Goal: Task Accomplishment & Management: Manage account settings

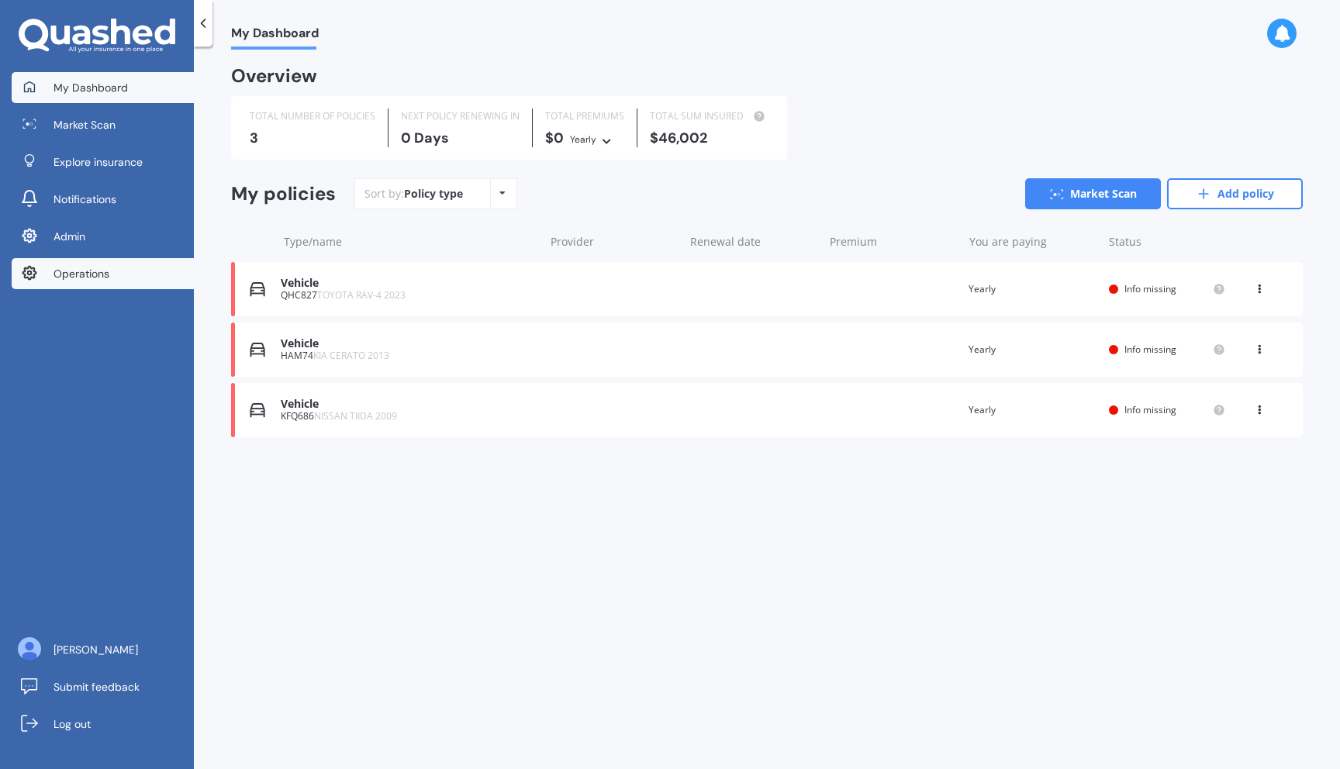
click at [79, 275] on span "Operations" at bounding box center [82, 274] width 56 height 16
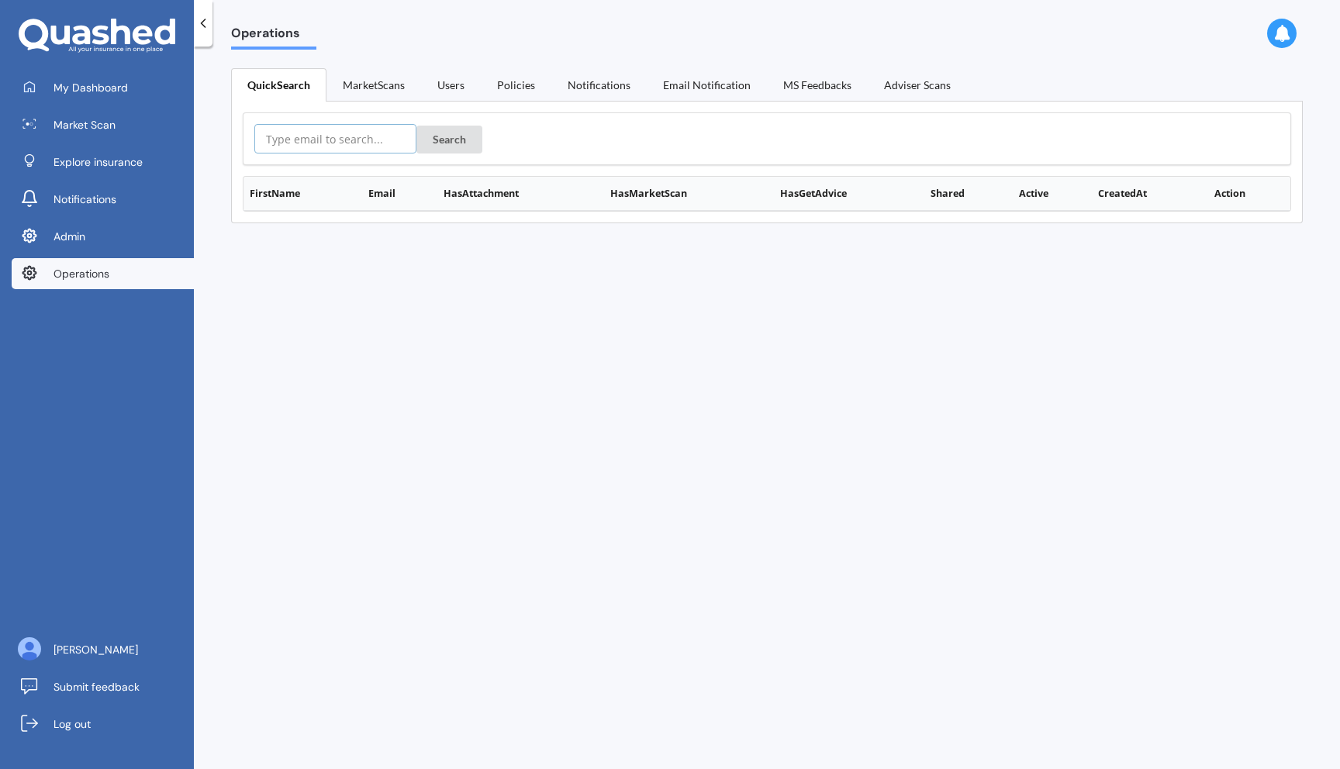
click at [336, 125] on input "text" at bounding box center [335, 138] width 162 height 29
paste input "[EMAIL_ADDRESS][PERSON_NAME][DOMAIN_NAME]"
type input "bronwyn.appleman@gmail.com"
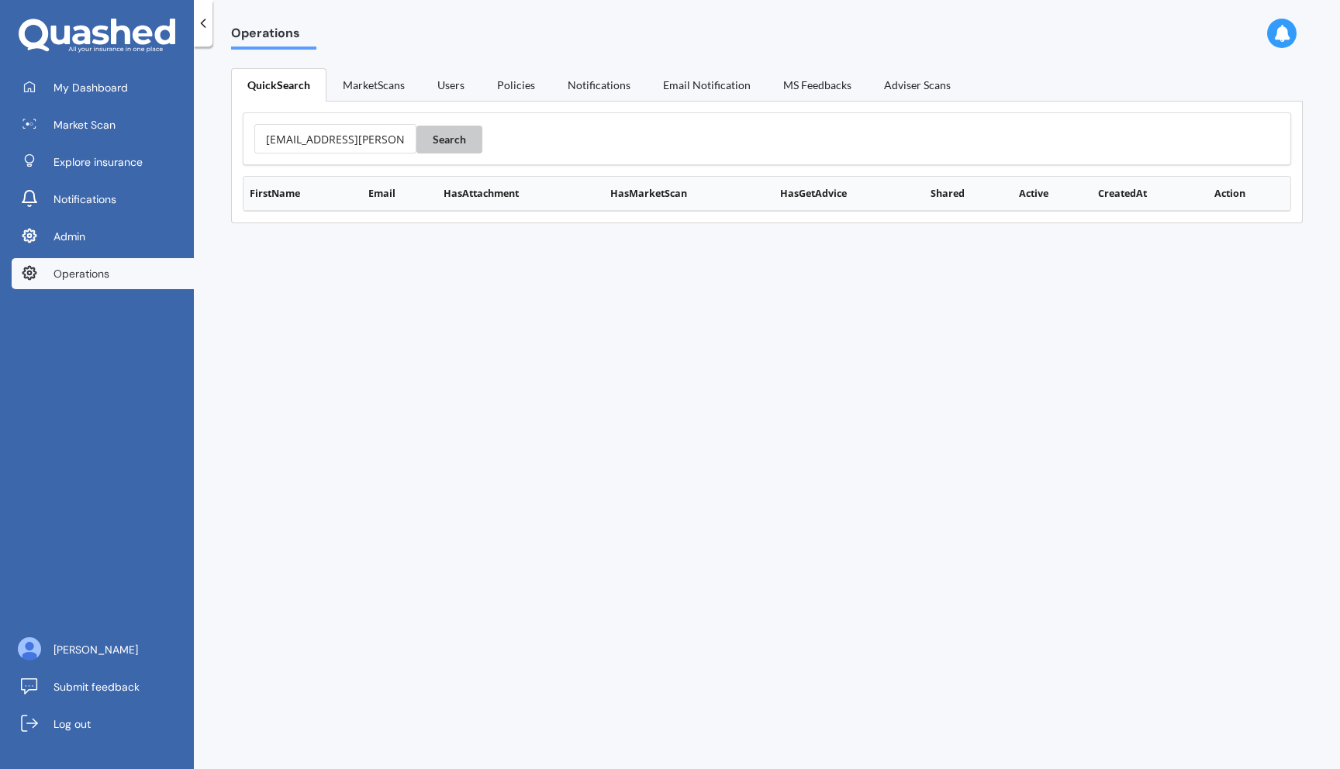
click at [454, 139] on button "Search" at bounding box center [449, 140] width 66 height 28
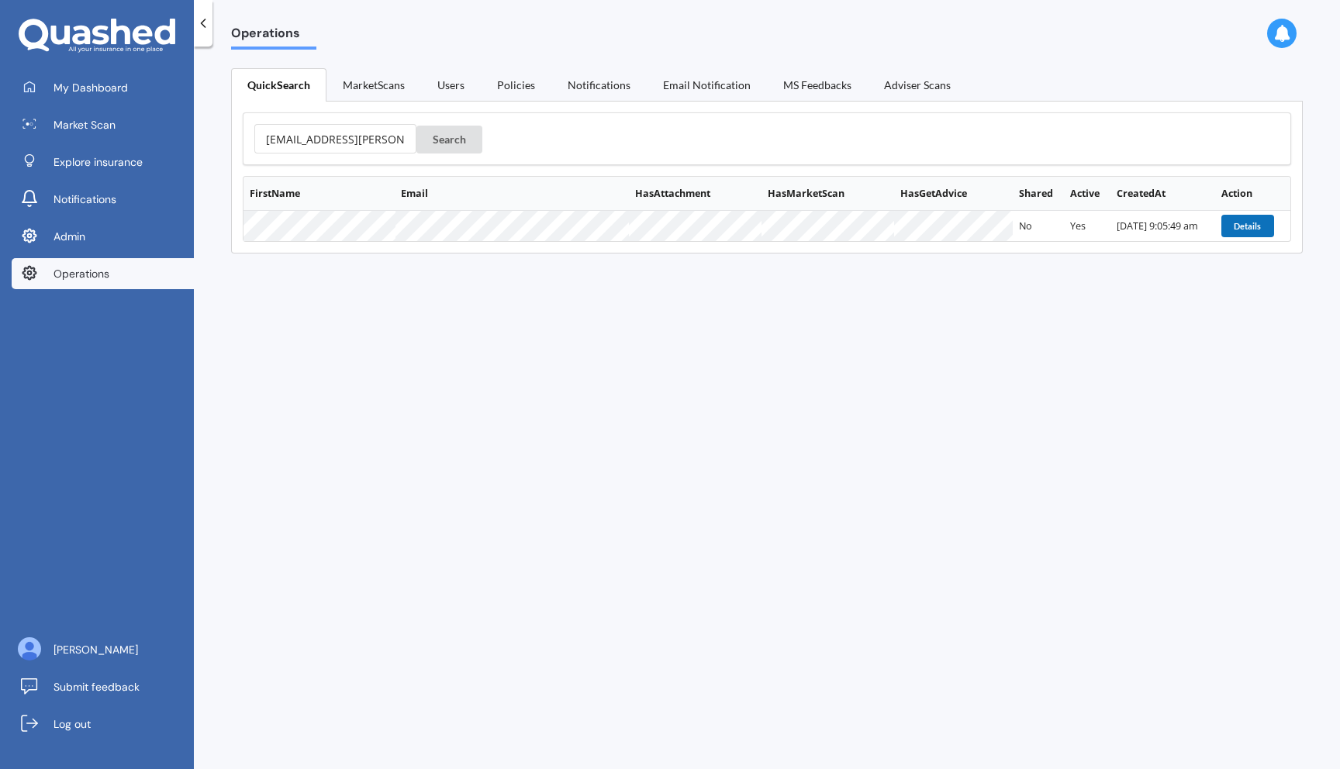
click at [1247, 229] on button "Details" at bounding box center [1248, 226] width 53 height 22
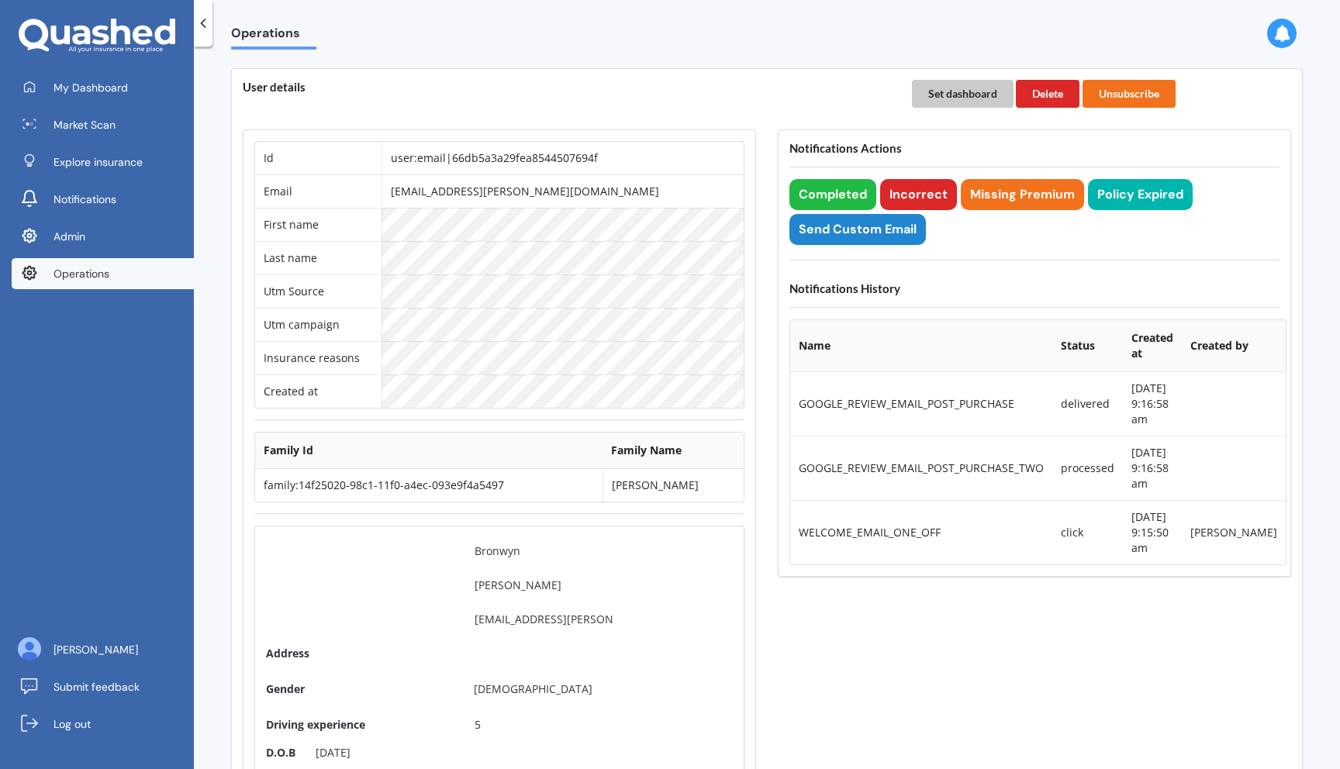
click at [952, 97] on button "Set dashboard" at bounding box center [963, 94] width 102 height 28
click at [64, 100] on link "My Dashboard" at bounding box center [103, 87] width 182 height 31
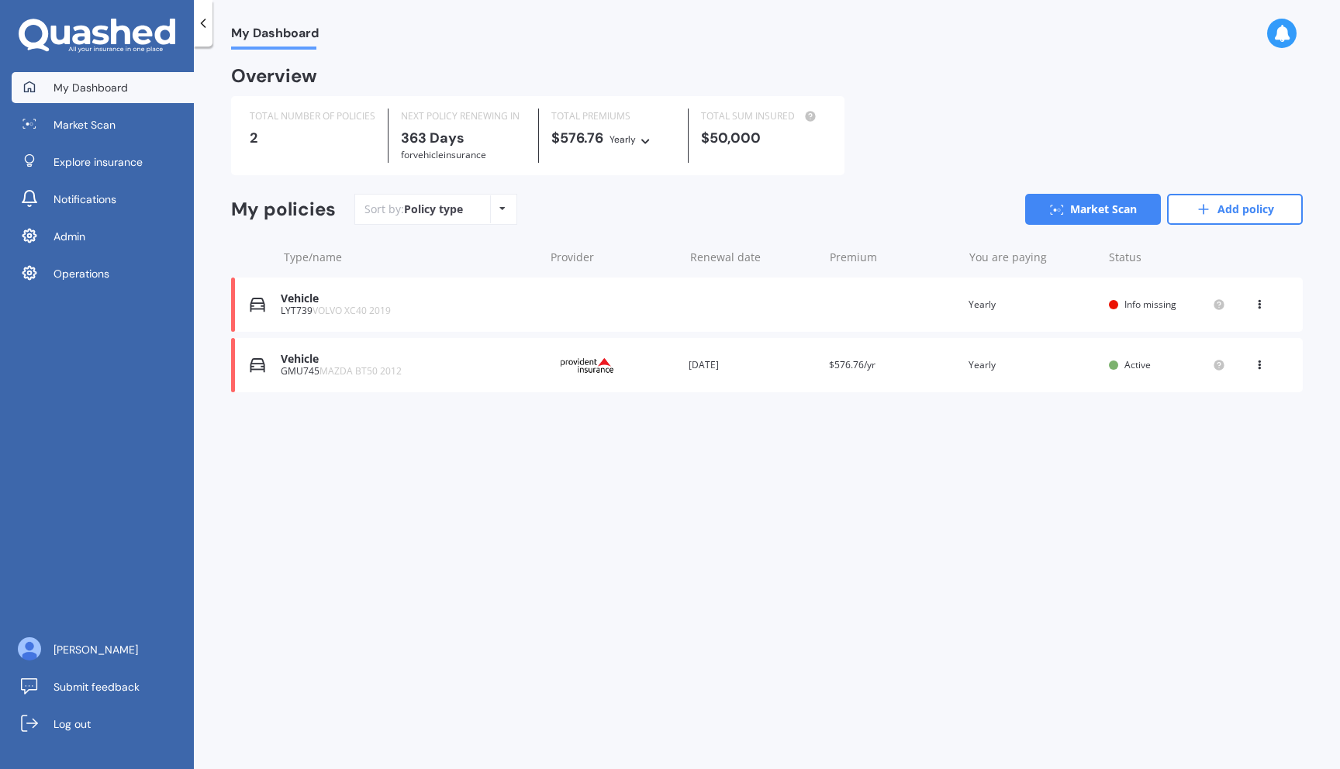
click at [514, 359] on div "Vehicle" at bounding box center [408, 359] width 255 height 13
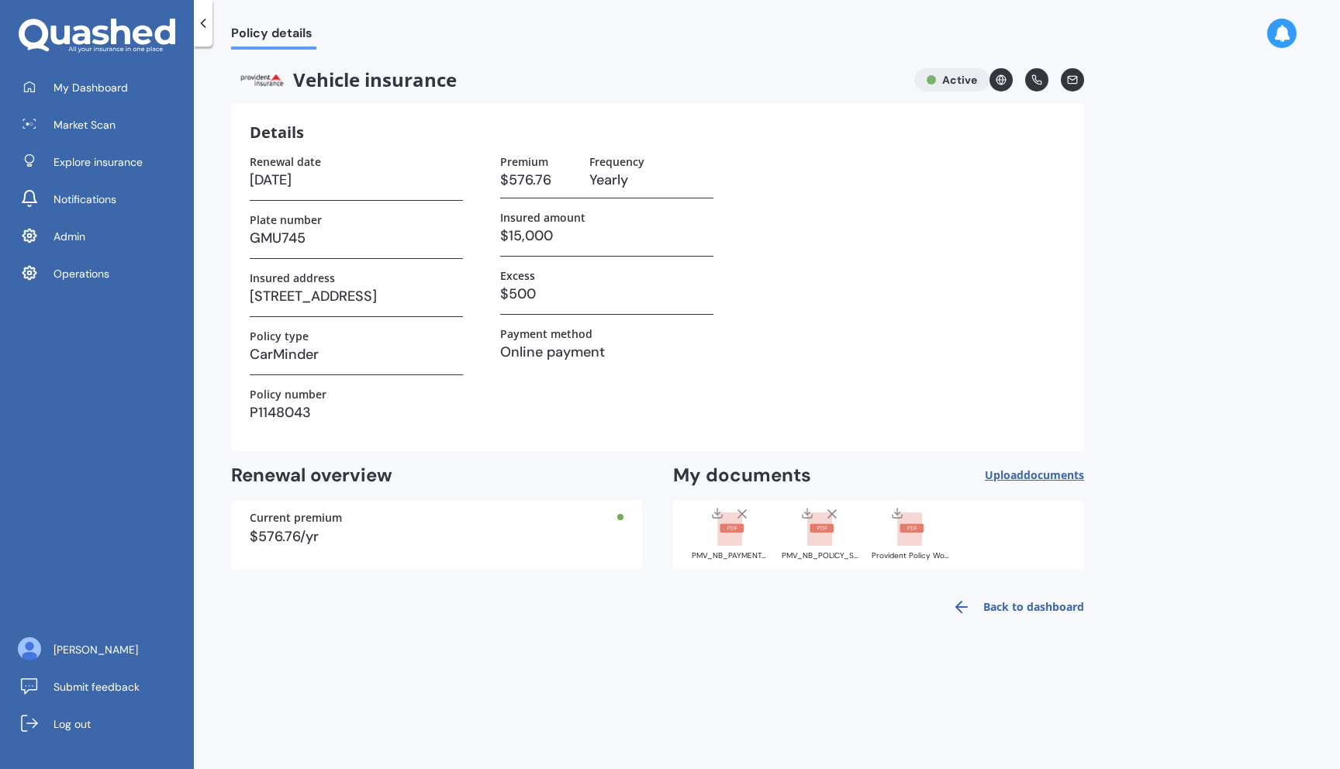
click at [733, 544] on rect at bounding box center [729, 530] width 25 height 34
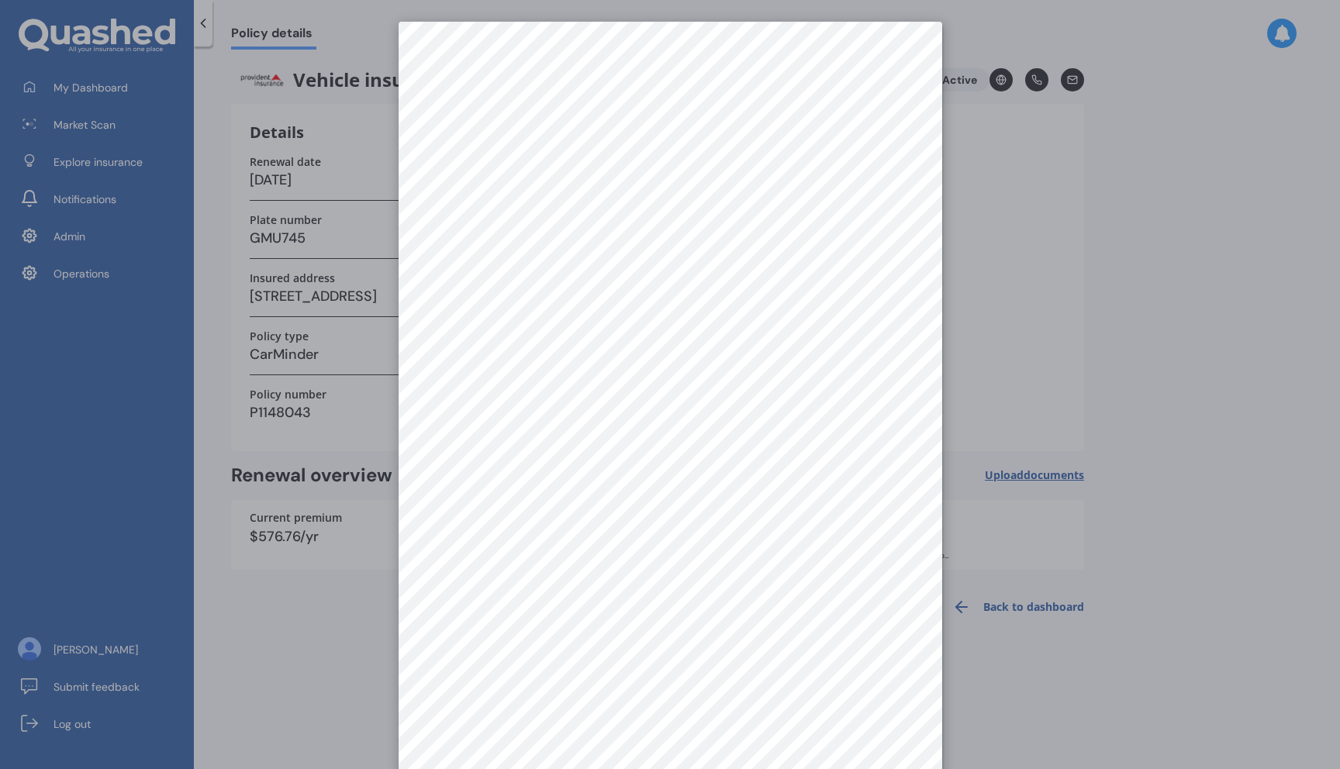
click at [1090, 313] on div at bounding box center [670, 384] width 1340 height 769
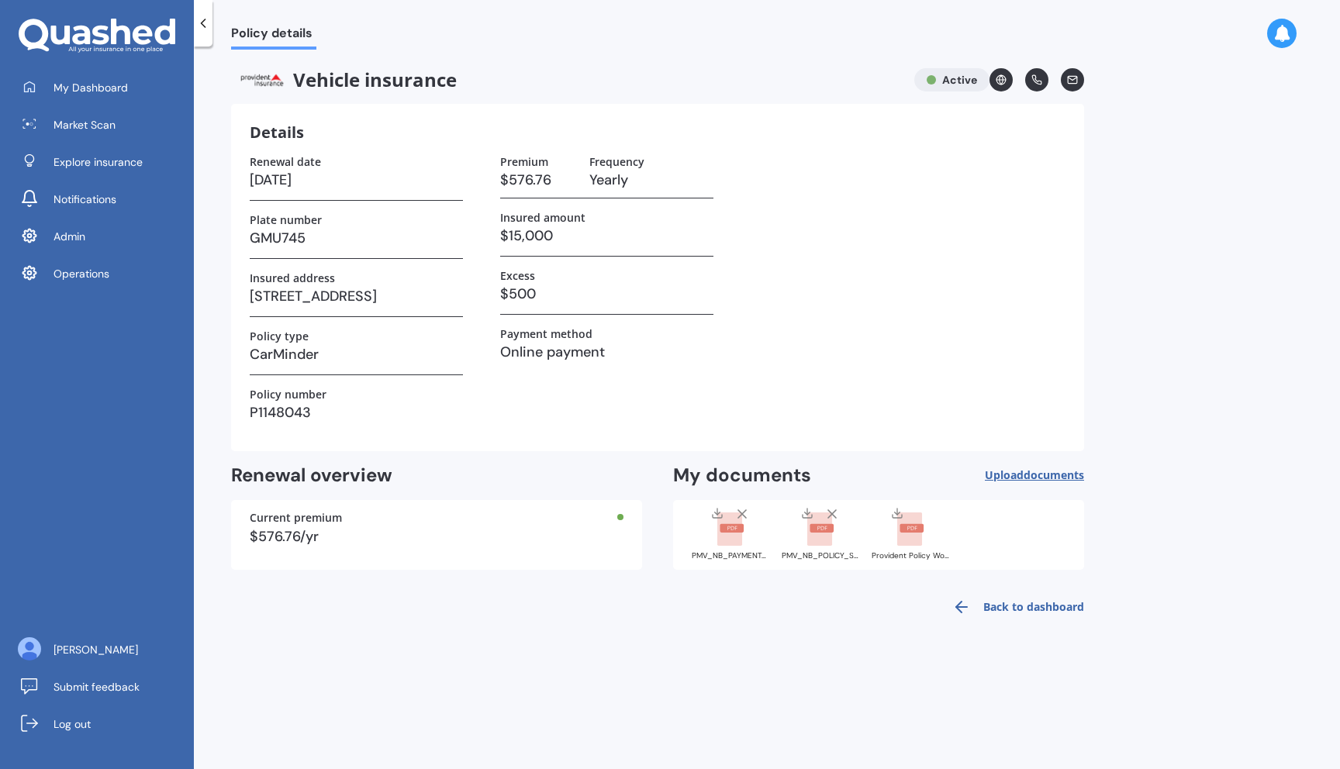
click at [817, 552] on div "PMV_NB_POLICY_SCHEDULE_1350364.pdf" at bounding box center [821, 556] width 78 height 8
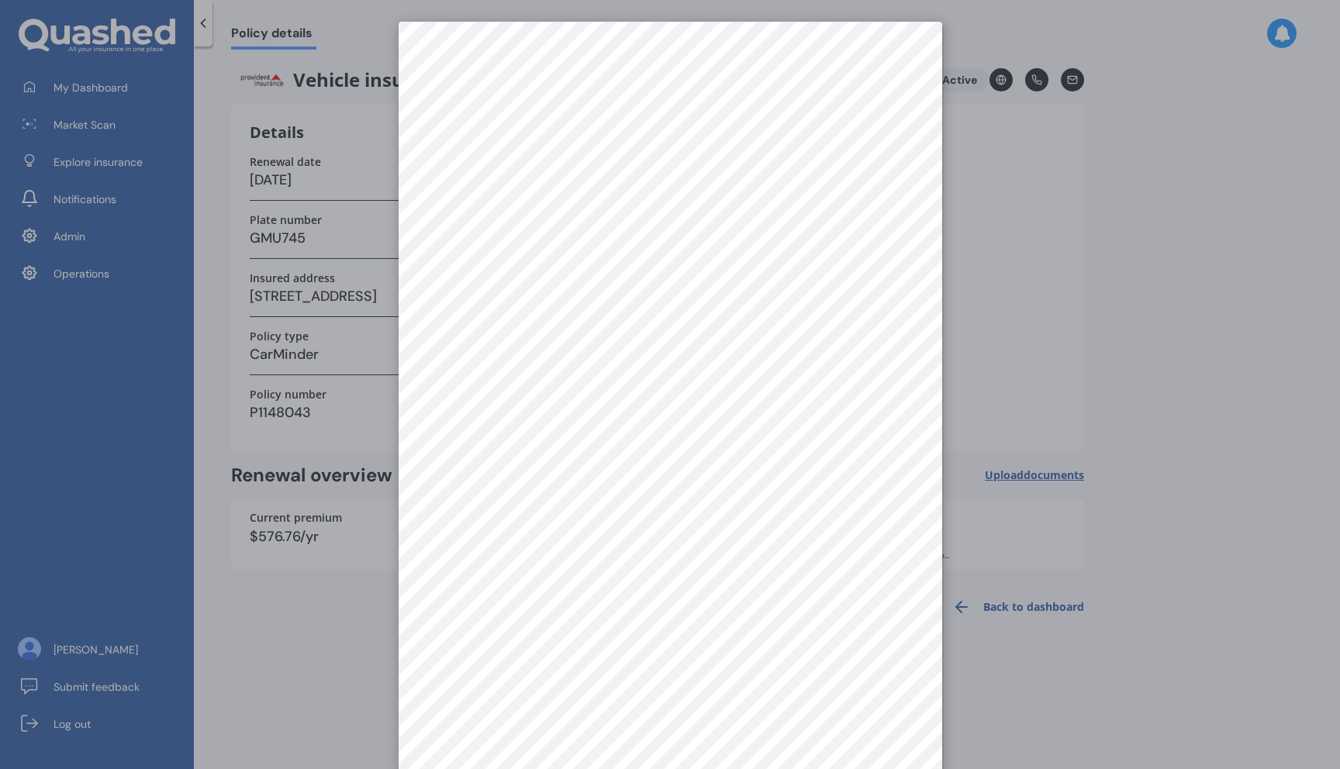
click at [1018, 333] on div at bounding box center [670, 384] width 1340 height 769
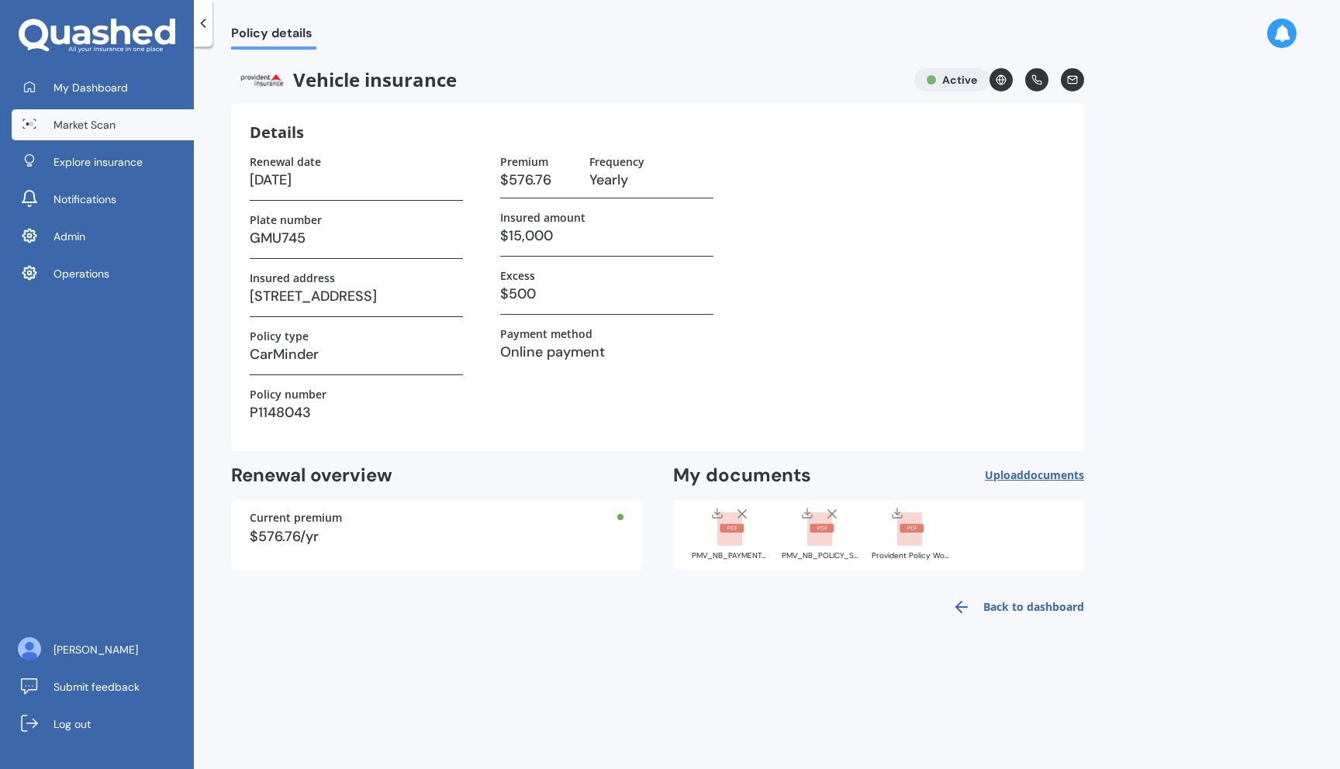
click at [100, 128] on span "Market Scan" at bounding box center [85, 125] width 62 height 16
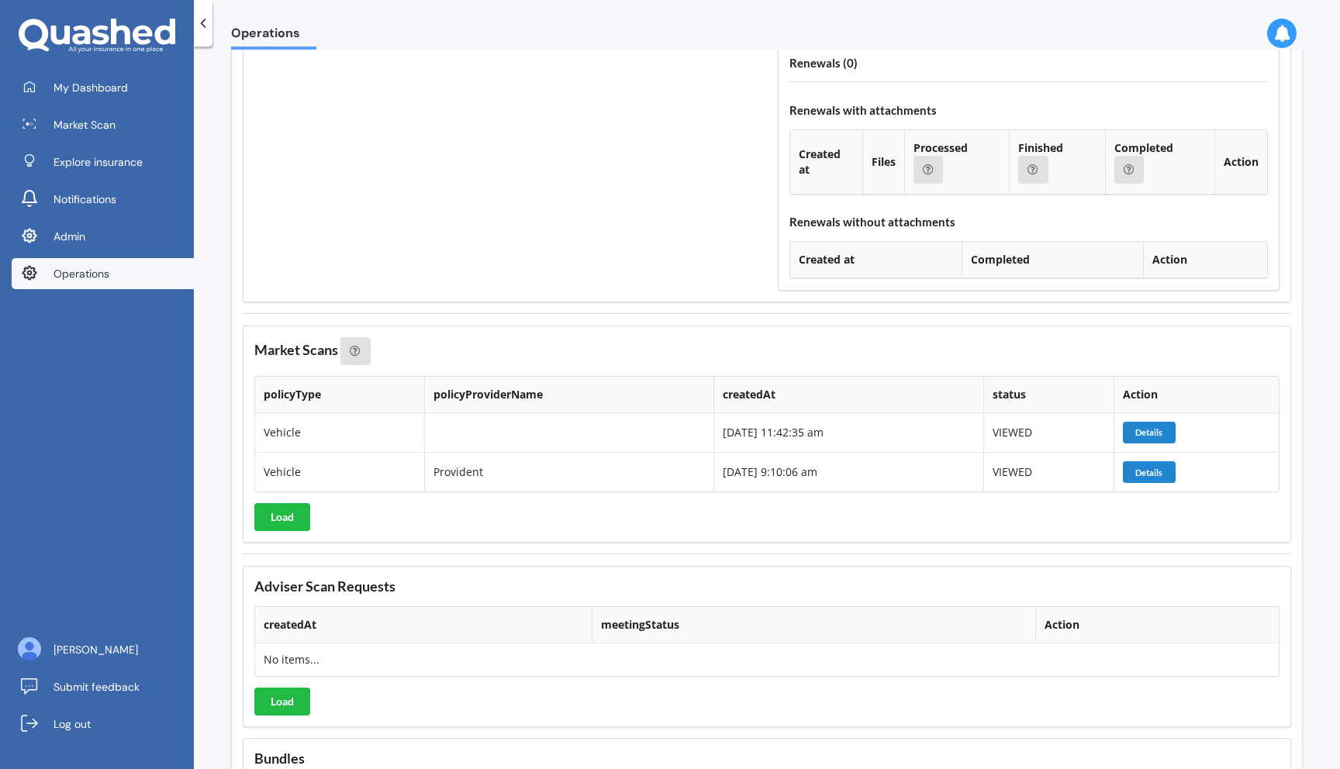
scroll to position [2222, 0]
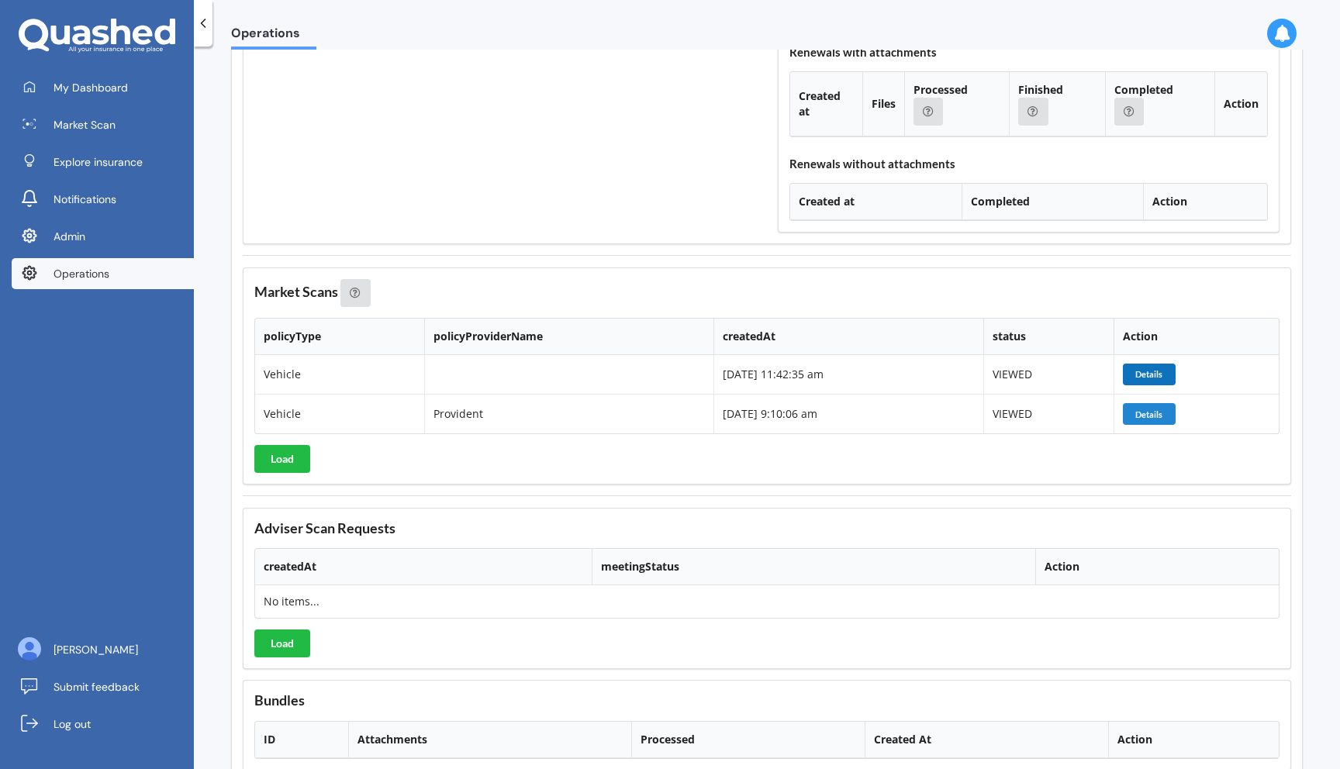
click at [1149, 375] on button "Details" at bounding box center [1149, 375] width 53 height 22
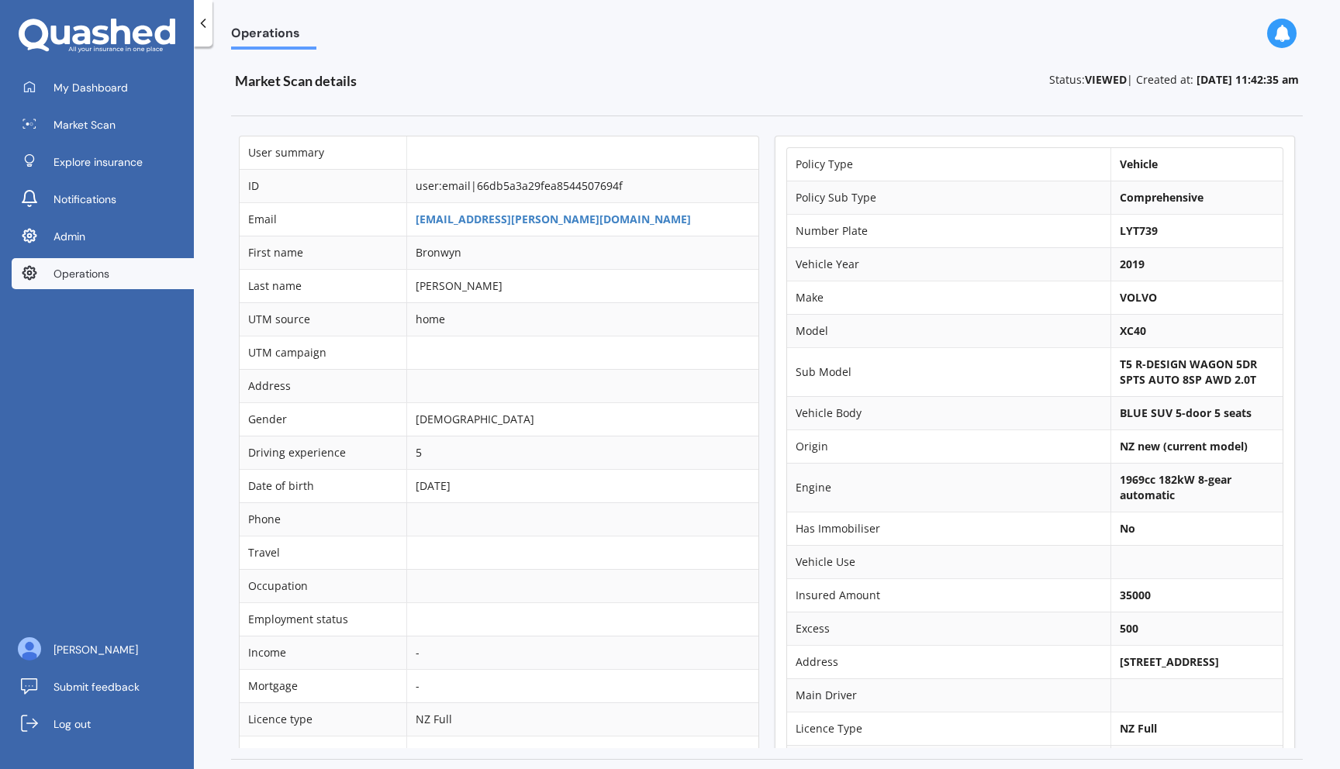
click at [449, 258] on td "Bronwyn" at bounding box center [582, 252] width 352 height 33
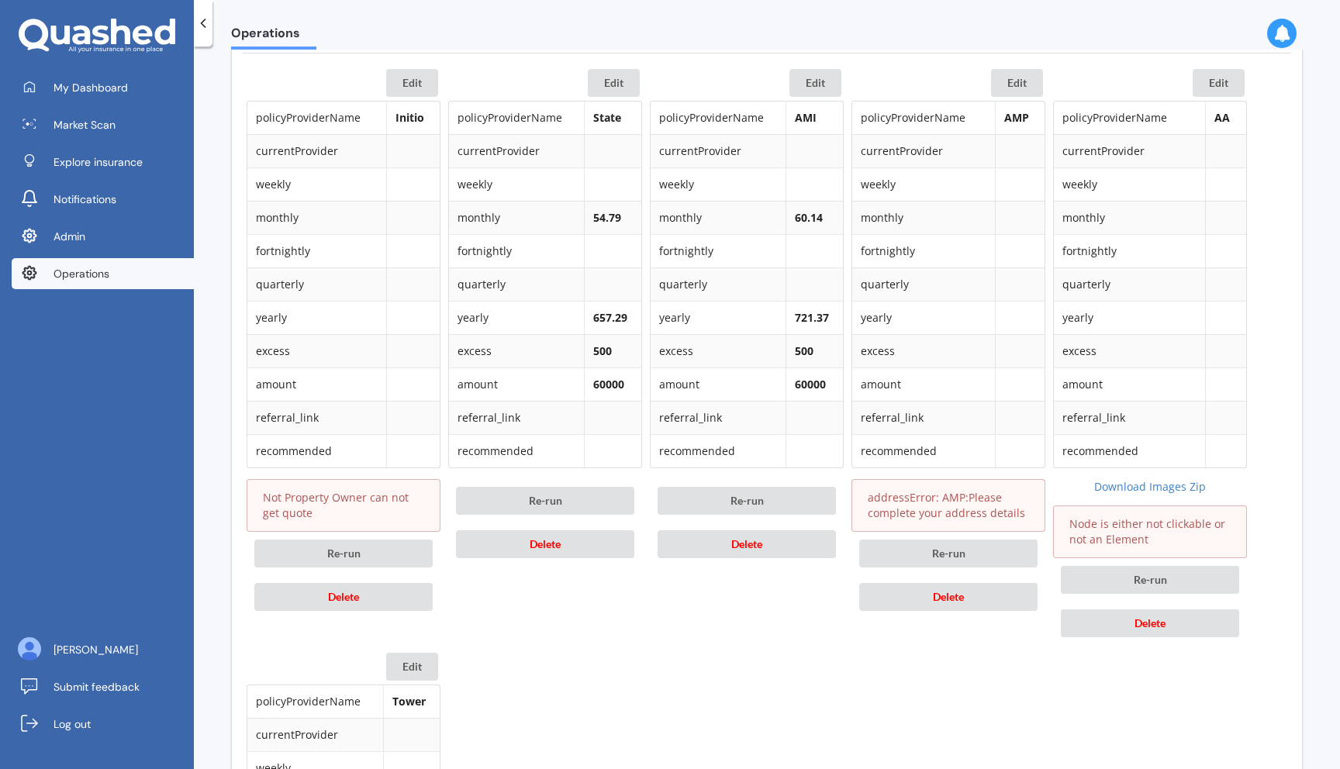
scroll to position [765, 0]
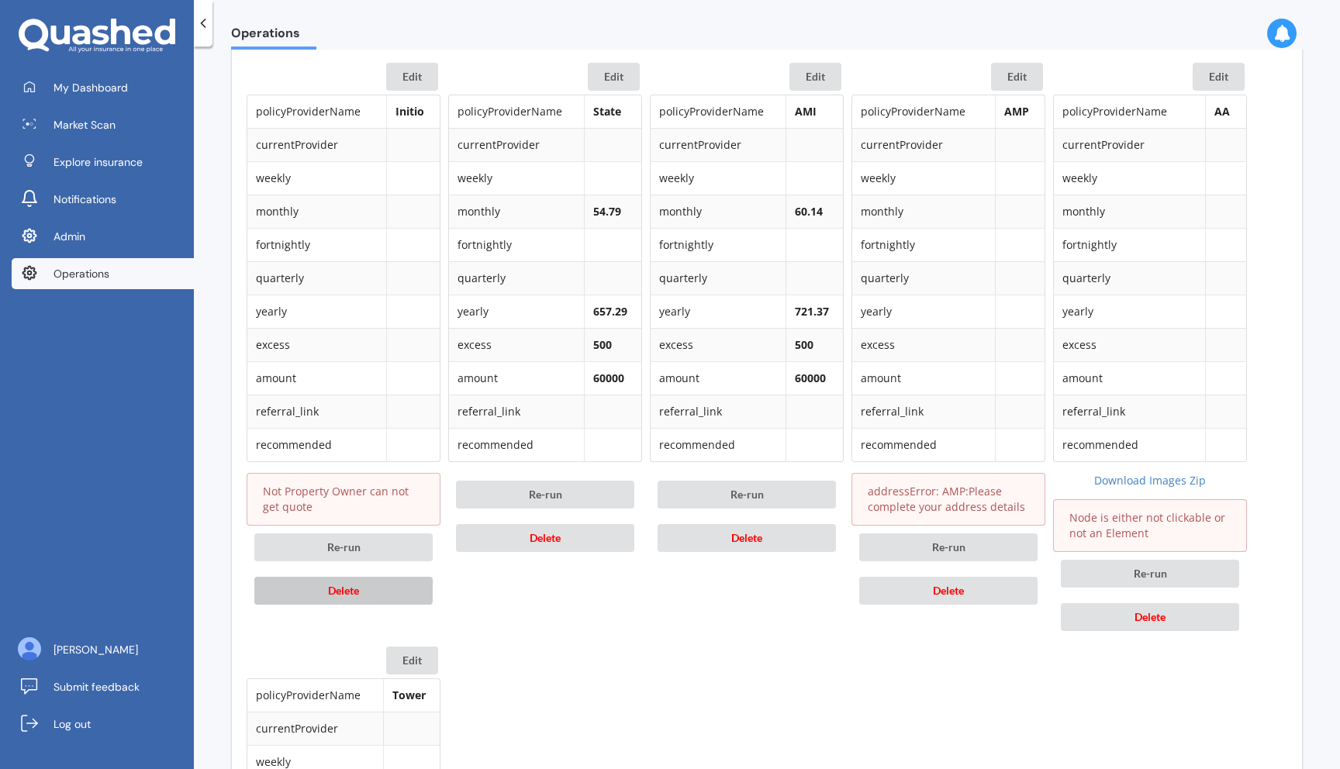
click at [385, 593] on button "Delete" at bounding box center [343, 591] width 178 height 28
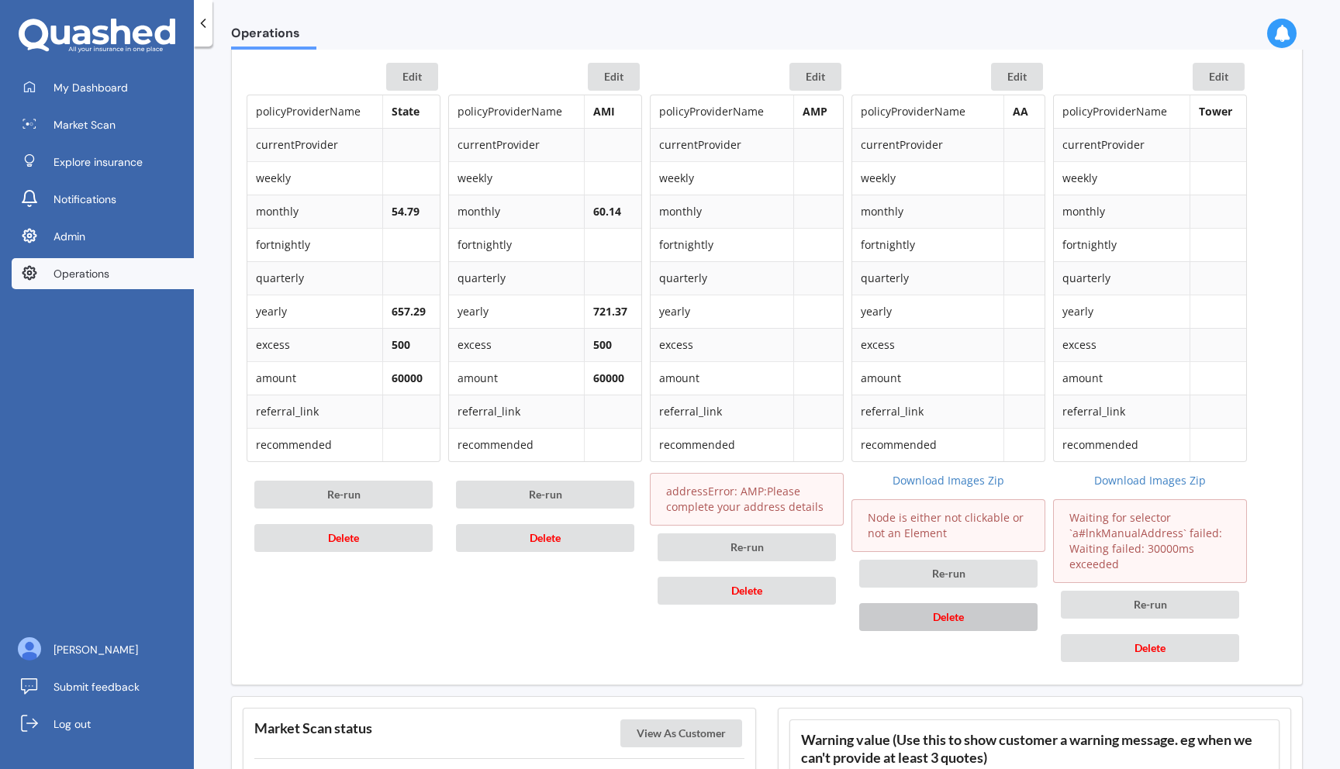
click at [938, 619] on span "Delete" at bounding box center [948, 616] width 31 height 13
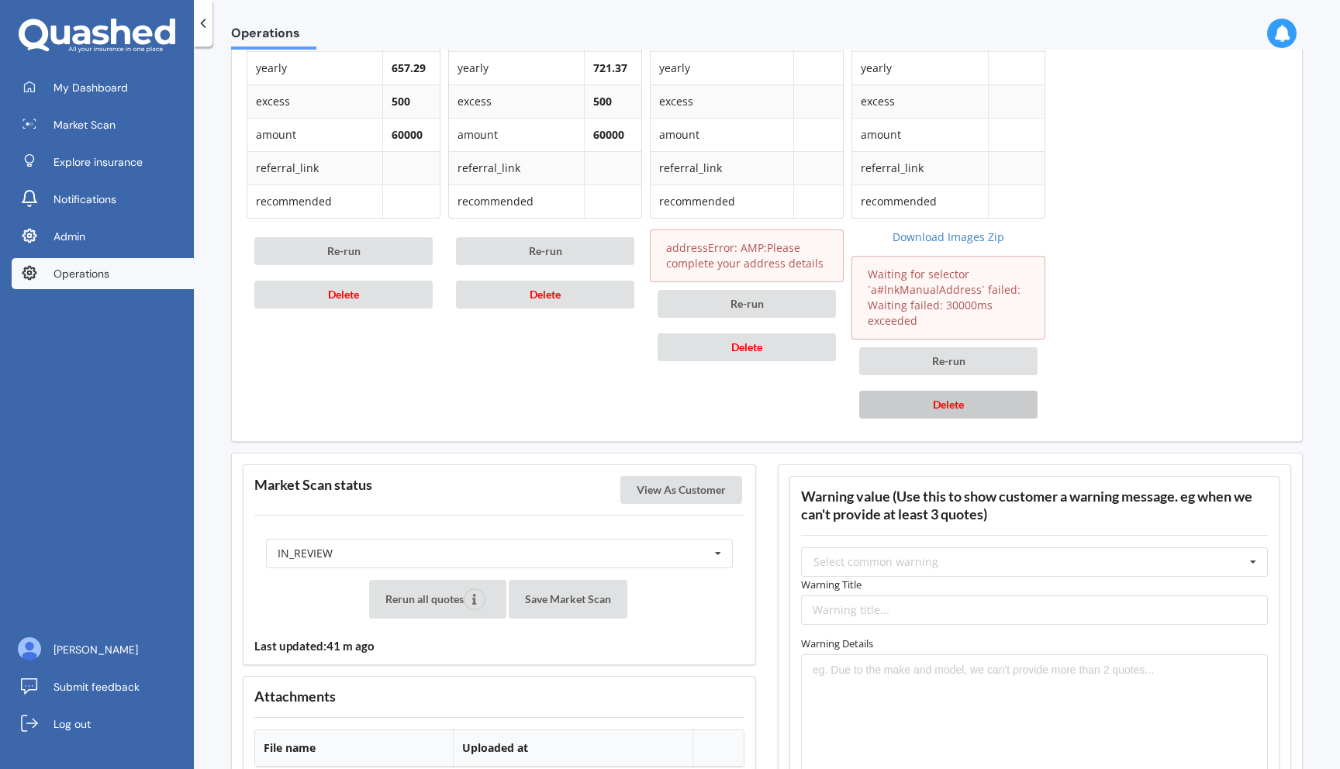
scroll to position [1014, 0]
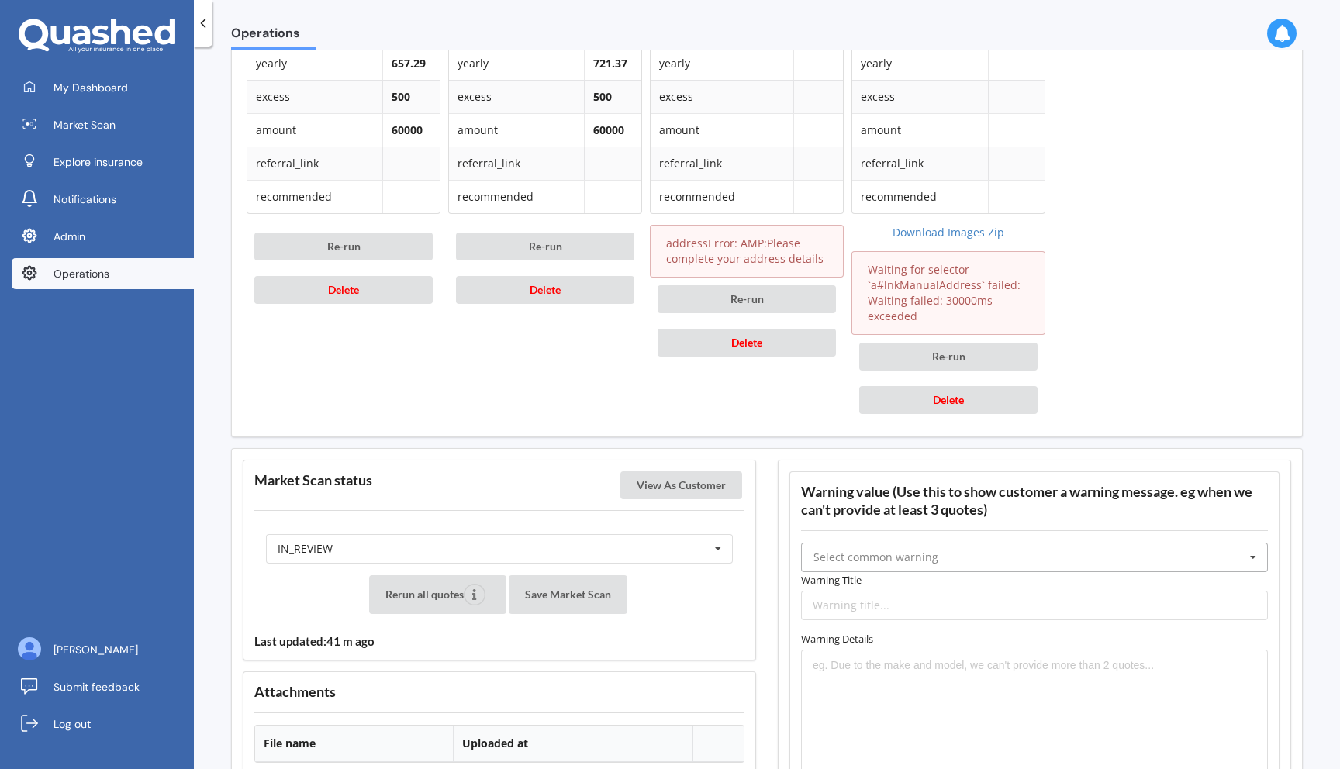
click at [964, 557] on input "text" at bounding box center [1035, 558] width 465 height 28
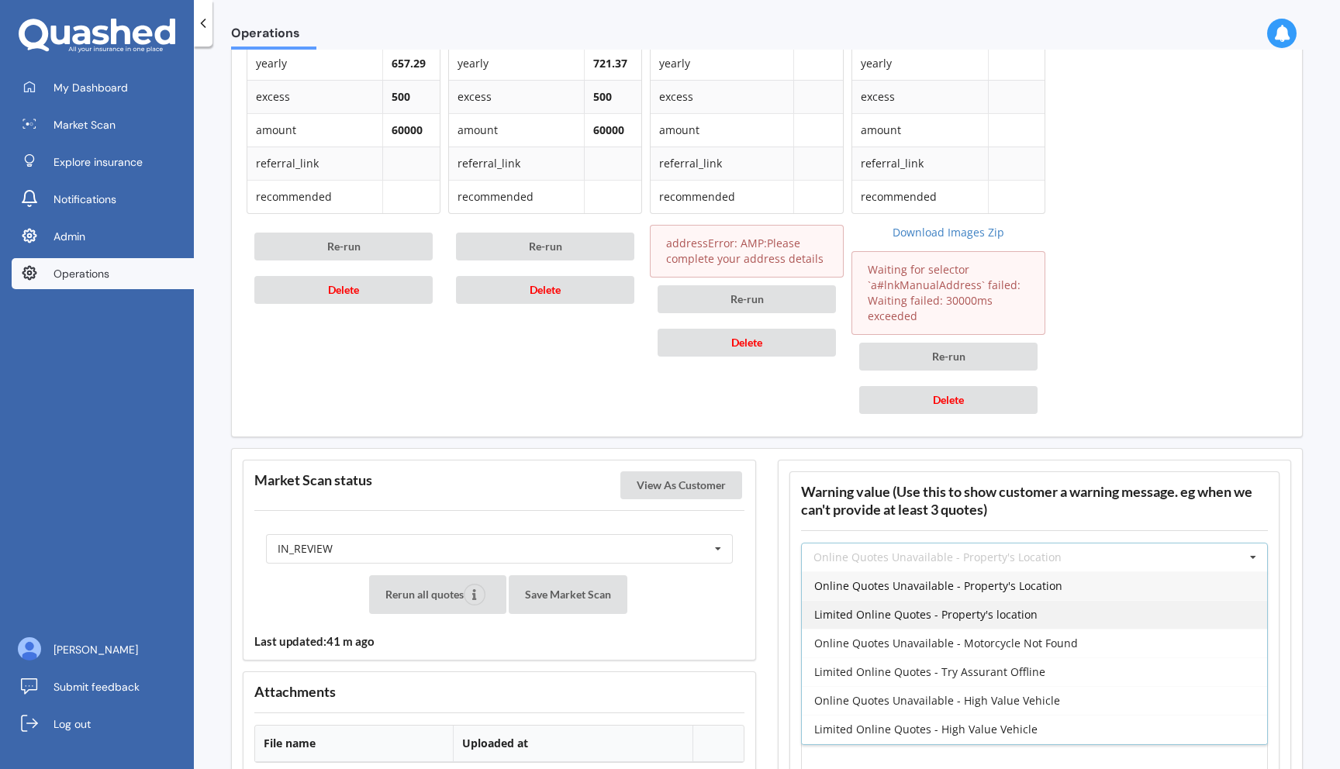
click at [969, 614] on span "Limited Online Quotes - Property's location" at bounding box center [925, 614] width 223 height 15
type input "Limited Online Quotes - Property's location"
type textarea "One or more insurers were unable to provide an online quote at the time of the …"
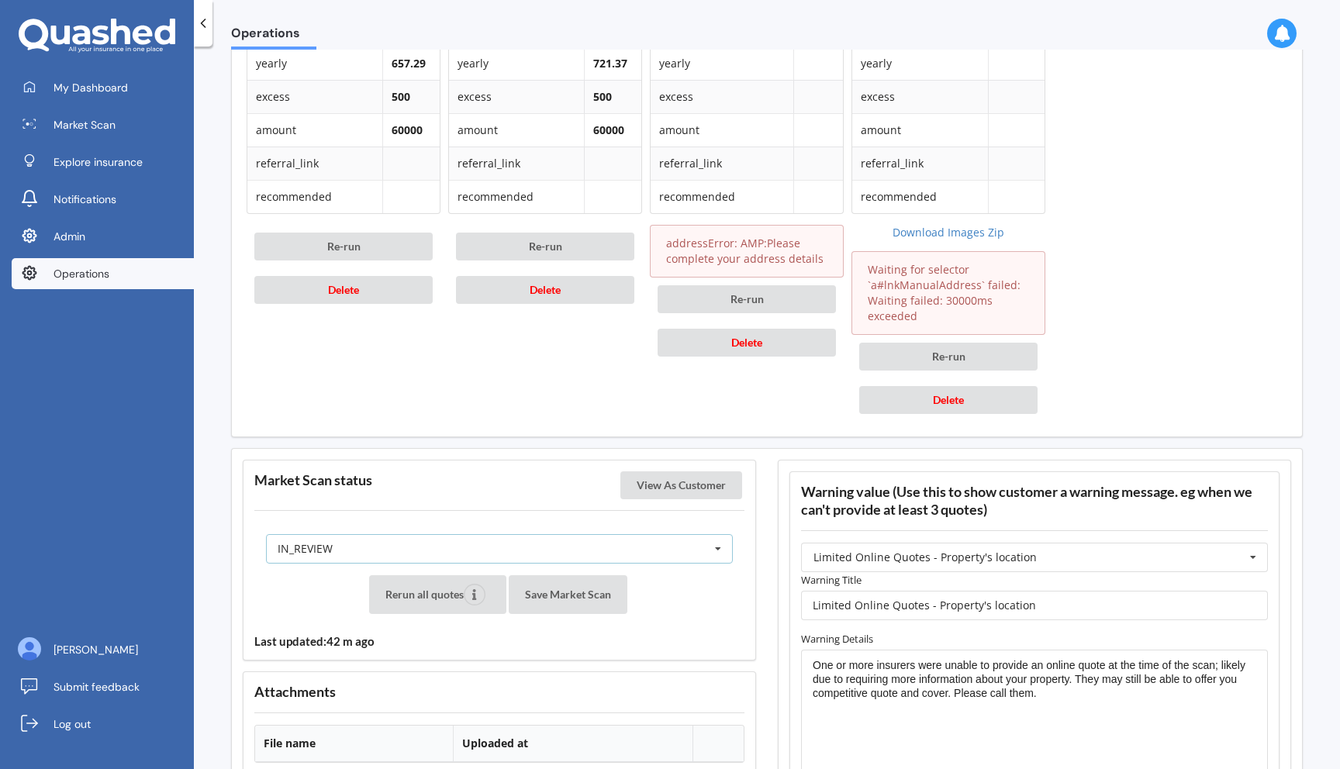
click at [661, 543] on div "IN_REVIEW READY PENDING VIEWED ABANDONED IN_REVIEW" at bounding box center [499, 548] width 467 height 29
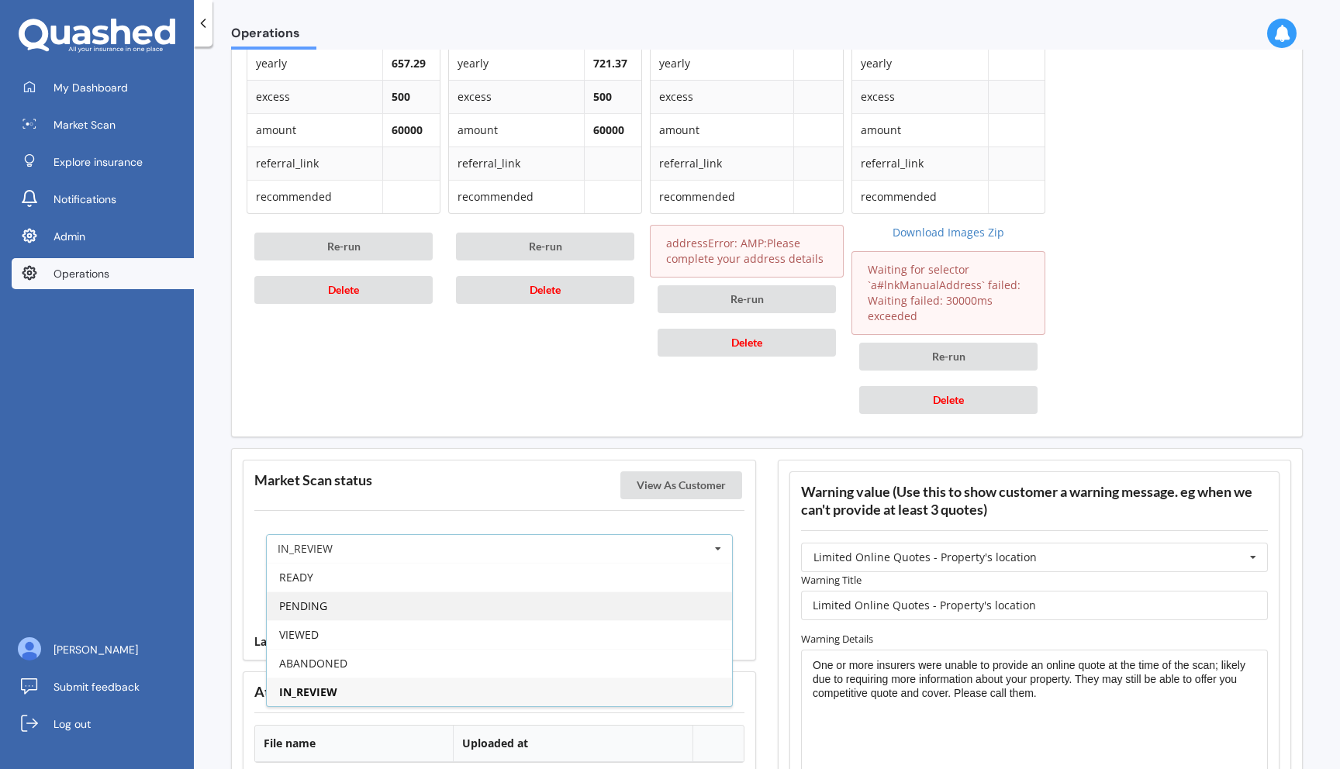
click at [615, 615] on div "PENDING" at bounding box center [499, 606] width 465 height 29
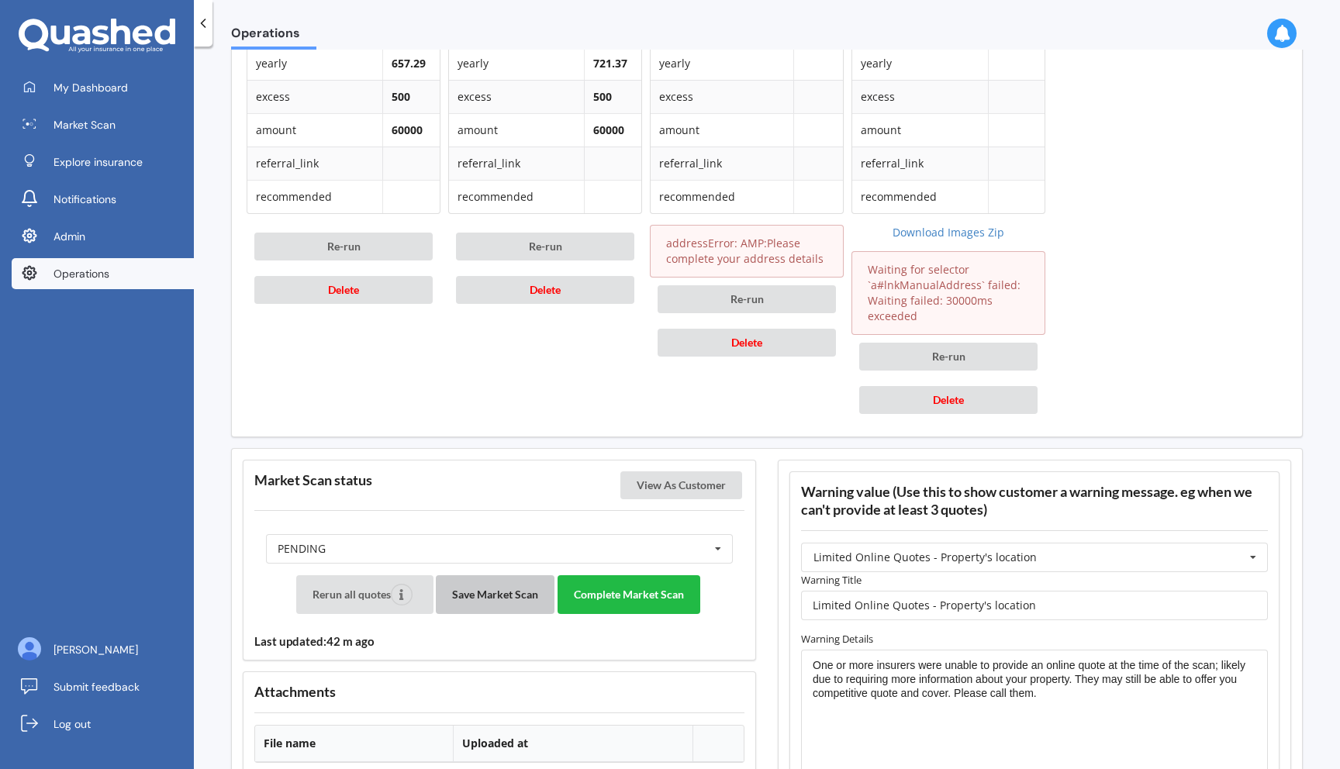
click at [499, 601] on button "Save Market Scan" at bounding box center [495, 594] width 119 height 39
click at [647, 481] on button "View As Customer" at bounding box center [681, 486] width 122 height 28
click at [655, 607] on button "Complete Market Scan" at bounding box center [629, 594] width 143 height 39
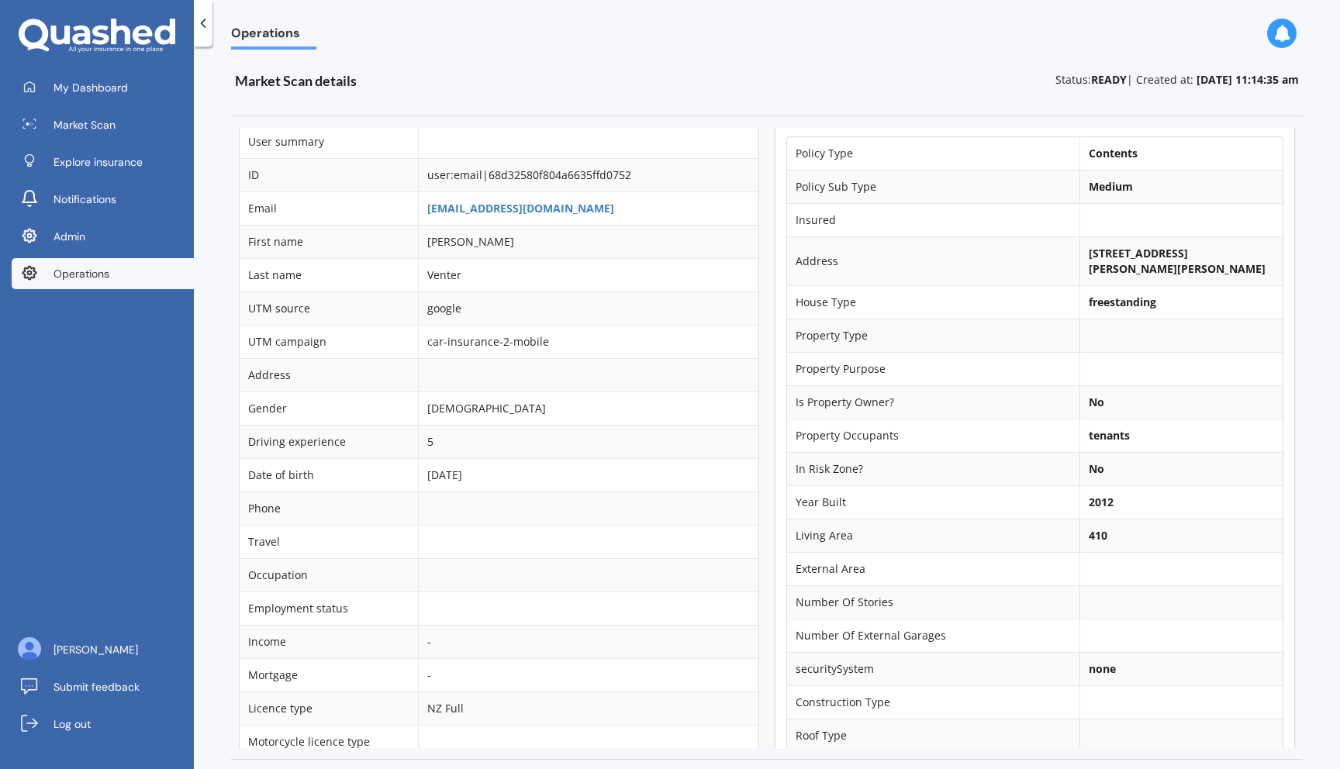
scroll to position [0, 0]
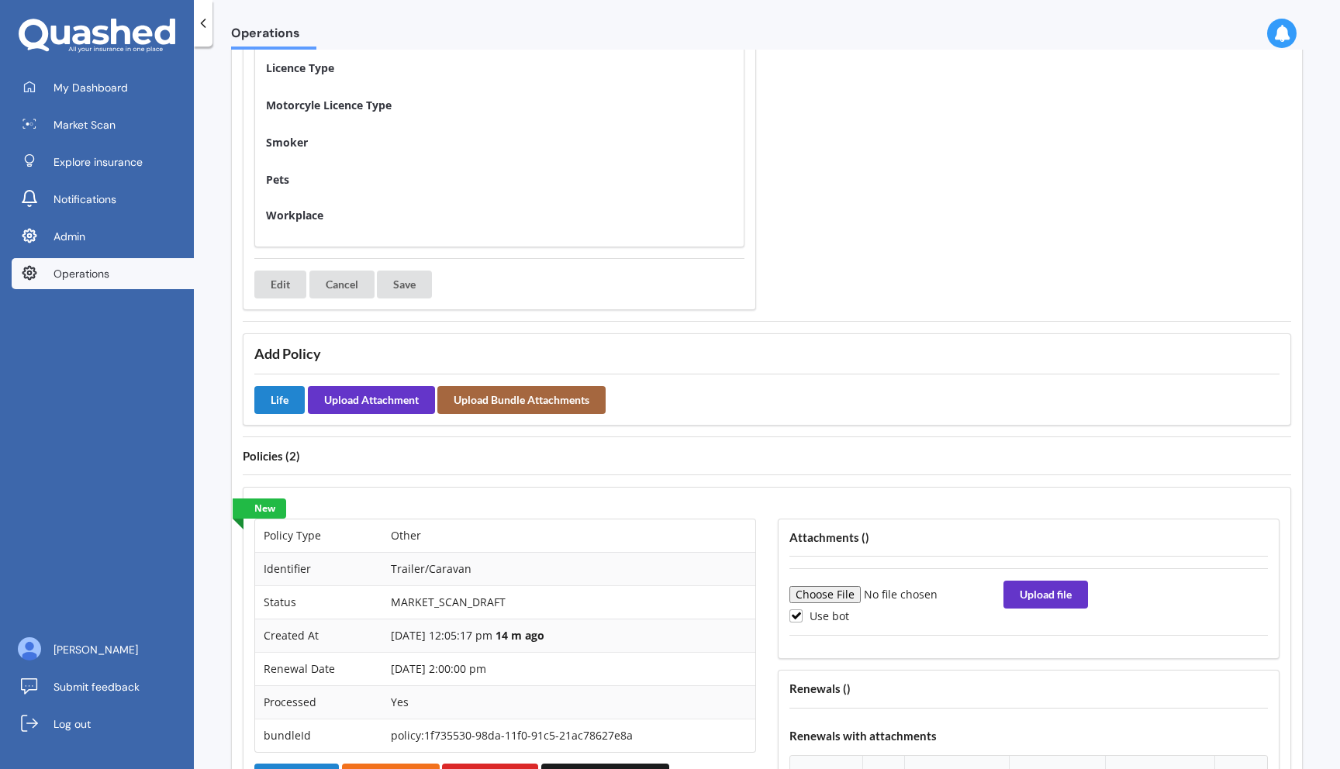
scroll to position [856, 0]
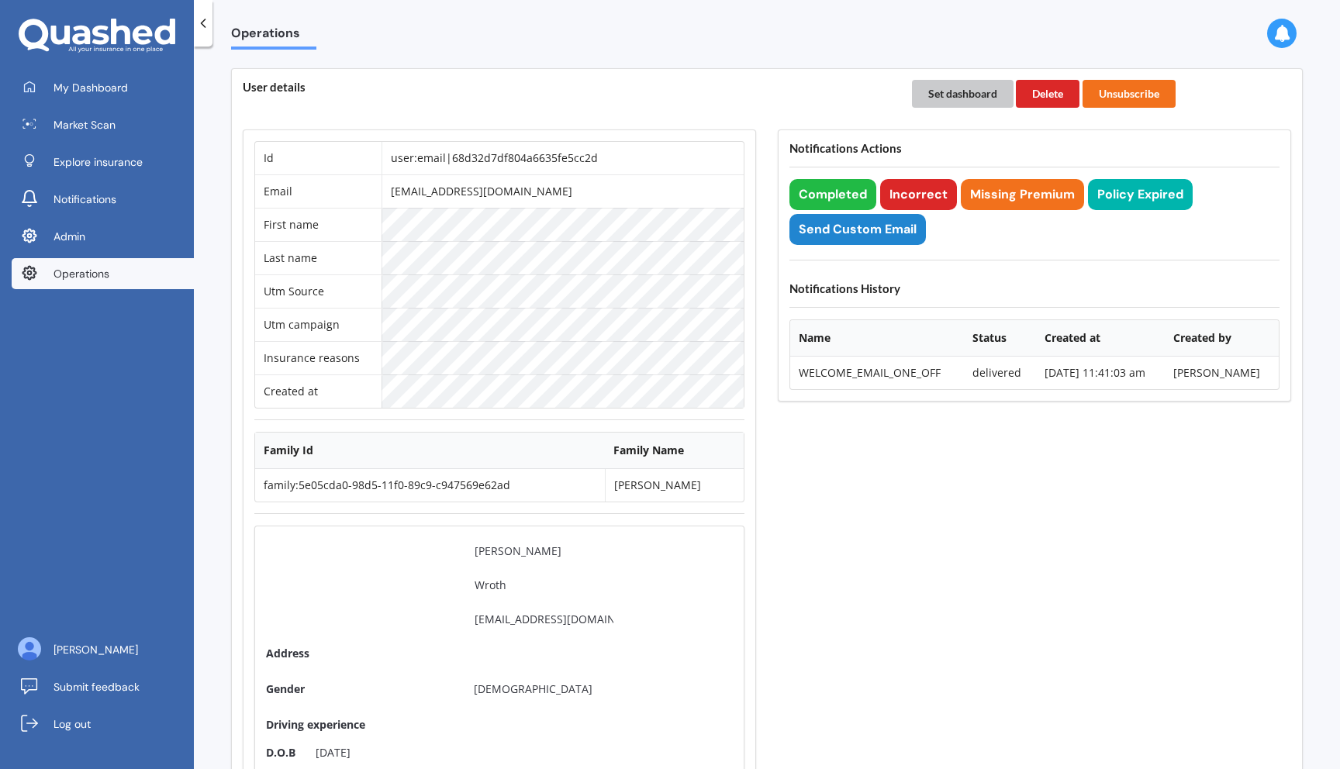
click at [968, 102] on button "Set dashboard" at bounding box center [963, 94] width 102 height 28
click at [88, 85] on span "My Dashboard" at bounding box center [91, 88] width 74 height 16
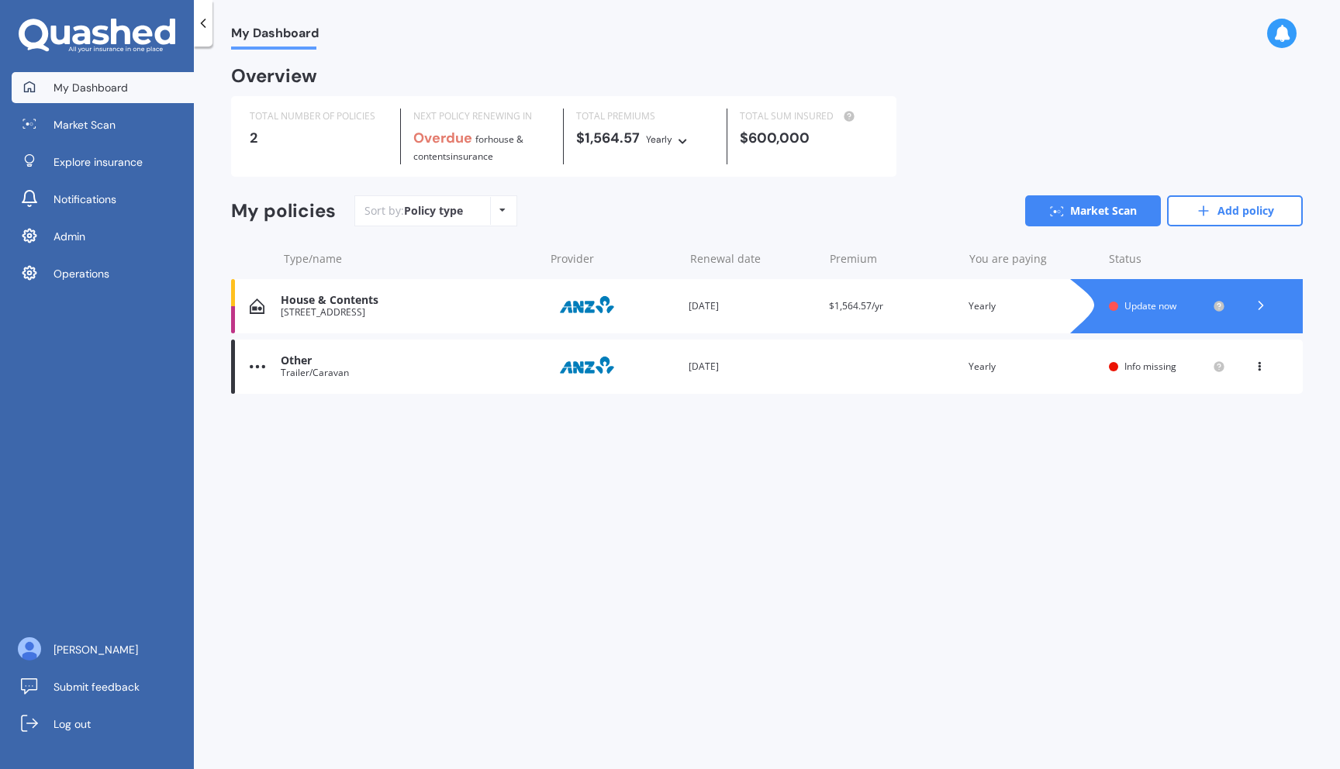
click at [446, 295] on div "House & Contents" at bounding box center [408, 300] width 255 height 13
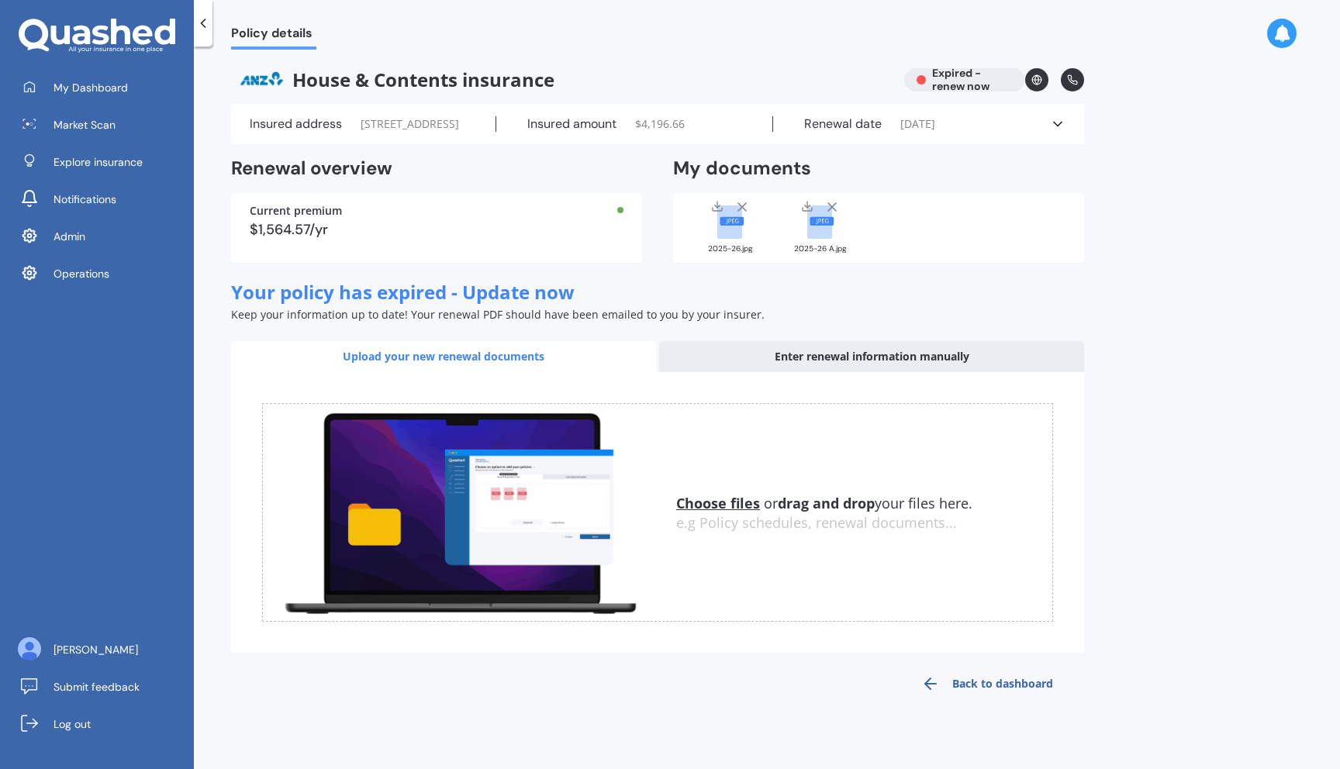
click at [737, 239] on rect at bounding box center [729, 222] width 25 height 33
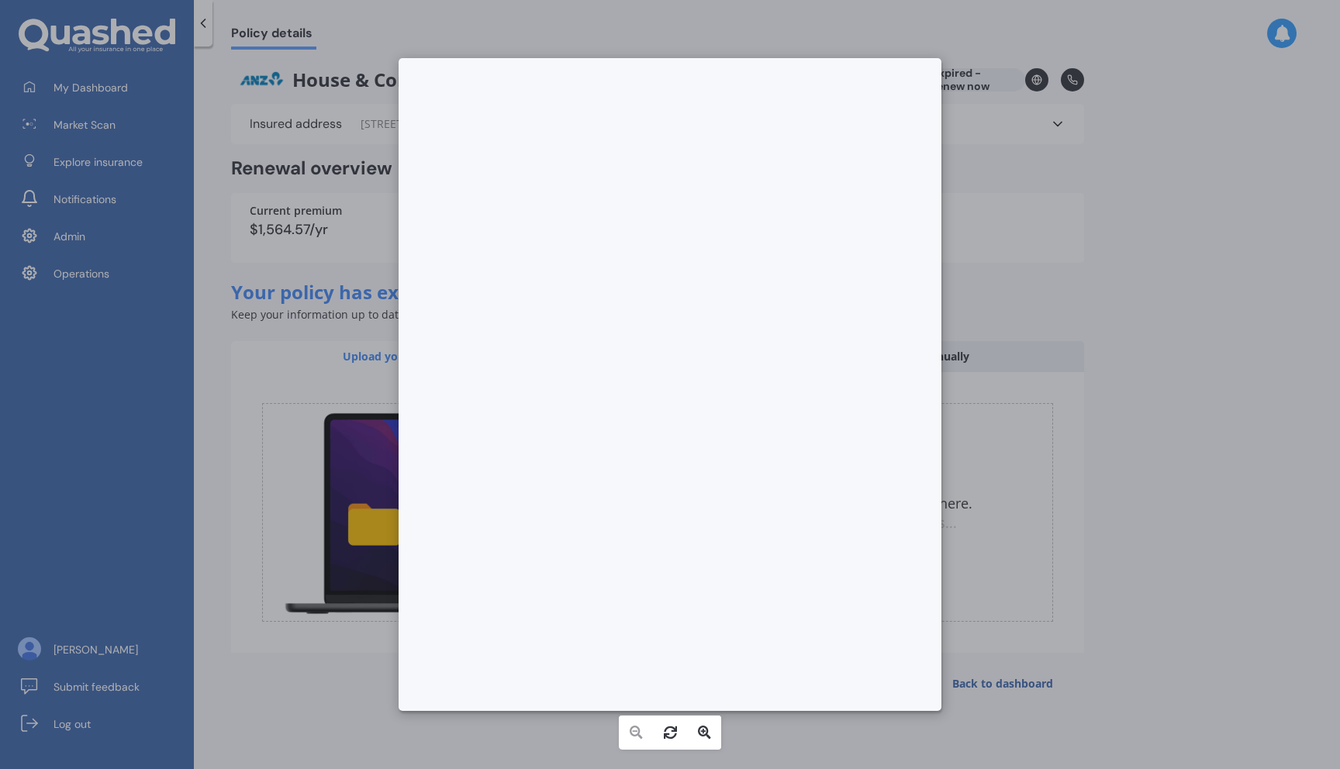
click at [1065, 267] on div at bounding box center [670, 384] width 1340 height 769
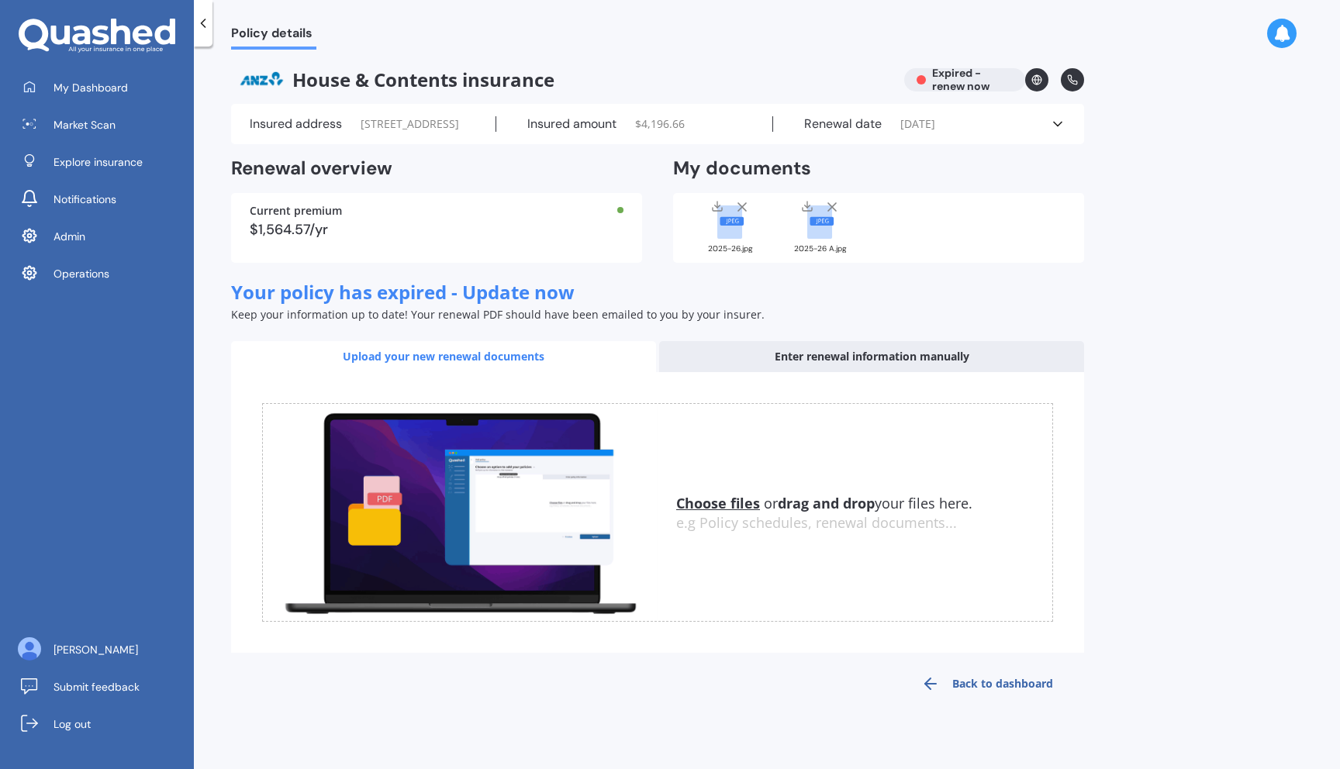
click at [759, 132] on div "Insured amount $ 4,196.66" at bounding box center [635, 124] width 278 height 16
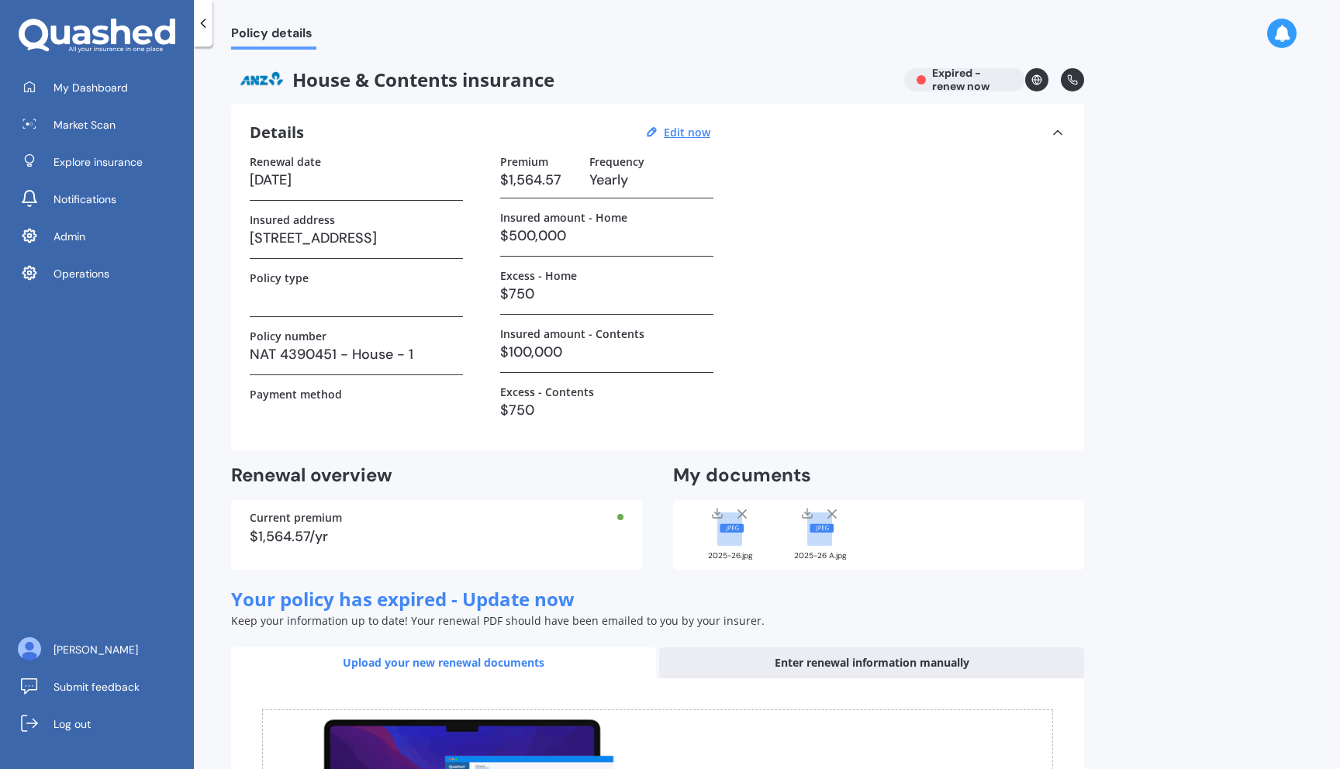
click at [819, 544] on rect at bounding box center [819, 529] width 25 height 33
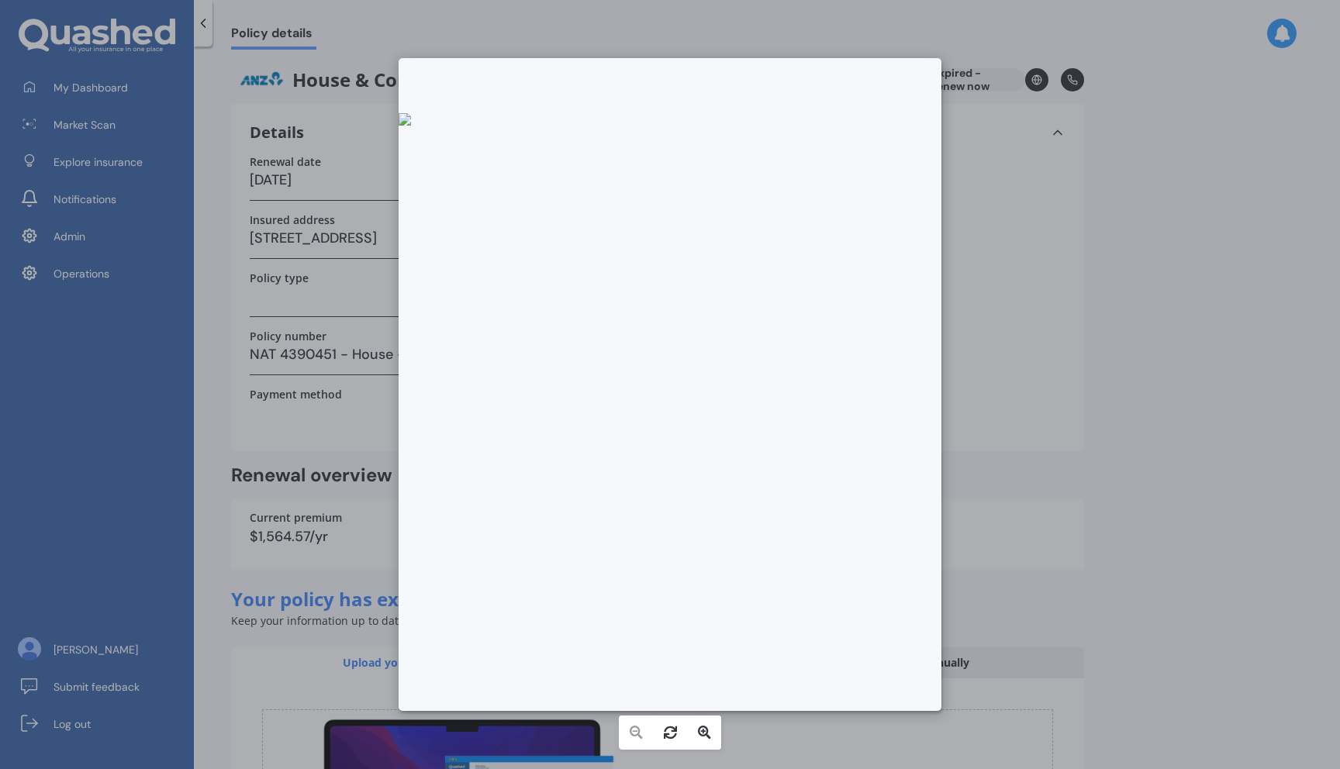
click at [338, 399] on div at bounding box center [670, 384] width 1340 height 769
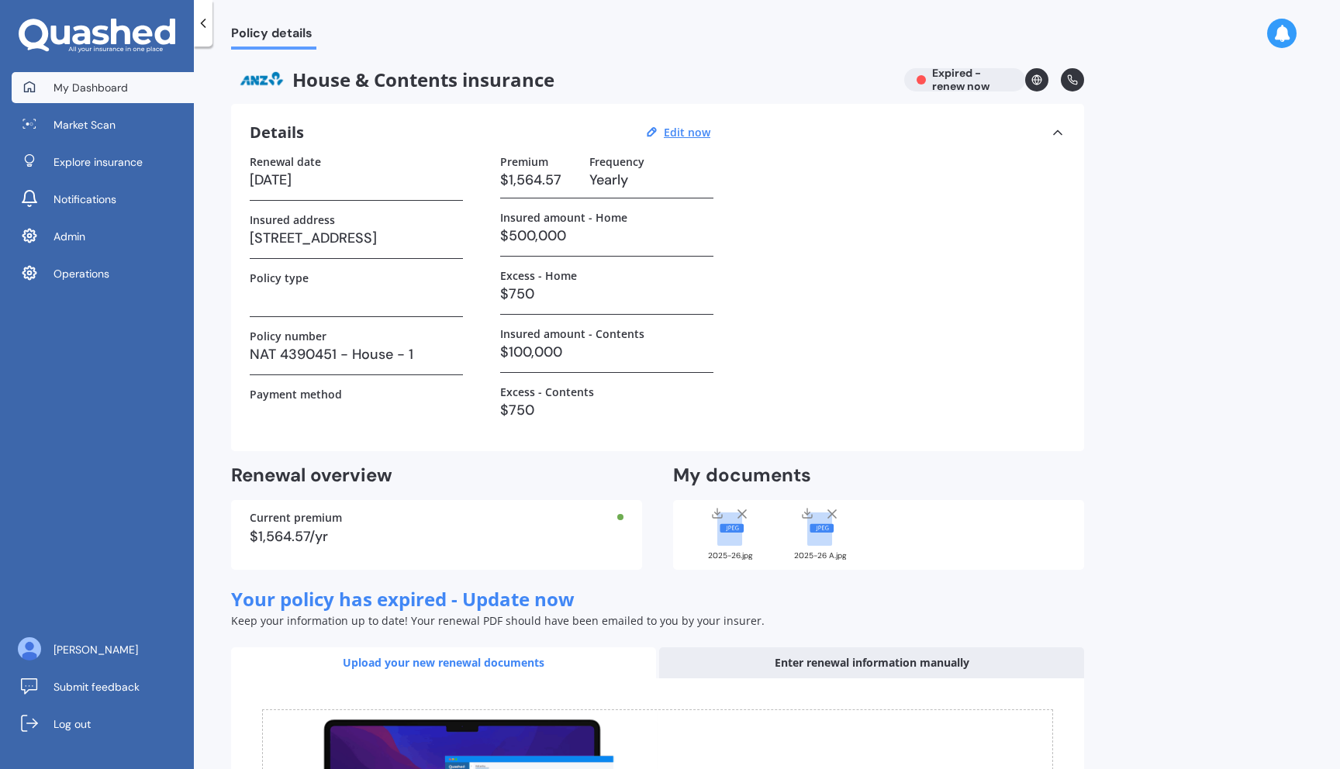
click at [56, 80] on span "My Dashboard" at bounding box center [91, 88] width 74 height 16
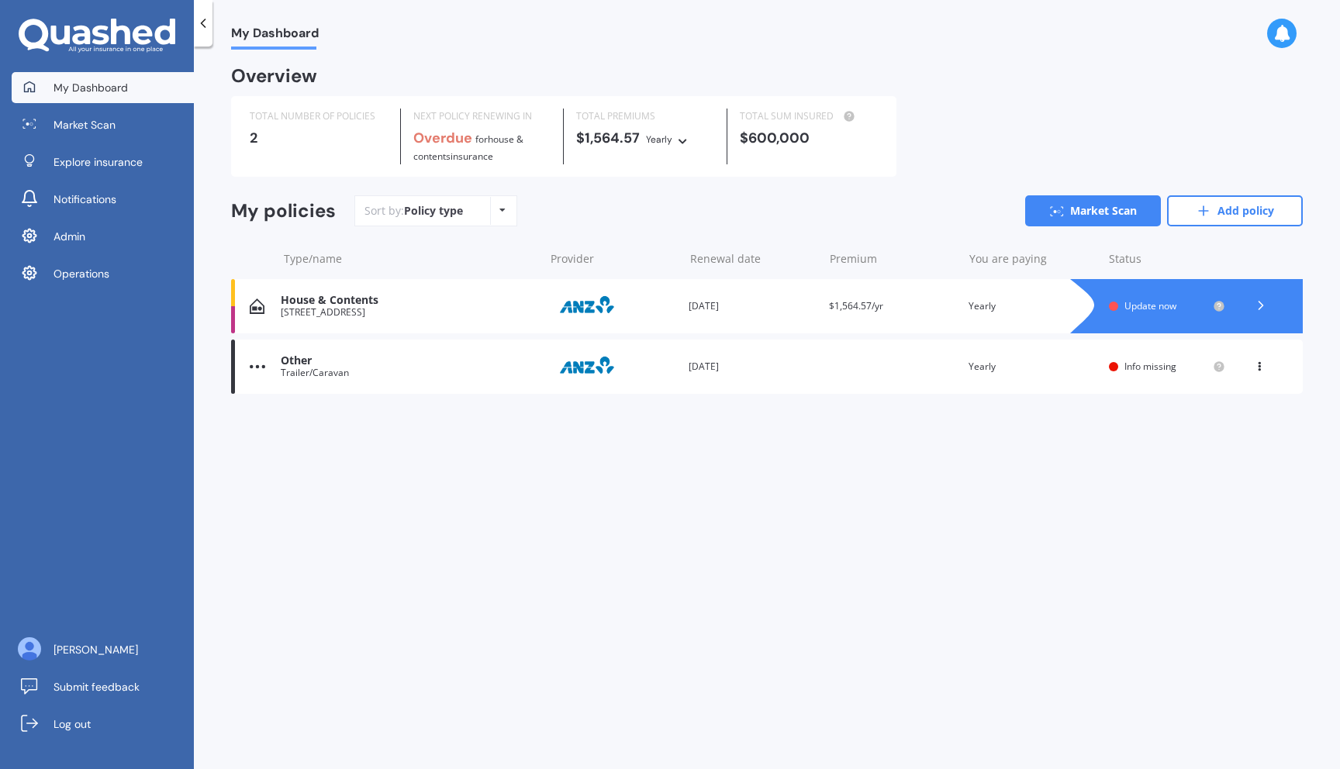
click at [461, 309] on div "[STREET_ADDRESS]" at bounding box center [408, 312] width 255 height 11
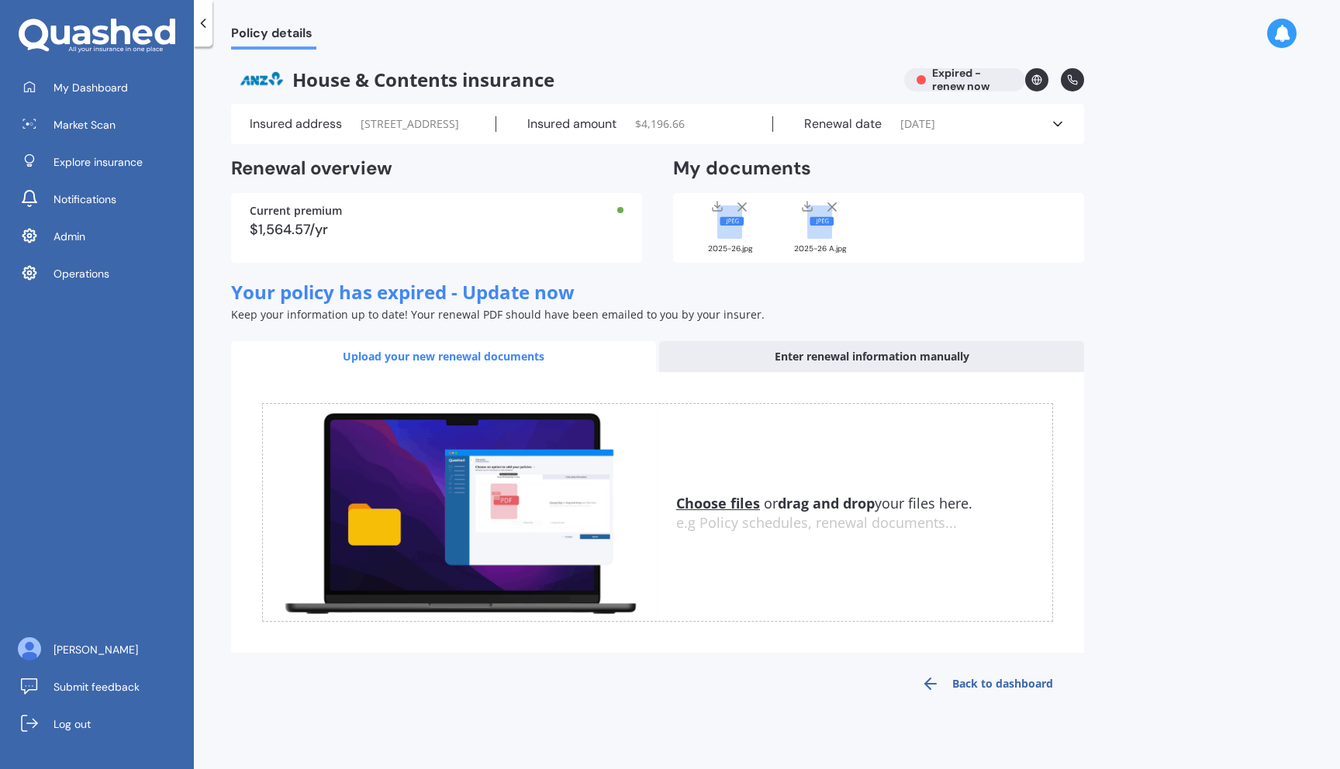
click at [680, 132] on div "Insured amount $ 4,196.66" at bounding box center [635, 124] width 278 height 16
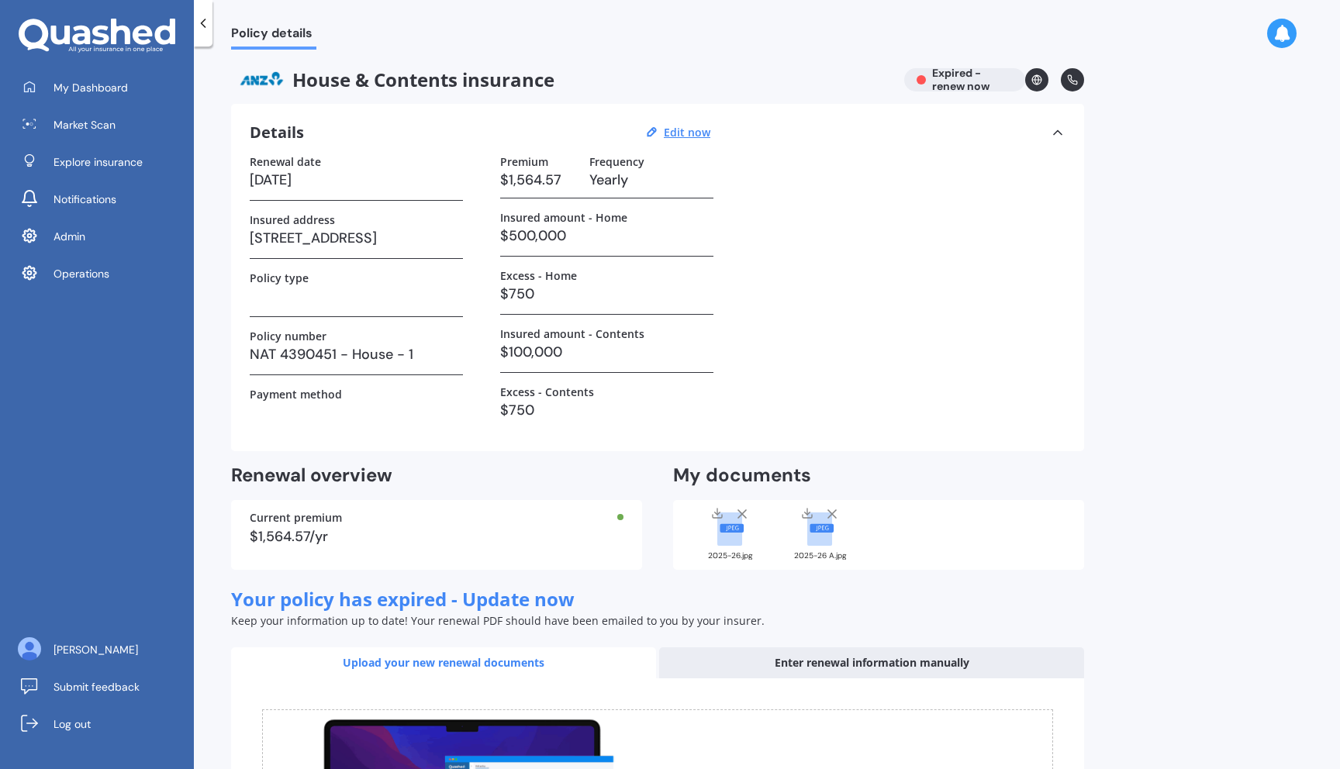
click at [825, 544] on rect at bounding box center [819, 529] width 25 height 33
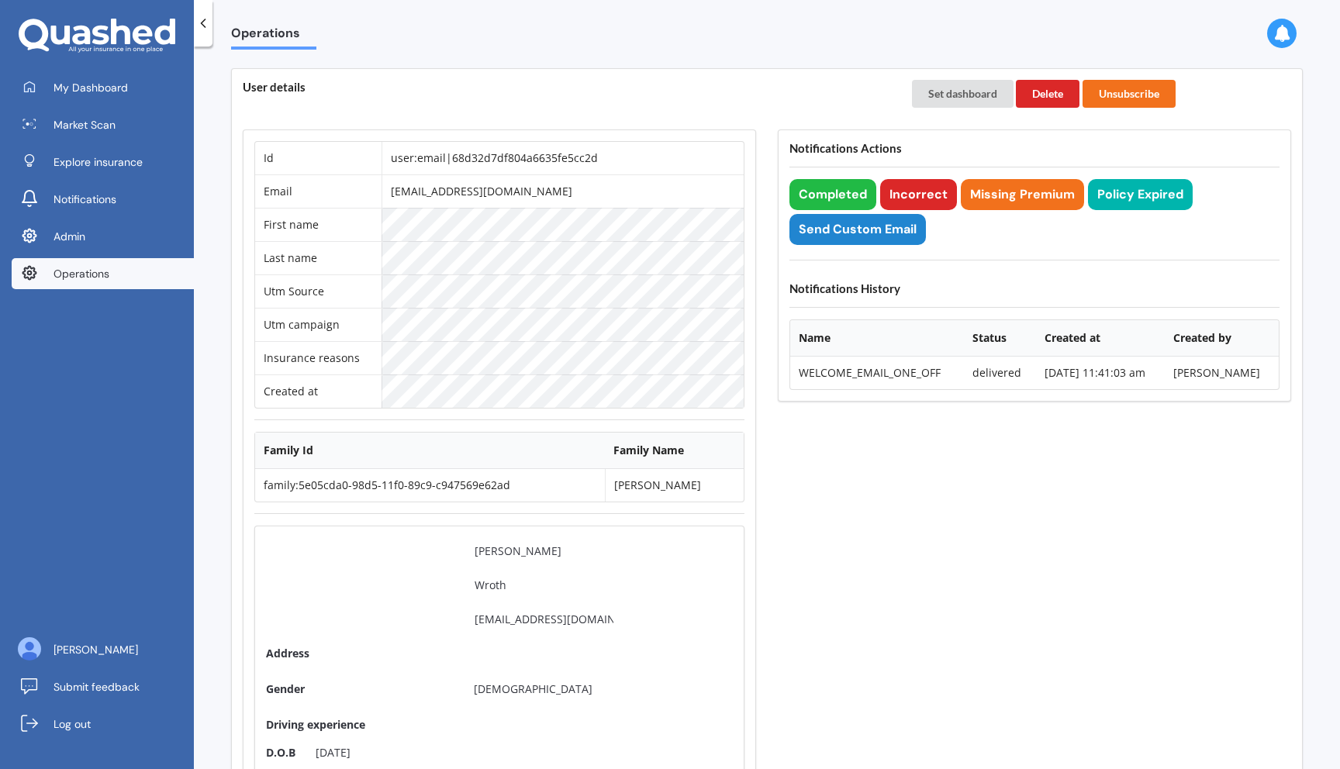
click at [583, 159] on td "user:email|68d32d7df804a6635fe5cc2d" at bounding box center [563, 158] width 362 height 33
copy td "user:email|68d32d7df804a6635fe5cc2d"
click at [956, 97] on button "Set dashboard" at bounding box center [963, 94] width 102 height 28
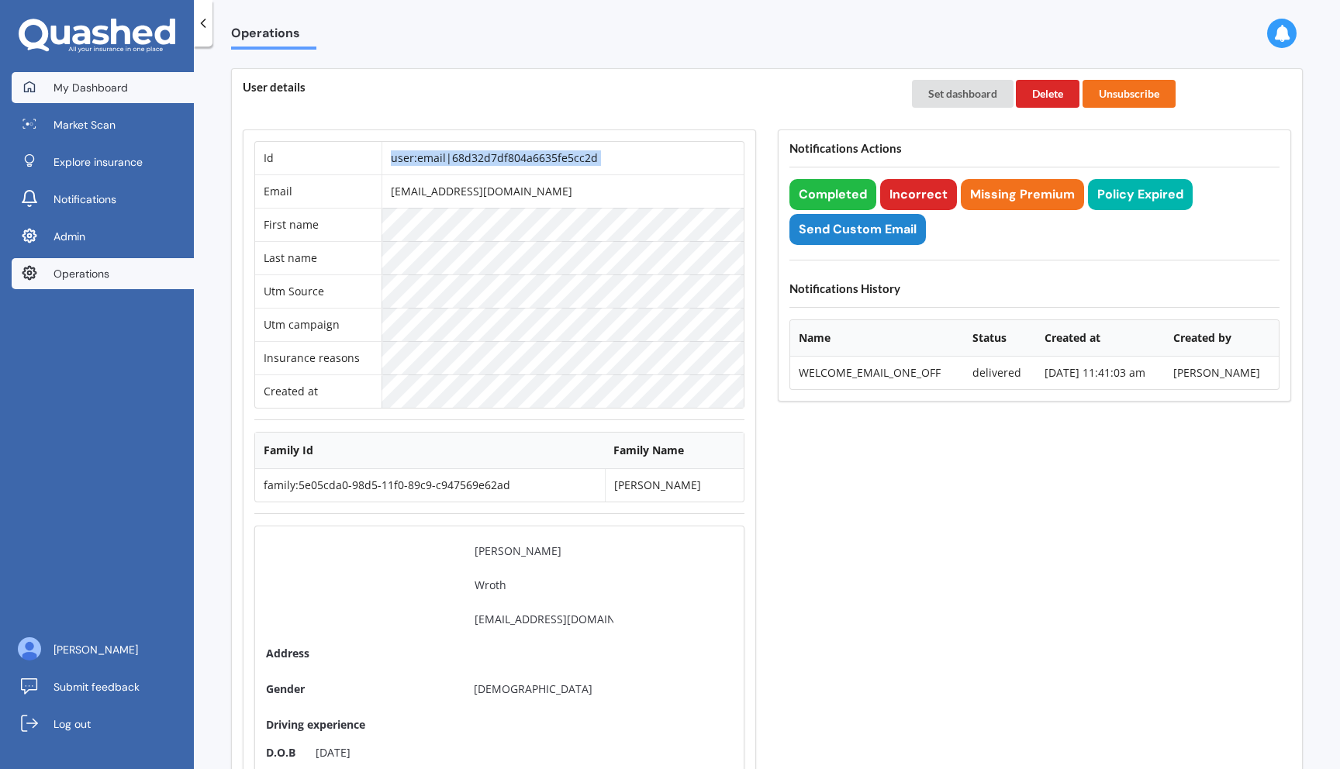
click at [126, 98] on link "My Dashboard" at bounding box center [103, 87] width 182 height 31
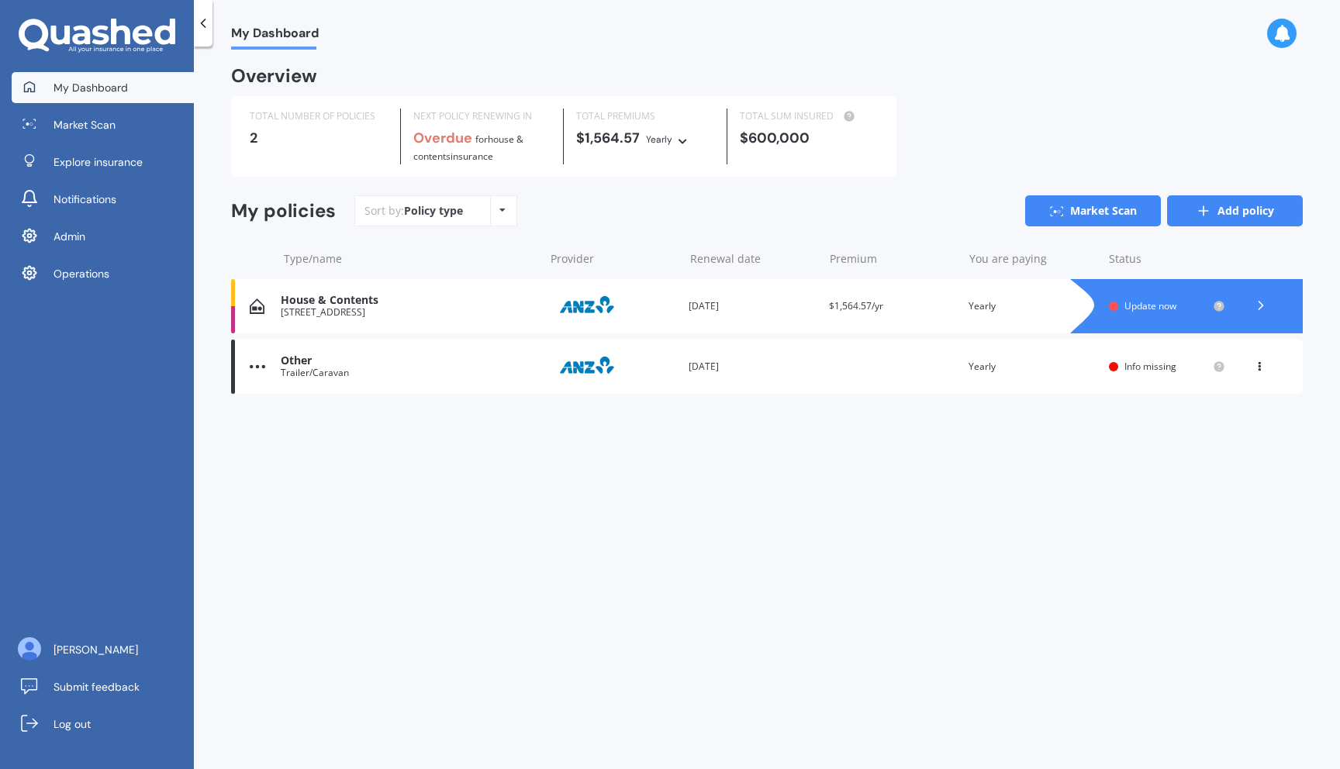
click at [1212, 216] on link "Add policy" at bounding box center [1235, 210] width 136 height 31
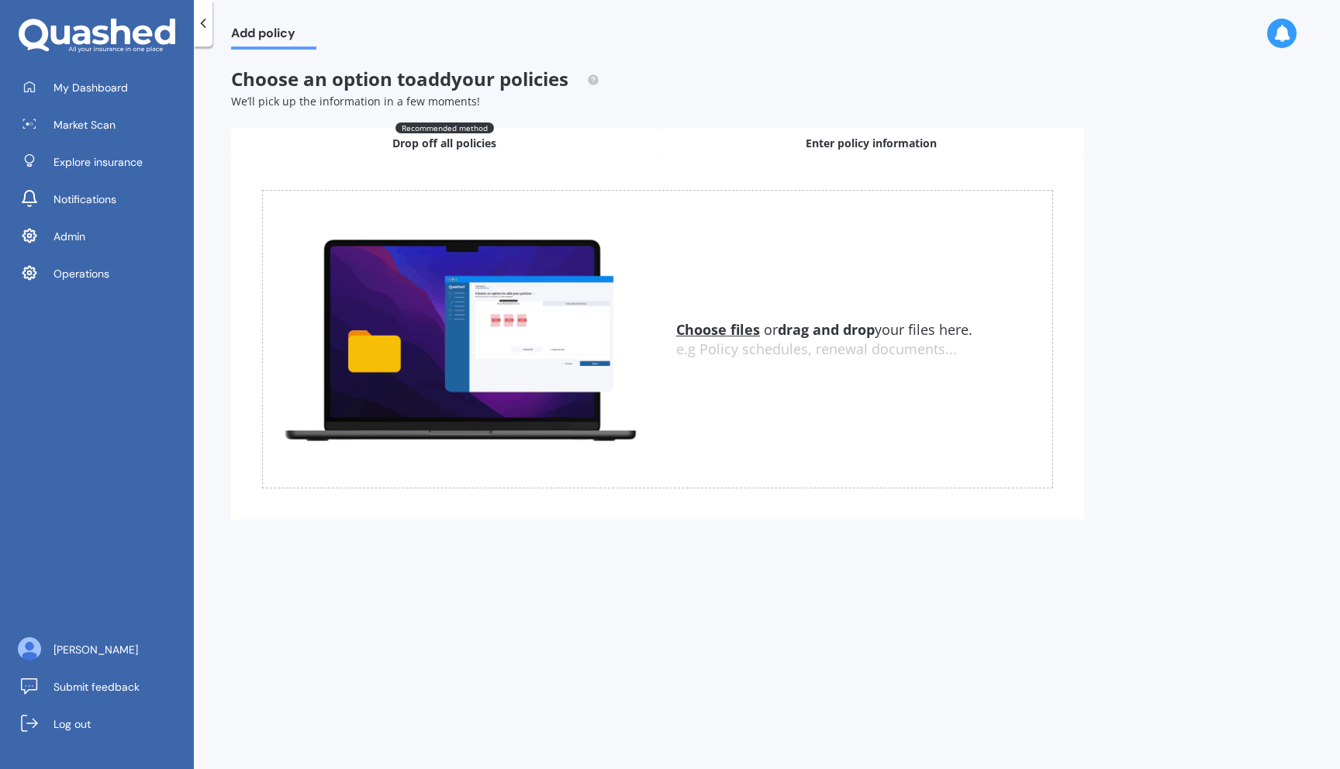
click at [874, 147] on span "Enter policy information" at bounding box center [871, 144] width 131 height 16
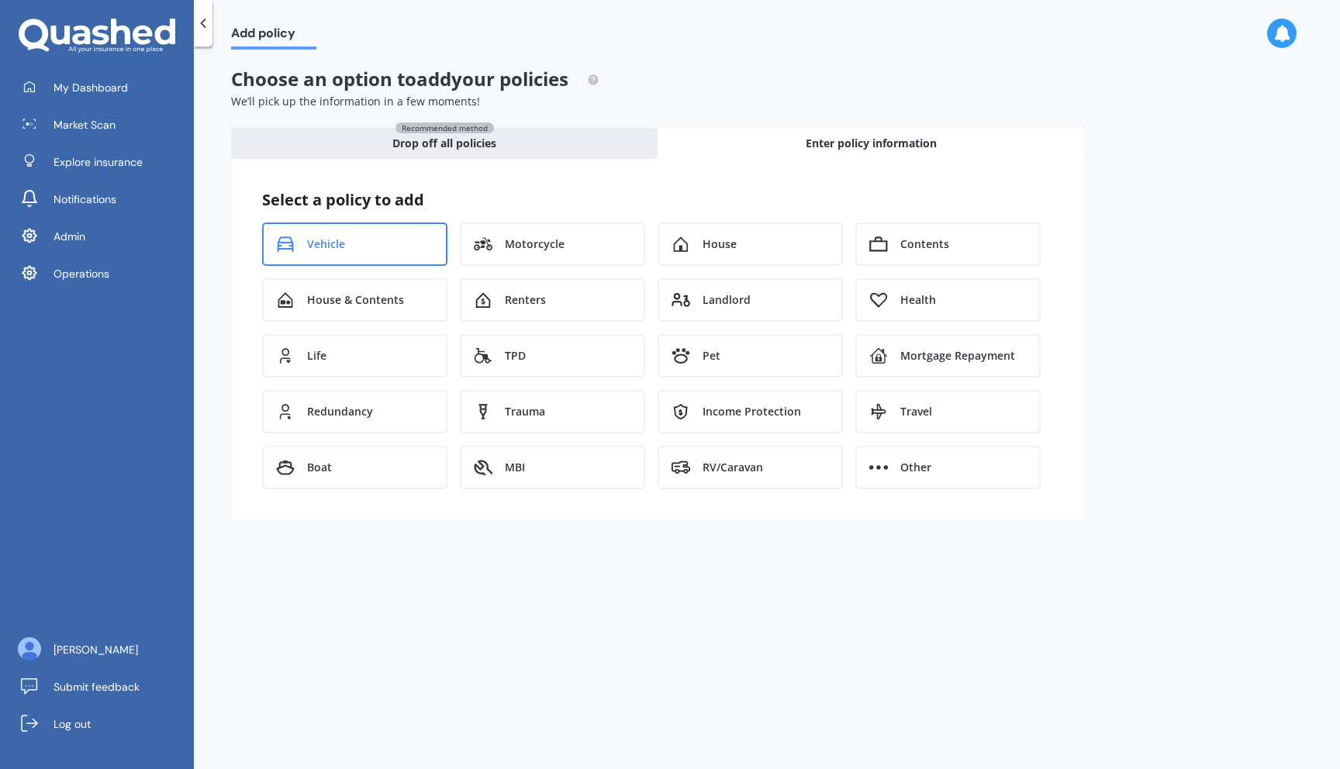
click at [389, 237] on div "Vehicle" at bounding box center [354, 244] width 185 height 43
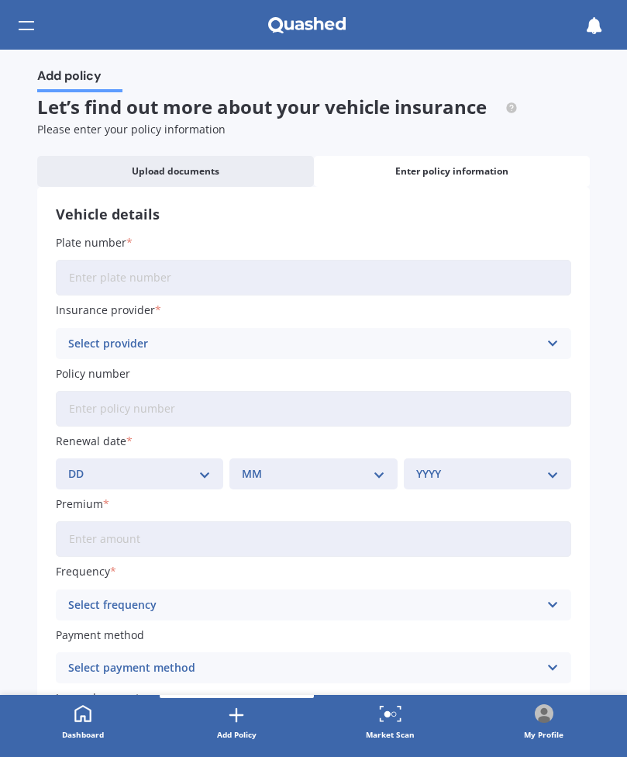
click at [268, 264] on input "Plate number" at bounding box center [314, 278] width 516 height 36
type input "PPU137"
click at [263, 339] on div "Select provider" at bounding box center [303, 343] width 471 height 17
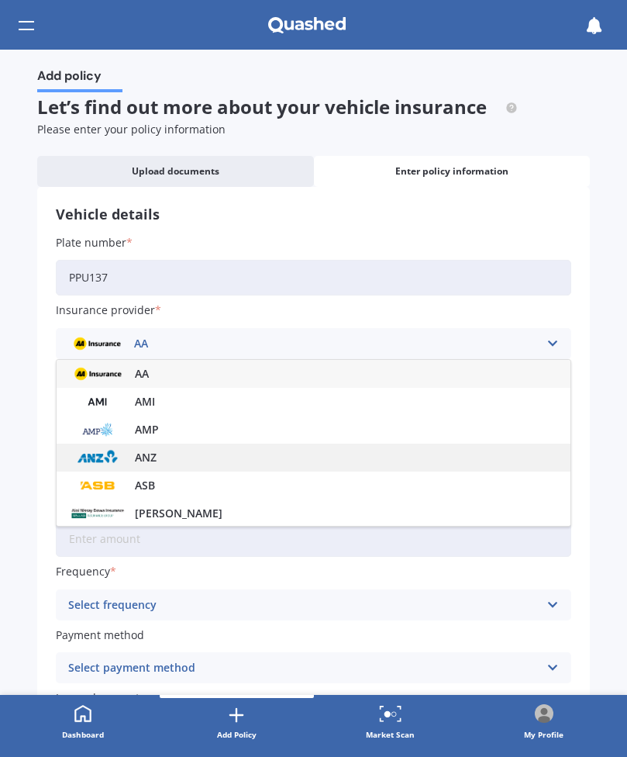
click at [218, 455] on div "ANZ" at bounding box center [314, 458] width 514 height 28
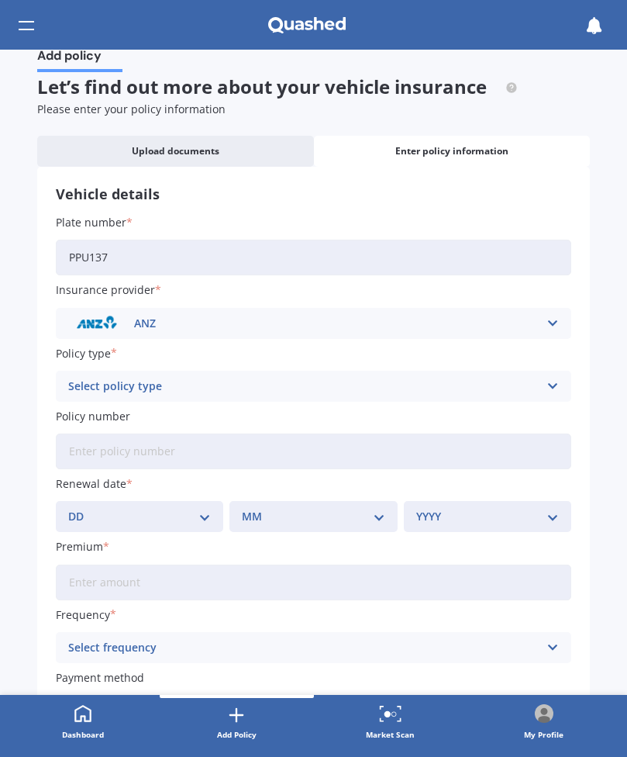
scroll to position [21, 0]
click at [261, 385] on div "Select policy type" at bounding box center [303, 385] width 471 height 17
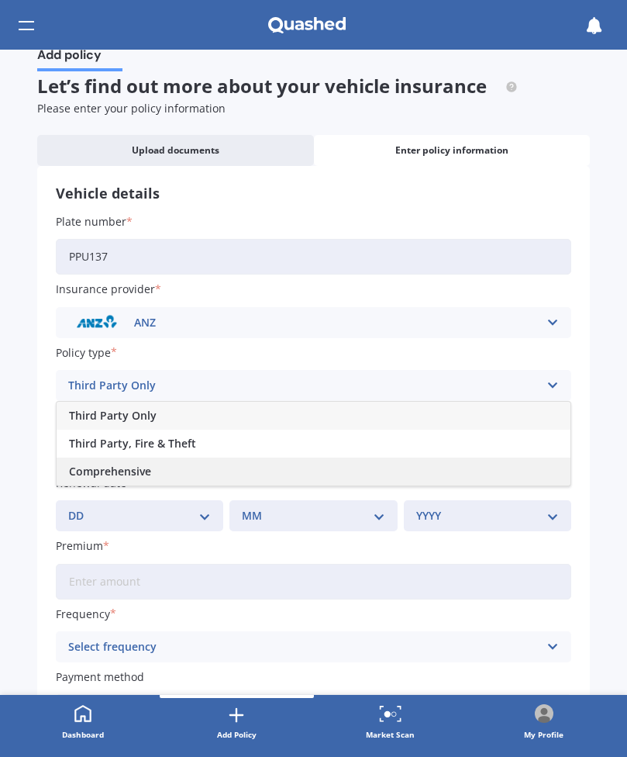
click at [223, 482] on div "Comprehensive" at bounding box center [314, 472] width 514 height 28
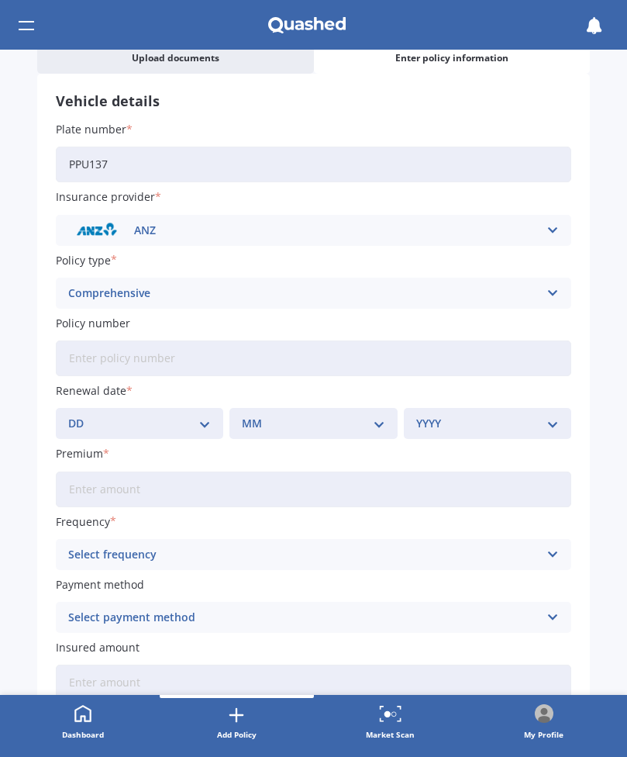
scroll to position [115, 0]
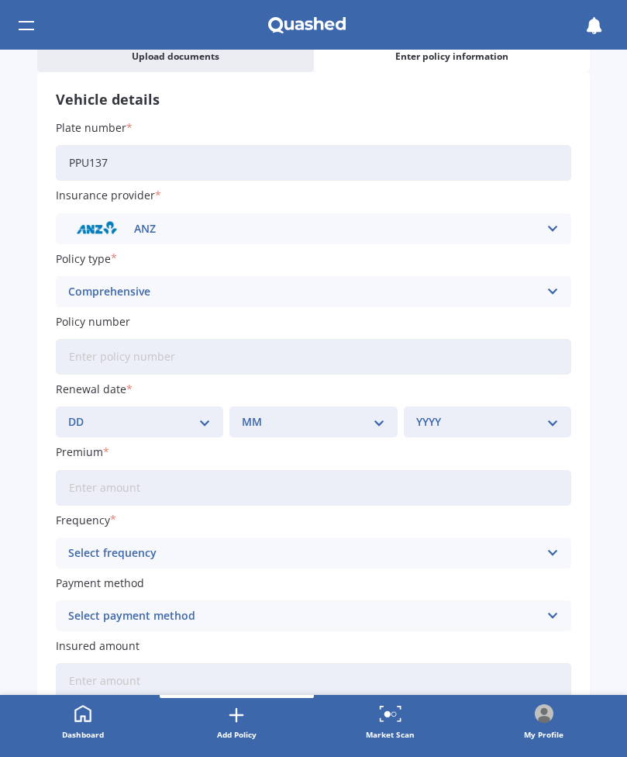
click at [208, 492] on input "Premium" at bounding box center [314, 488] width 516 height 36
type input "$888.52"
click at [182, 561] on div "Select frequency" at bounding box center [303, 552] width 471 height 17
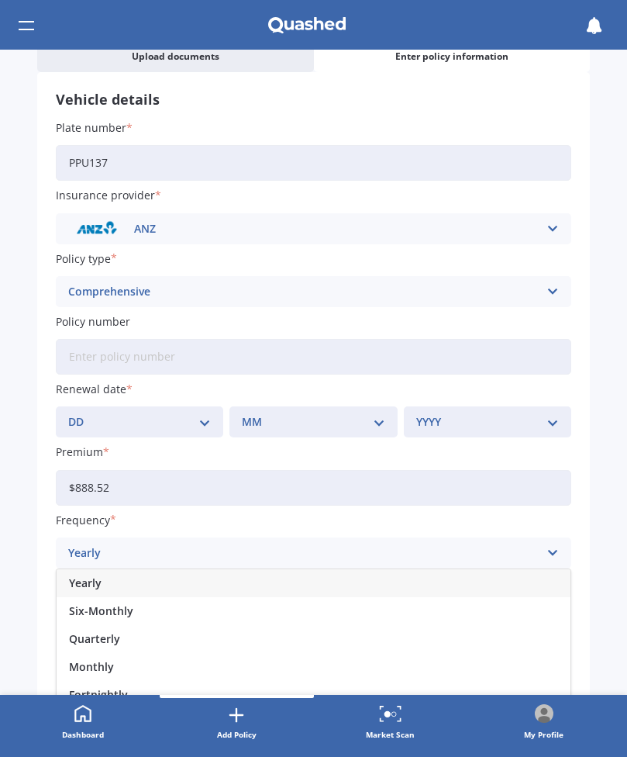
click at [168, 588] on div "Yearly" at bounding box center [314, 583] width 514 height 28
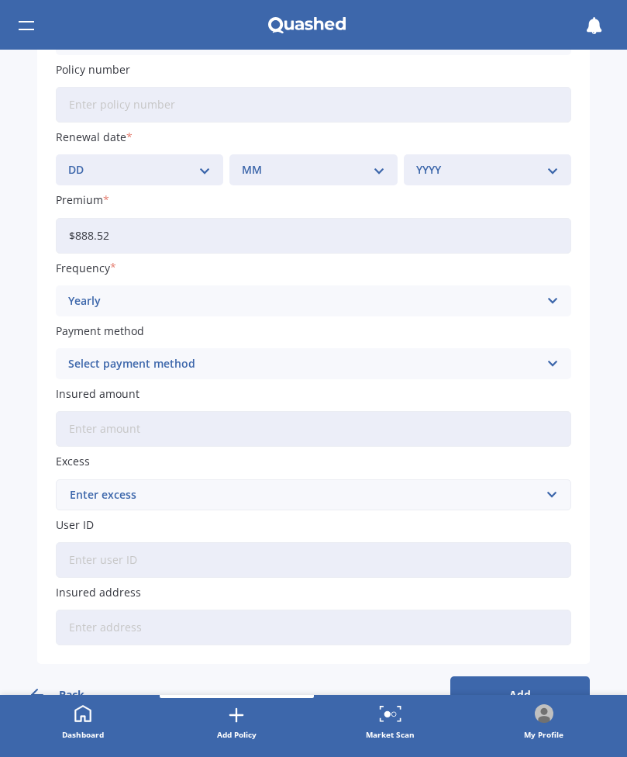
scroll to position [368, 0]
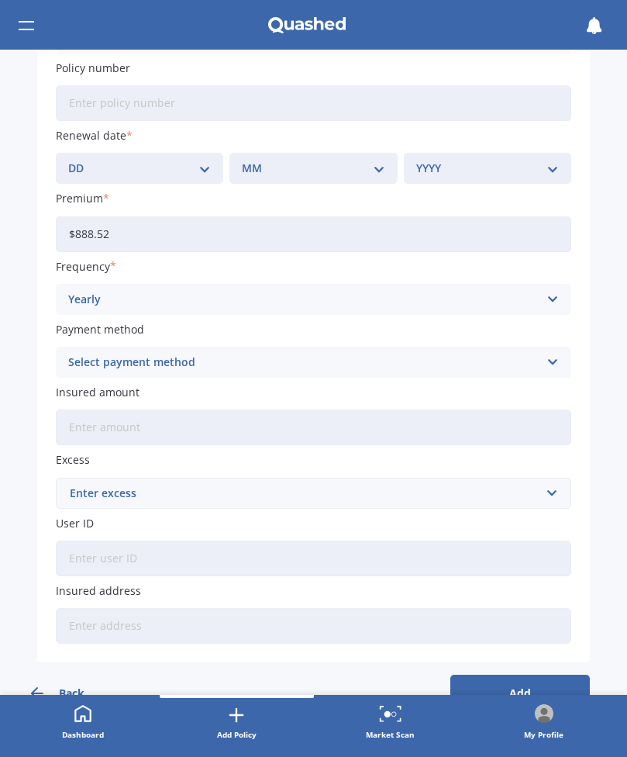
click at [304, 570] on input "User ID" at bounding box center [314, 559] width 516 height 36
paste input "user:email|68d32d7df804a6635fe5cc2d"
type input "user:email|68d32d7df804a6635fe5cc2d"
click at [33, 530] on div "Add policy Let’s find out more about your vehicle insurance Please enter your p…" at bounding box center [313, 372] width 627 height 645
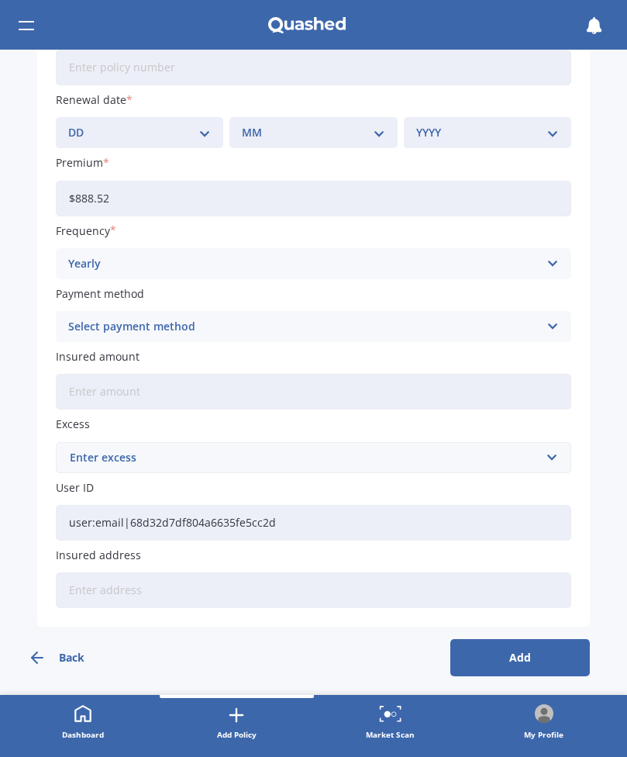
click at [227, 593] on input "Insured address" at bounding box center [314, 590] width 516 height 36
type input "[STREET_ADDRESS]"
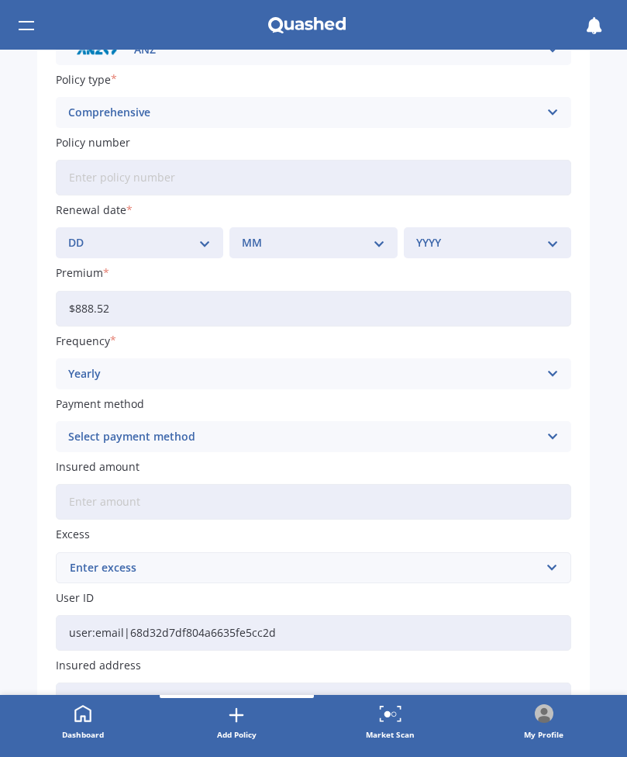
scroll to position [290, 0]
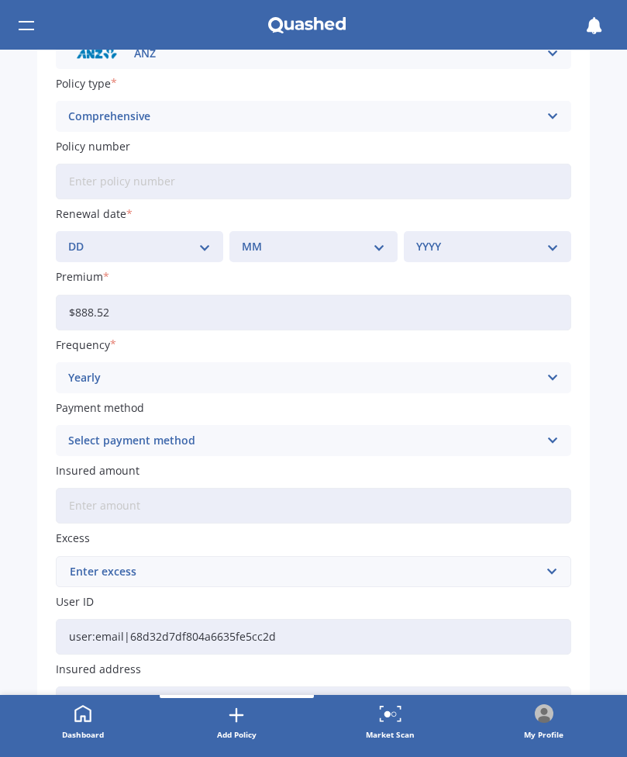
click at [169, 238] on div "DD 01 02 03 04 05 06 07 08 09 10 11 12 13 14 15 16 17 18 19 20 21 22 23 24 25 2…" at bounding box center [140, 246] width 168 height 31
click at [164, 248] on select "DD 01 02 03 04 05 06 07 08 09 10 11 12 13 14 15 16 17 18 19 20 21 22 23 24 25 2…" at bounding box center [139, 246] width 143 height 17
click at [68, 240] on select "DD 01 02 03 04 05 06 07 08 09 10 11 12 13 14 15 16 17 18 19 20 21 22 23 24 25 2…" at bounding box center [139, 246] width 143 height 17
click at [157, 250] on select "DD 01 02 03 04 05 06 07 08 09 10 11 12 13 14 15 16 17 18 19 20 21 22 23 24 25 2…" at bounding box center [139, 246] width 143 height 17
select select "24"
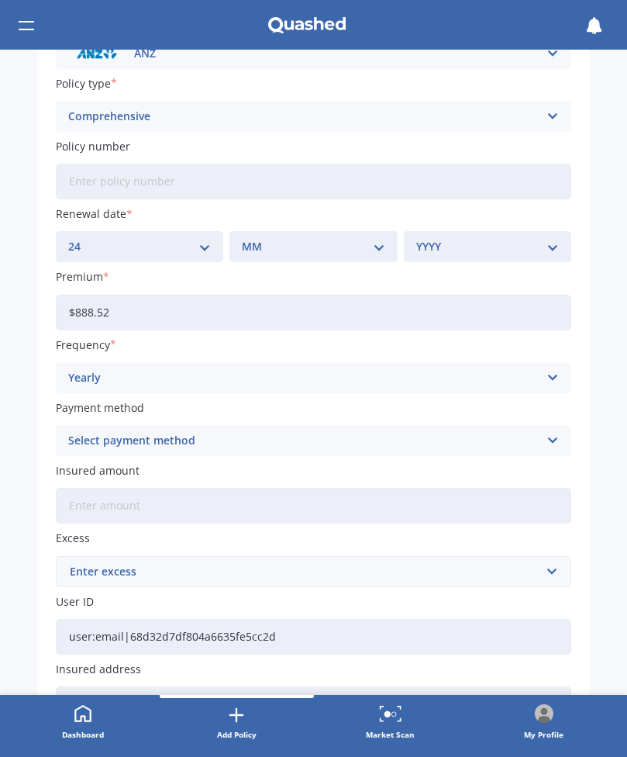
click at [68, 240] on select "DD 01 02 03 04 05 06 07 08 09 10 11 12 13 14 15 16 17 18 19 20 21 22 23 24 25 2…" at bounding box center [139, 246] width 143 height 17
click at [347, 258] on div "MM 01 02 03 04 05 06 07 08 09 10 11 12" at bounding box center [314, 246] width 168 height 31
click at [356, 253] on select "MM 01 02 03 04 05 06 07 08 09 10 11 12" at bounding box center [313, 246] width 143 height 17
click at [242, 240] on select "MM 01 02 03 04 05 06 07 08 09 10 11 12" at bounding box center [313, 246] width 143 height 17
click at [366, 247] on select "MM 01 02 03 04 05 06 07 08 09 10 11 12" at bounding box center [313, 246] width 143 height 17
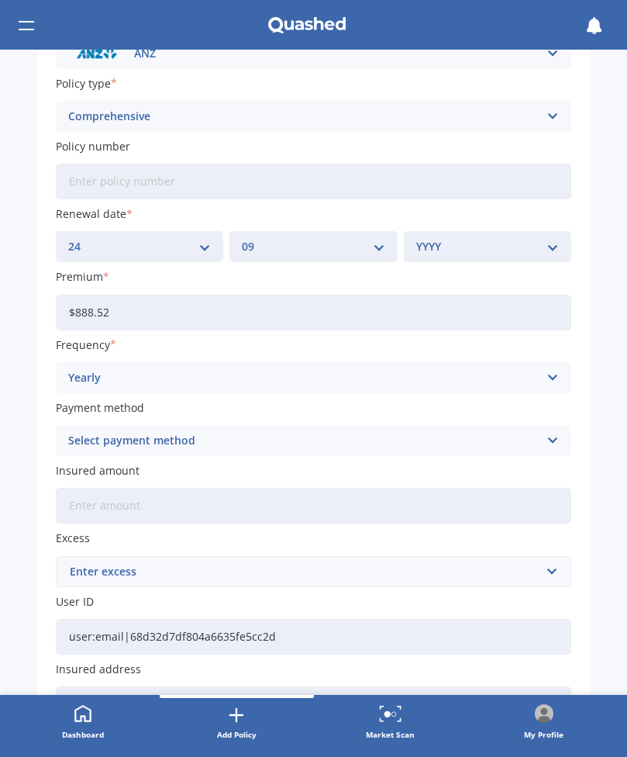
select select "10"
click at [242, 240] on select "MM 01 02 03 04 05 06 07 08 09 10 11 12" at bounding box center [313, 246] width 143 height 17
click at [467, 251] on select "YYYY 2027 2026 2025 2024 2023 2022 2021 2020 2019 2018 2017 2016 2015 2014 2013…" at bounding box center [487, 246] width 143 height 17
select select "2025"
click at [416, 240] on select "YYYY 2027 2026 2025 2024 2023 2022 2021 2020 2019 2018 2017 2016 2015 2014 2013…" at bounding box center [487, 246] width 143 height 17
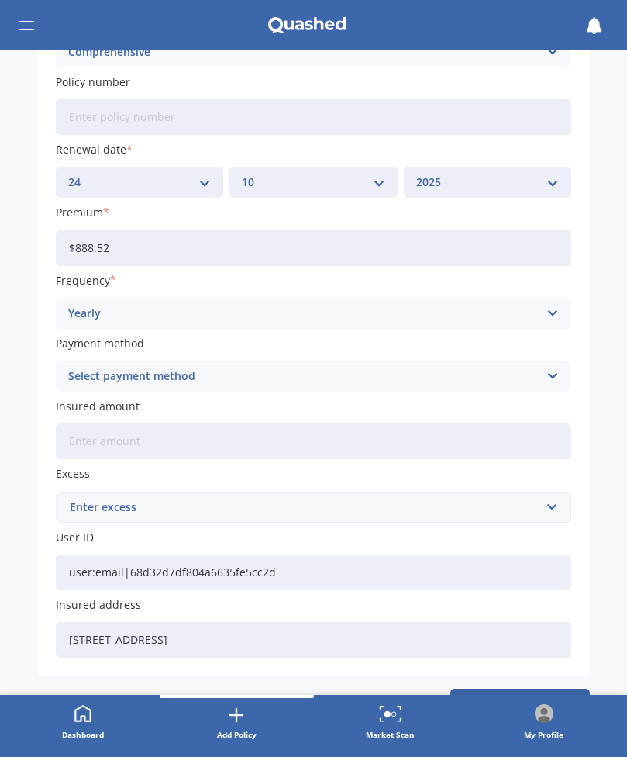
scroll to position [409, 0]
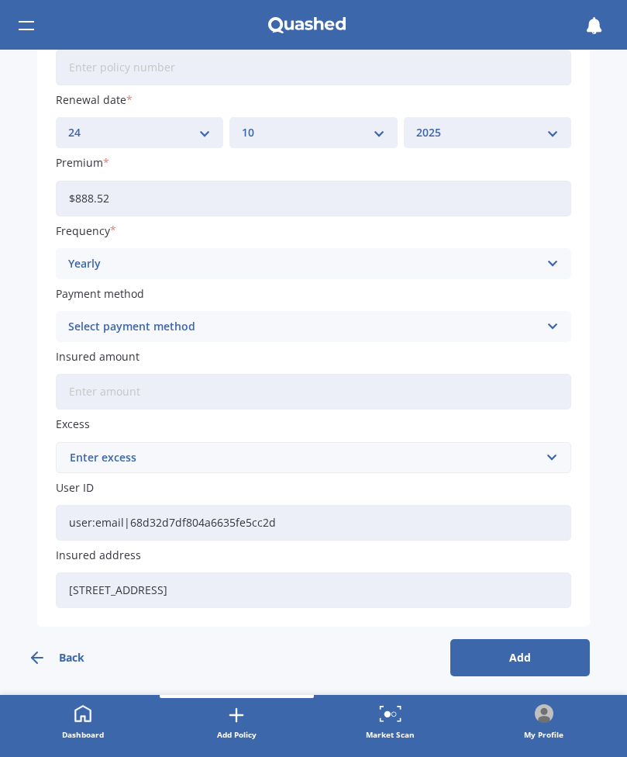
click at [491, 654] on button "Add" at bounding box center [521, 657] width 140 height 37
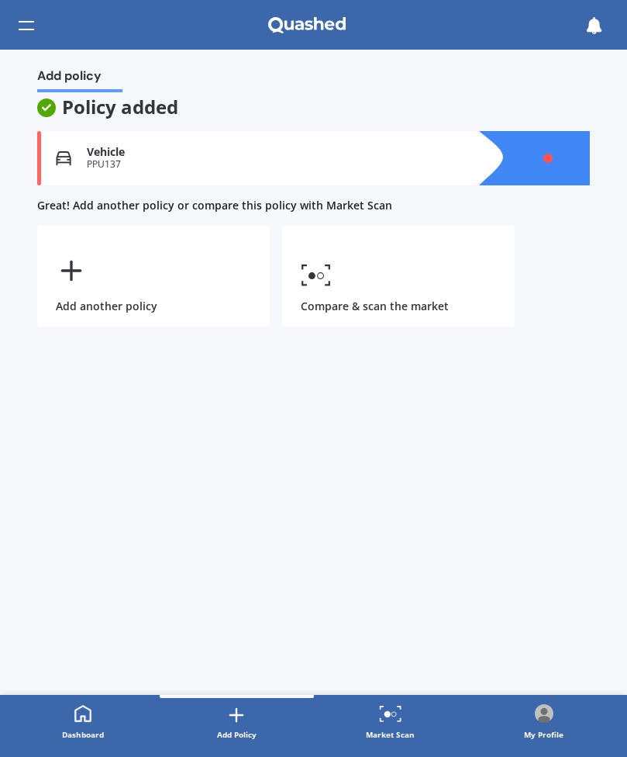
scroll to position [0, 0]
click at [414, 176] on div "Vehicle PPU137 Provider Renewal date 24 Oct 2025 Premium $888.52/yr You are pay…" at bounding box center [313, 158] width 553 height 54
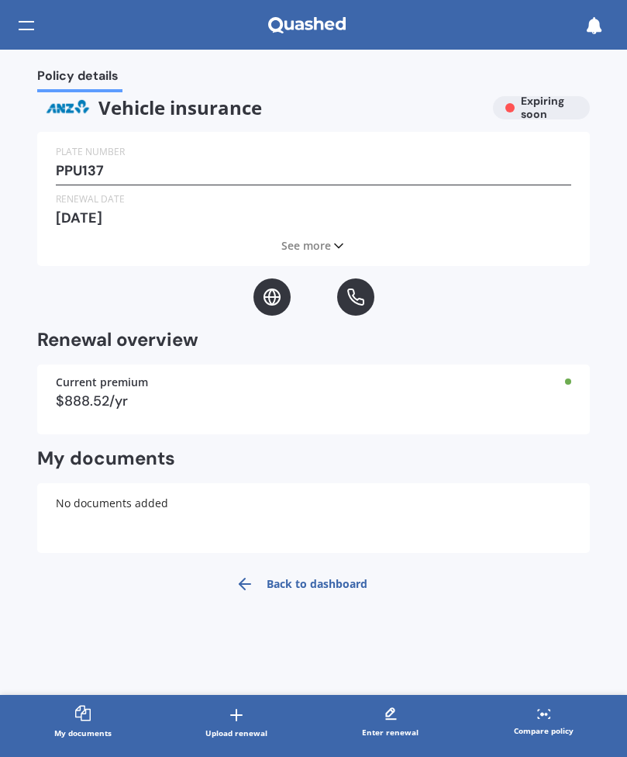
click at [303, 246] on span "See more" at bounding box center [307, 246] width 50 height 16
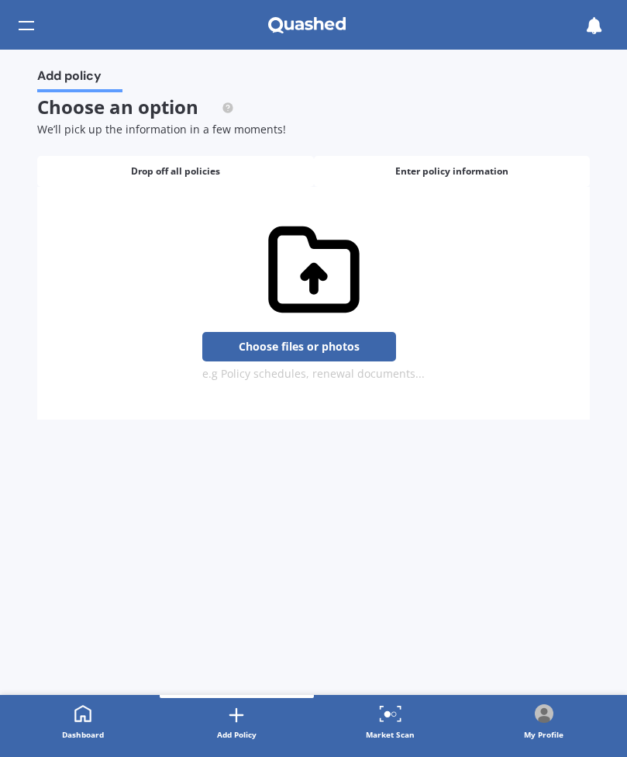
click at [392, 177] on div "Enter policy information" at bounding box center [452, 171] width 277 height 31
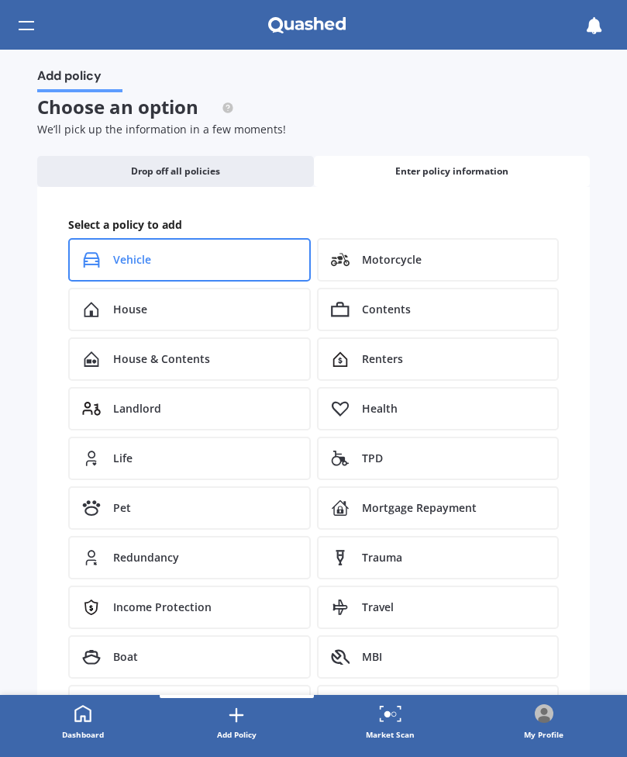
click at [204, 250] on div "Vehicle" at bounding box center [189, 259] width 243 height 43
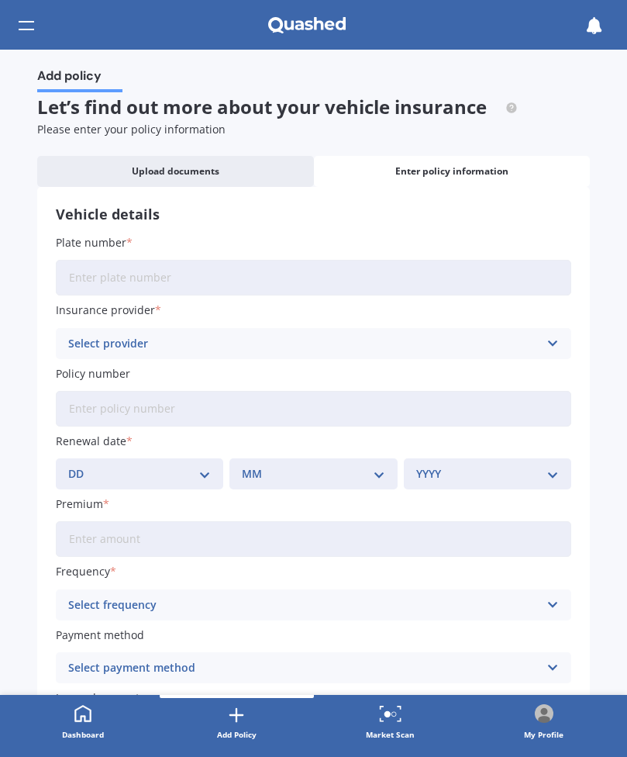
click at [215, 279] on input "Plate number" at bounding box center [314, 278] width 516 height 36
click at [258, 235] on label "Plate number" at bounding box center [311, 242] width 510 height 16
click at [258, 260] on input "Plate number" at bounding box center [314, 278] width 516 height 36
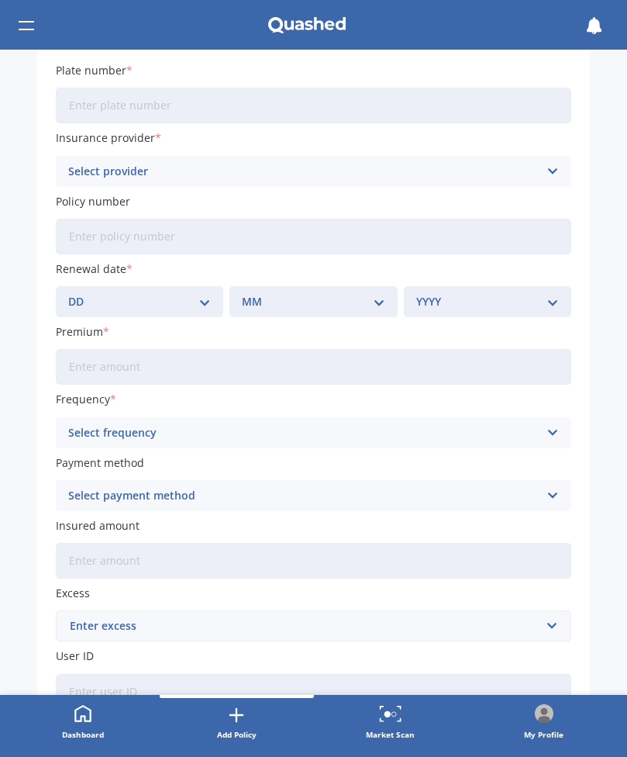
scroll to position [346, 0]
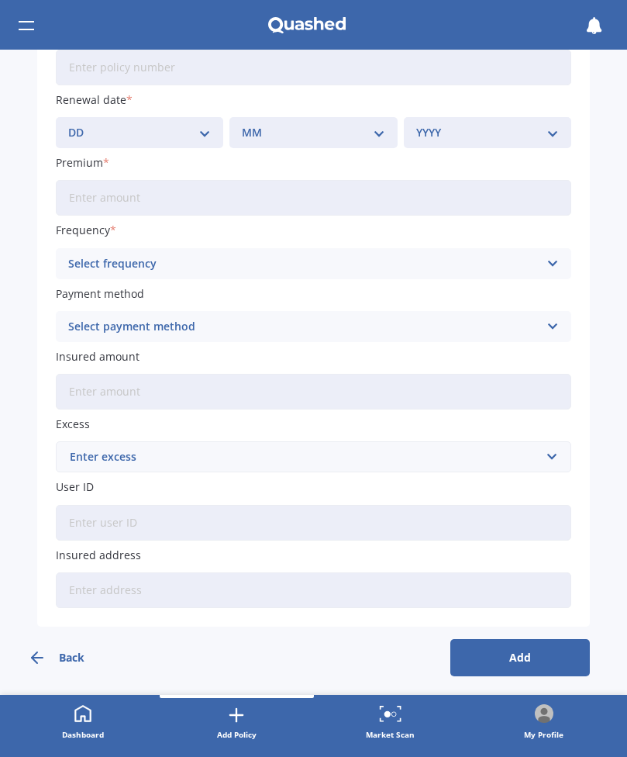
click at [232, 523] on input "User ID" at bounding box center [314, 523] width 516 height 36
paste input "user:email|68d32d7df804a6635fe5cc2d"
type input "user:email|68d32d7df804a6635fe5cc2d"
click at [290, 480] on label "User ID" at bounding box center [311, 487] width 510 height 16
click at [290, 505] on input "user:email|68d32d7df804a6635fe5cc2d" at bounding box center [314, 523] width 516 height 36
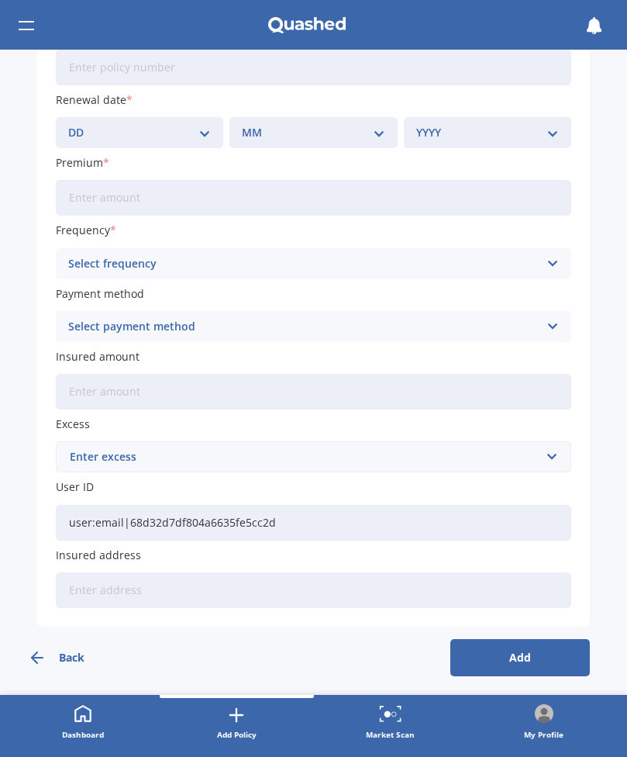
scroll to position [0, 0]
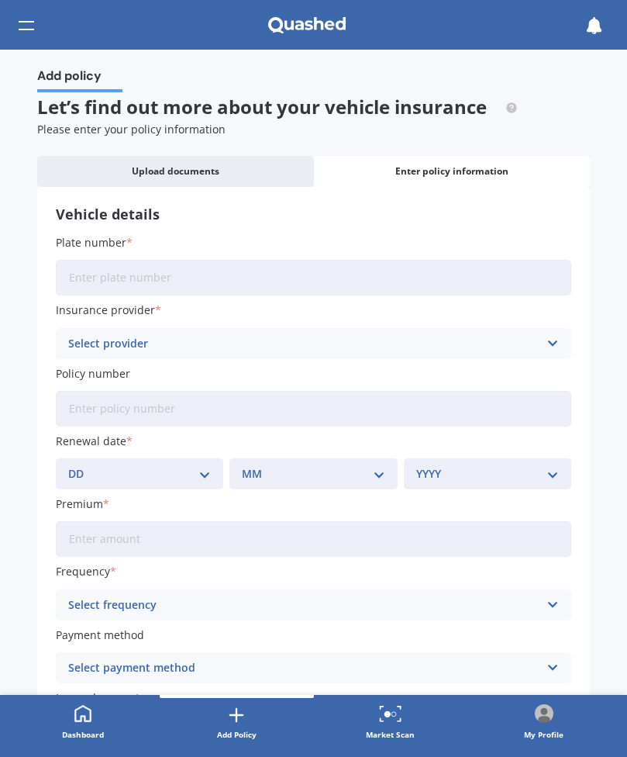
click at [145, 278] on input "Plate number" at bounding box center [314, 278] width 516 height 36
type input "RCG44"
click at [106, 363] on div "Plate number RCG44 Insurance provider Select provider AA AMI AMP ANZ ASB Aioi N…" at bounding box center [314, 591] width 516 height 715
click at [133, 344] on div "Select provider" at bounding box center [303, 343] width 471 height 17
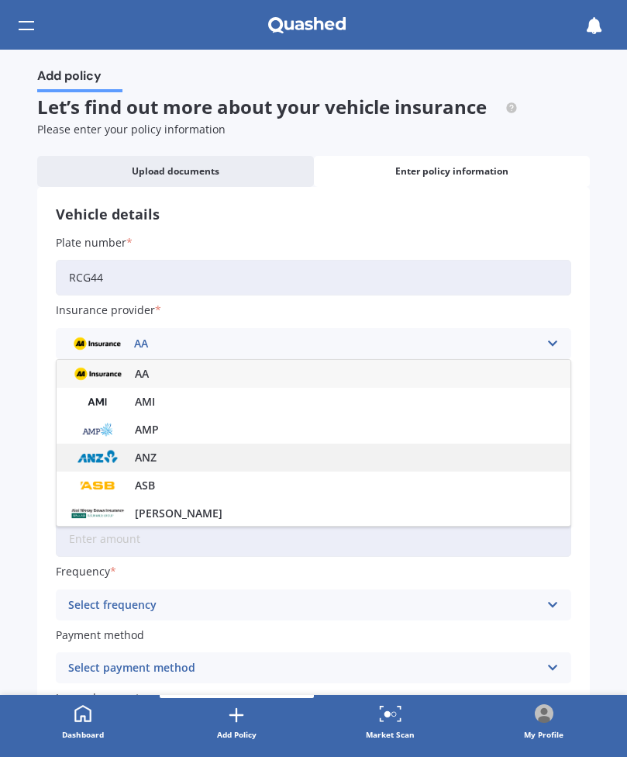
click at [135, 459] on span "ANZ" at bounding box center [146, 457] width 22 height 11
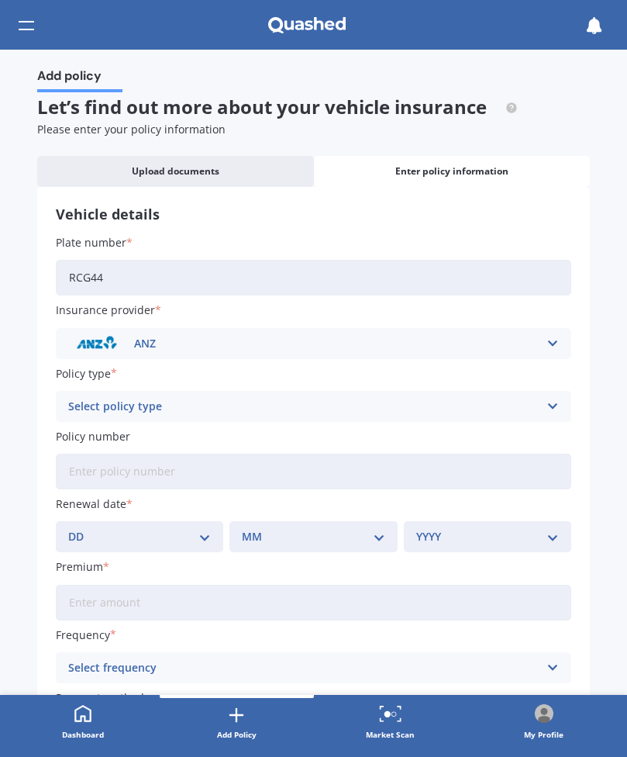
scroll to position [25, 0]
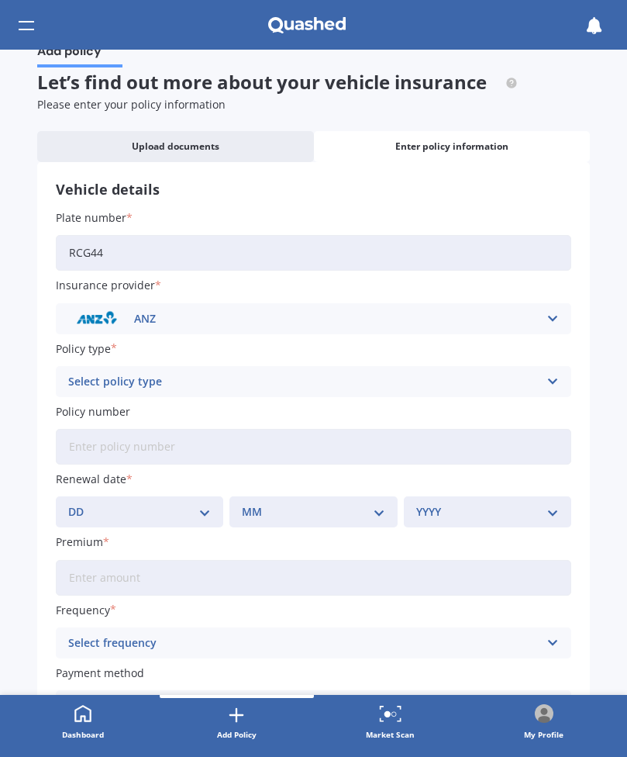
click at [202, 370] on div "Select policy type Third Party Only Third Party, Fire & Theft Comprehensive" at bounding box center [314, 381] width 516 height 31
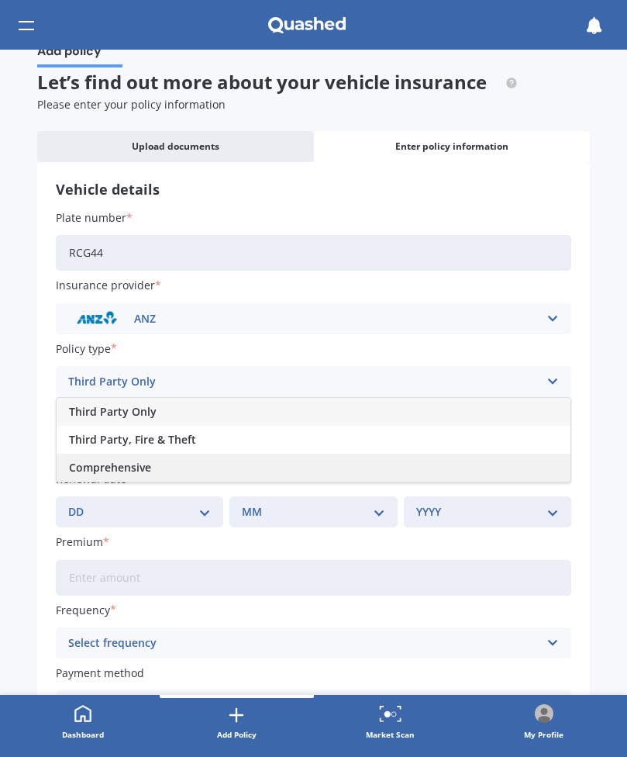
click at [181, 460] on div "Comprehensive" at bounding box center [314, 468] width 514 height 28
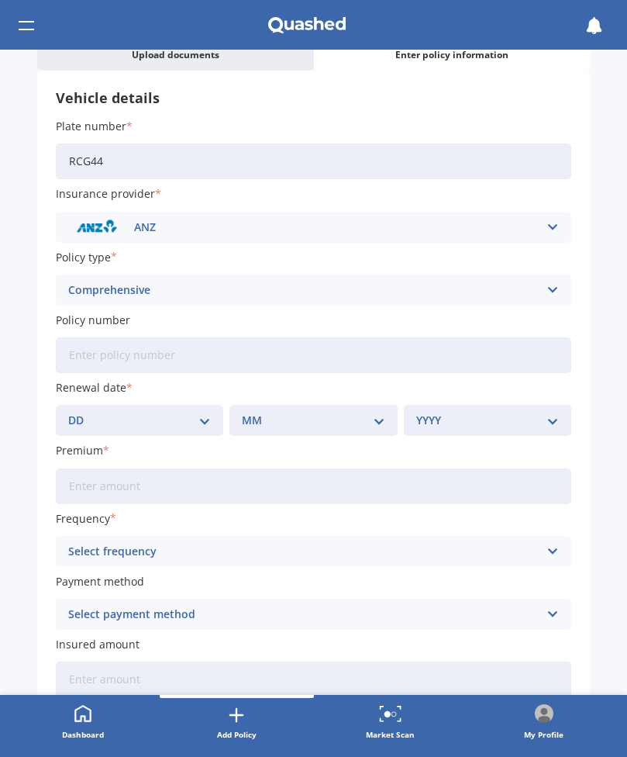
scroll to position [120, 0]
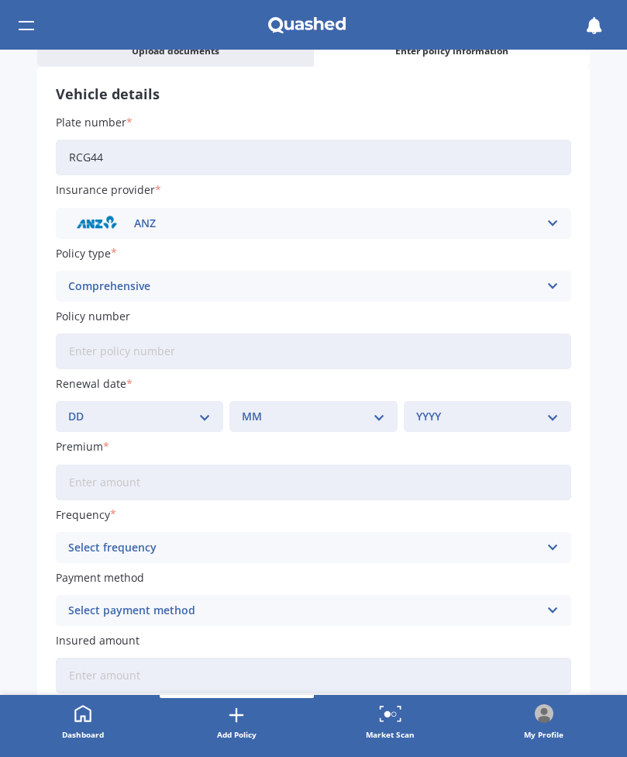
click at [195, 415] on select "DD 01 02 03 04 05 06 07 08 09 10 11 12 13 14 15 16 17 18 19 20 21 22 23 24 25 2…" at bounding box center [139, 416] width 143 height 17
select select "24"
click at [68, 410] on select "DD 01 02 03 04 05 06 07 08 09 10 11 12 13 14 15 16 17 18 19 20 21 22 23 24 25 2…" at bounding box center [139, 416] width 143 height 17
click at [313, 429] on div "MM 01 02 03 04 05 06 07 08 09 10 11 12" at bounding box center [314, 416] width 168 height 31
click at [321, 425] on select "MM 01 02 03 04 05 06 07 08 09 10 11 12" at bounding box center [313, 416] width 143 height 17
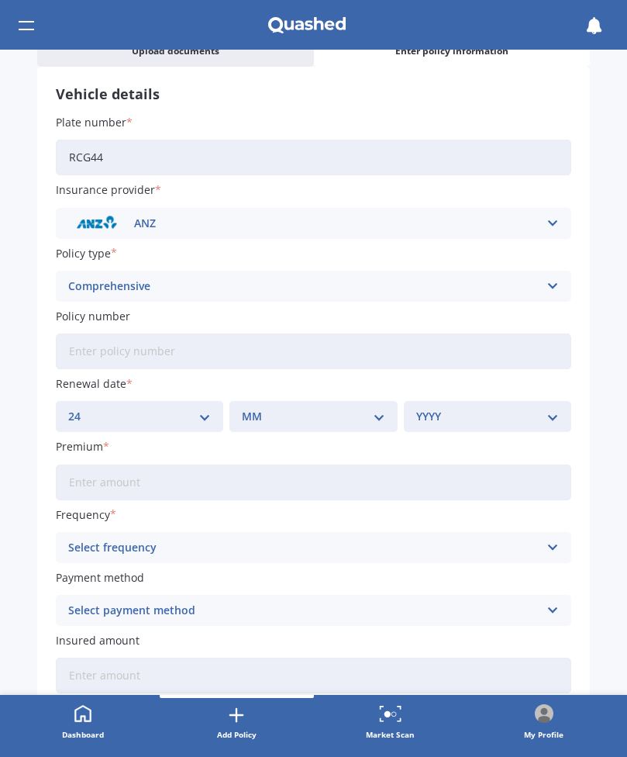
select select "09"
click at [242, 410] on select "MM 01 02 03 04 05 06 07 08 09 10 11 12" at bounding box center [313, 416] width 143 height 17
click at [458, 421] on select "YYYY 2027 2026 2025 2024 2023 2022 2021 2020 2019 2018 2017 2016 2015 2014 2013…" at bounding box center [487, 416] width 143 height 17
select select "2026"
click at [416, 410] on select "YYYY 2027 2026 2025 2024 2023 2022 2021 2020 2019 2018 2017 2016 2015 2014 2013…" at bounding box center [487, 416] width 143 height 17
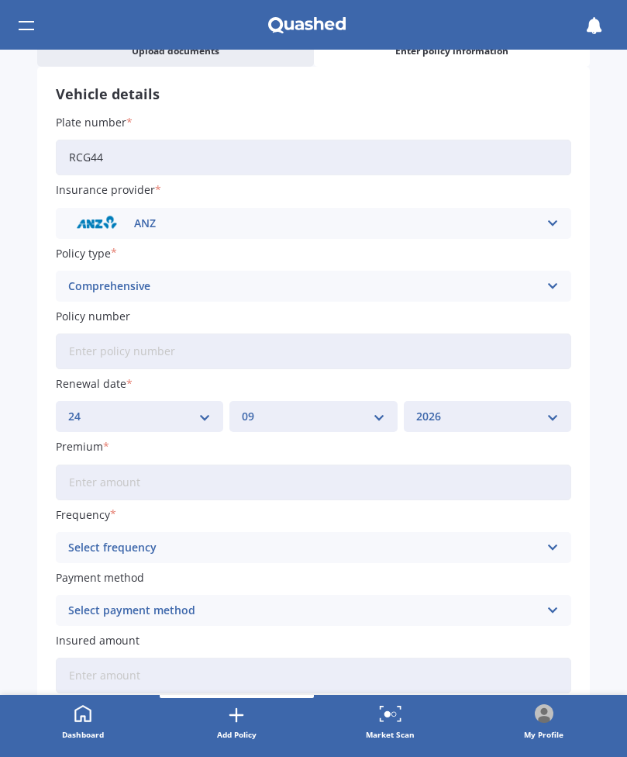
click at [434, 480] on input "Premium" at bounding box center [314, 483] width 516 height 36
type input "$892.71"
click at [408, 551] on div "Select frequency" at bounding box center [303, 547] width 471 height 17
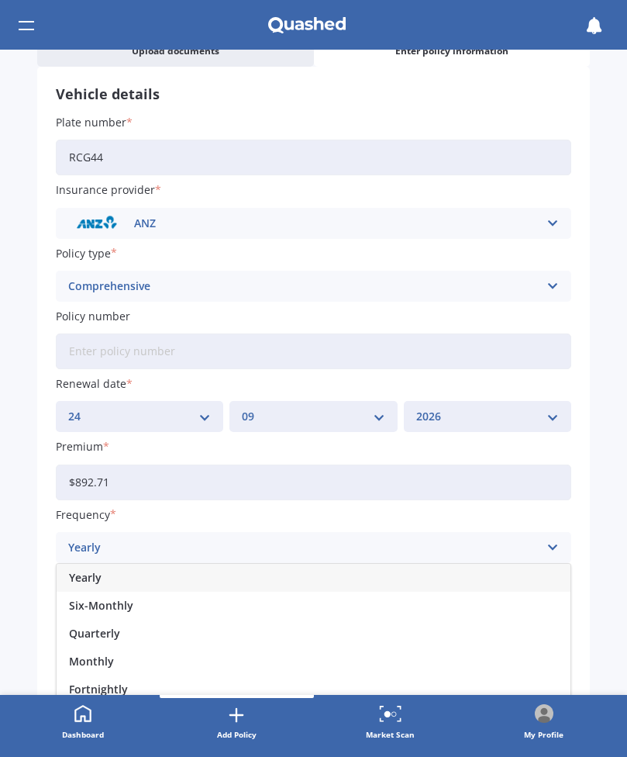
click at [311, 581] on div "Yearly" at bounding box center [314, 578] width 514 height 28
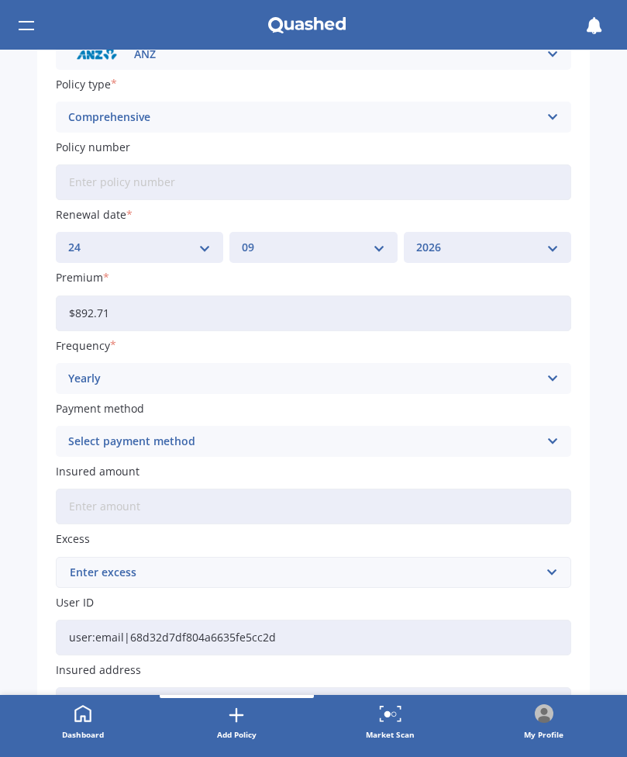
scroll to position [409, 0]
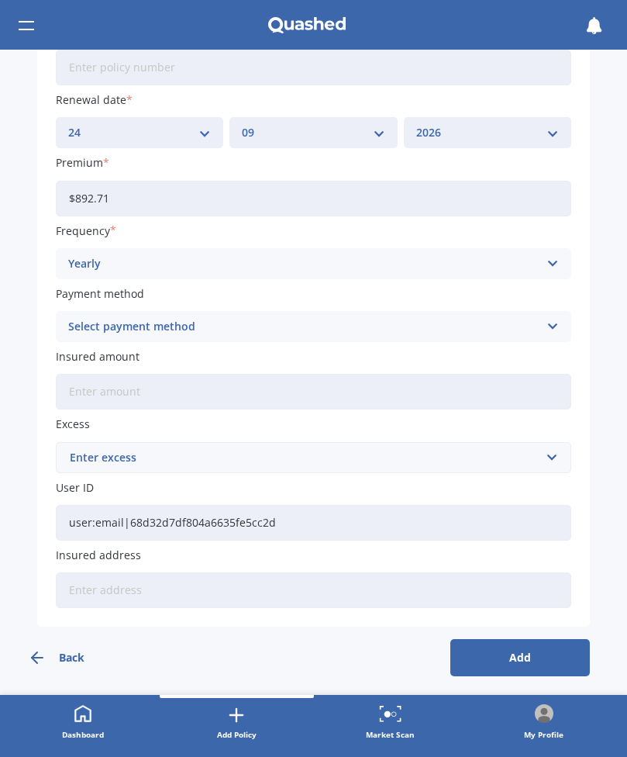
click at [388, 595] on input "Insured address" at bounding box center [314, 590] width 516 height 36
type input "9 Waka Ama Road, Papakura, Karaka 2113"
click at [485, 652] on button "Add" at bounding box center [521, 657] width 140 height 37
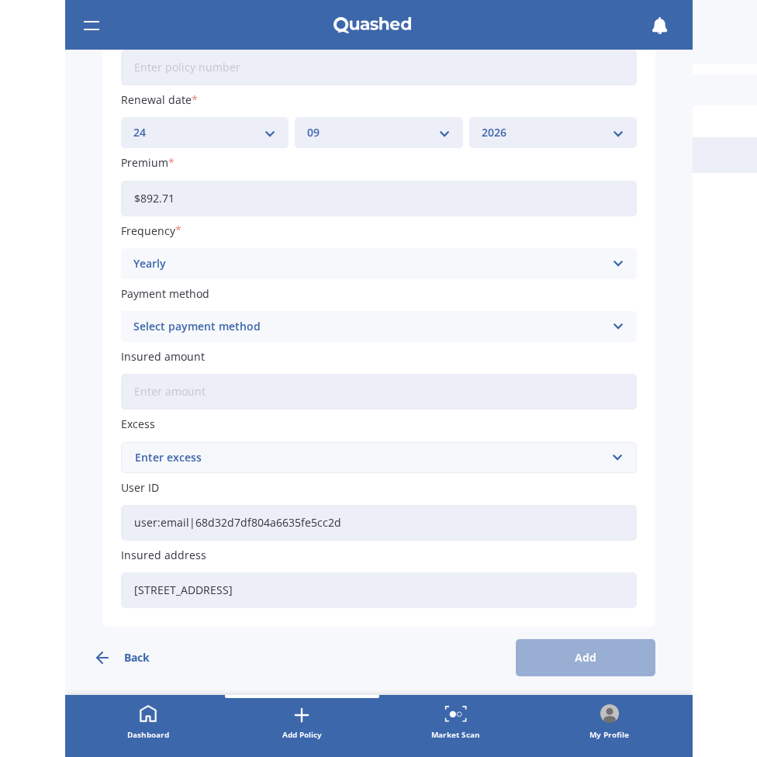
scroll to position [0, 0]
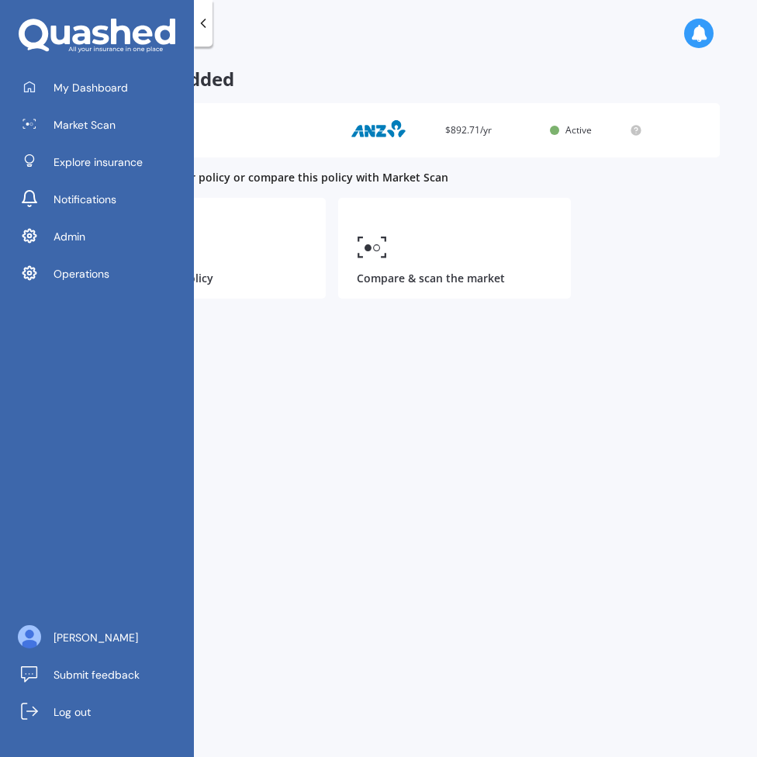
click at [440, 37] on div "Add policy" at bounding box center [406, 25] width 701 height 50
click at [206, 22] on icon at bounding box center [203, 24] width 16 height 16
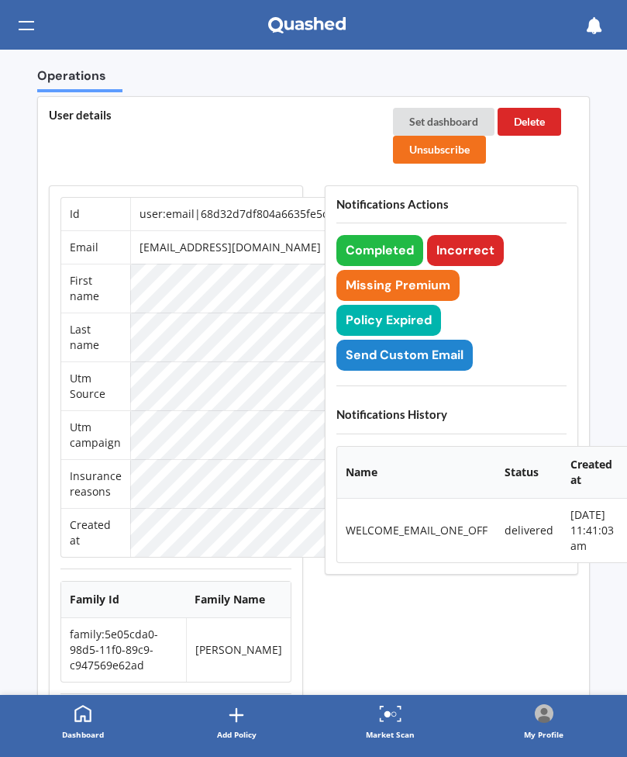
click at [244, 213] on td "user:email|68d32d7df804a6635fe5cc2d" at bounding box center [242, 214] width 225 height 33
copy td "user:email|68d32d7df804a6635fe5cc2d"
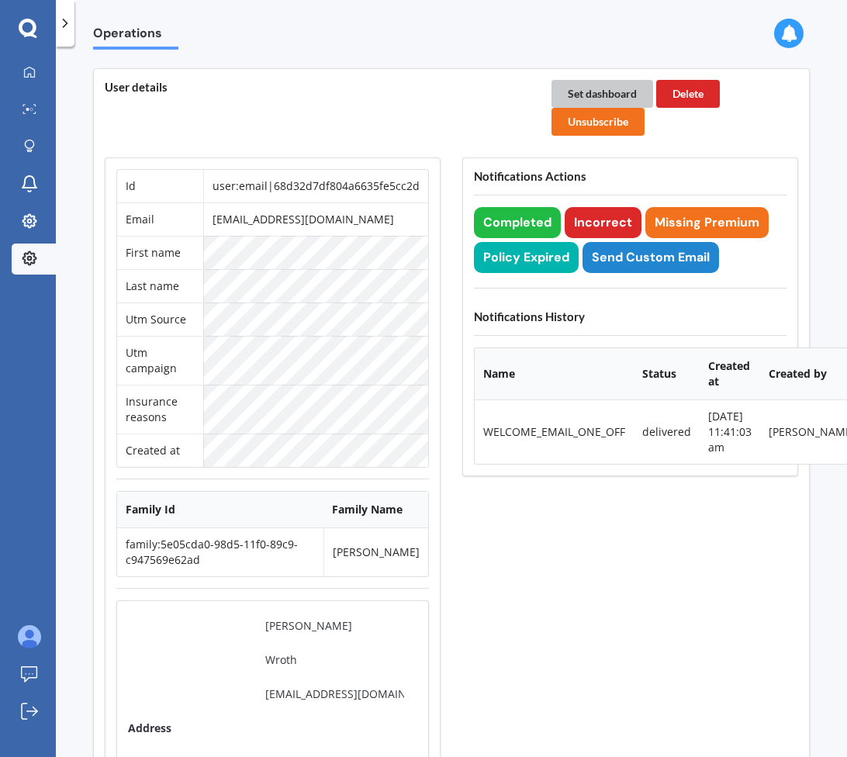
click at [594, 92] on button "Set dashboard" at bounding box center [602, 94] width 102 height 28
click at [40, 74] on div at bounding box center [29, 73] width 23 height 14
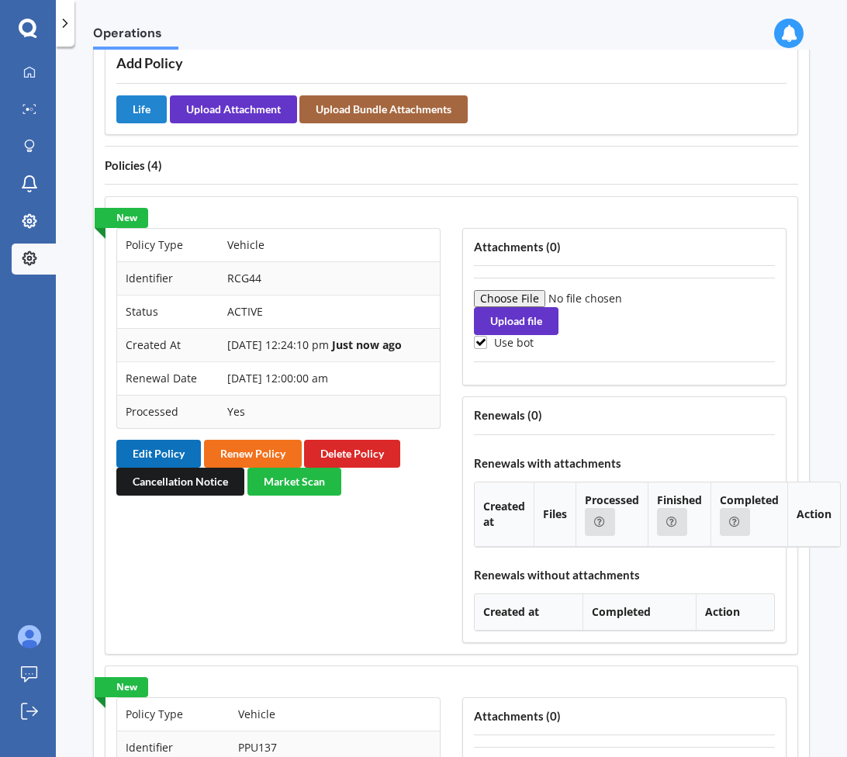
click at [168, 468] on button "Edit Policy" at bounding box center [158, 454] width 85 height 28
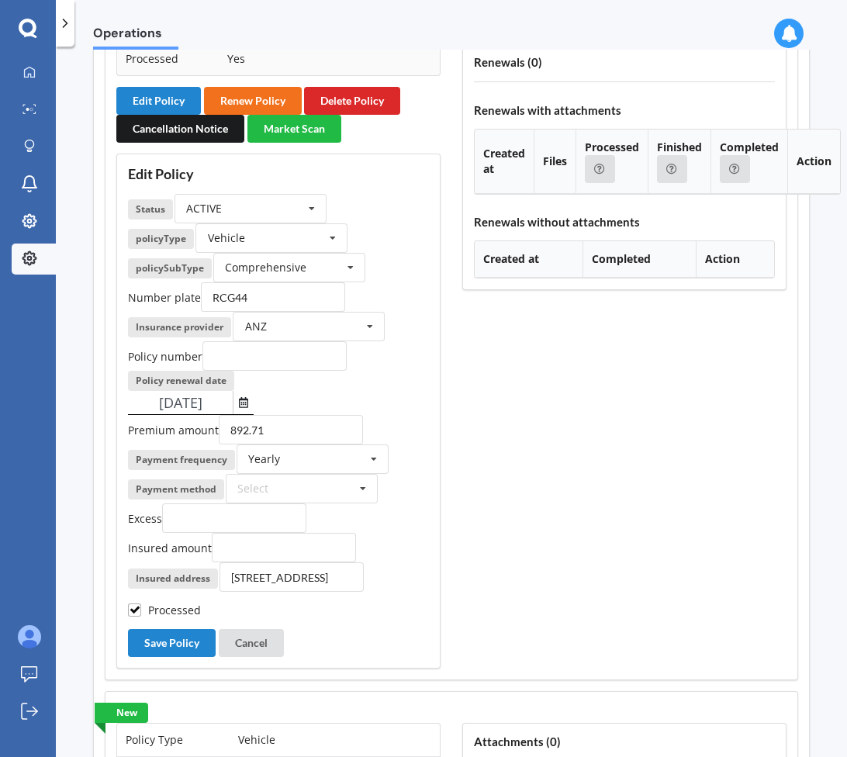
scroll to position [2, 0]
drag, startPoint x: 212, startPoint y: 422, endPoint x: 222, endPoint y: 423, distance: 10.2
click at [221, 414] on input "24/09/2026" at bounding box center [180, 402] width 105 height 23
type input "24/09/2025"
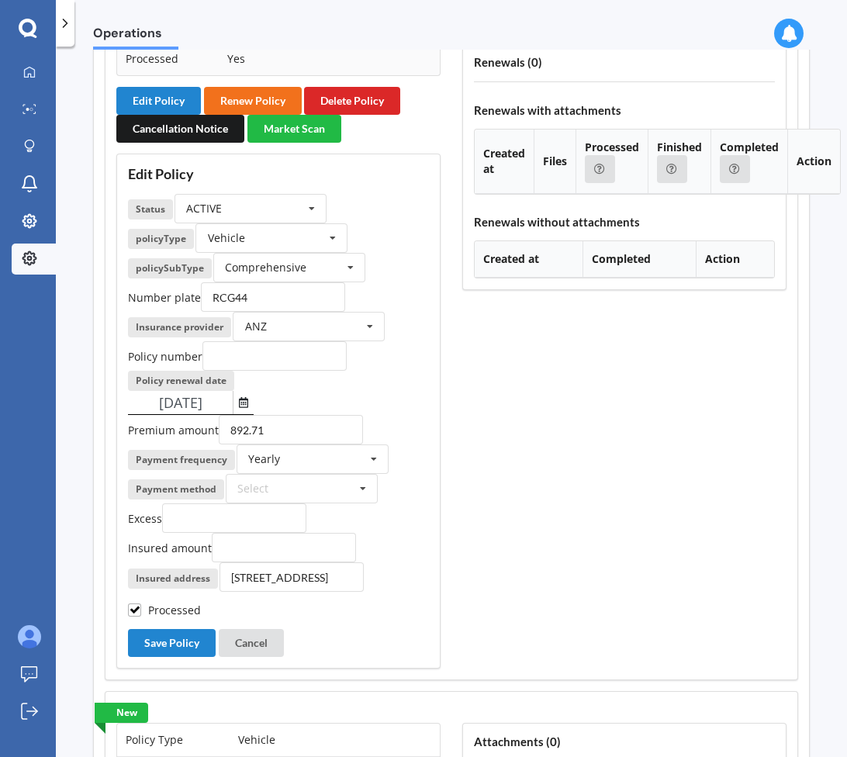
click at [434, 377] on div "Edit Policy Status ACTIVE ACTIVE EXPIRED FINISH_SETUP IN_REVIEW PROCESSING RENE…" at bounding box center [278, 411] width 324 height 515
click at [190, 640] on div "Edit Policy Status ACTIVE ACTIVE EXPIRED FINISH_SETUP IN_REVIEW PROCESSING RENE…" at bounding box center [278, 411] width 324 height 515
click at [188, 657] on button "Save Policy" at bounding box center [172, 643] width 88 height 28
click at [244, 651] on button "Cancel" at bounding box center [251, 643] width 65 height 28
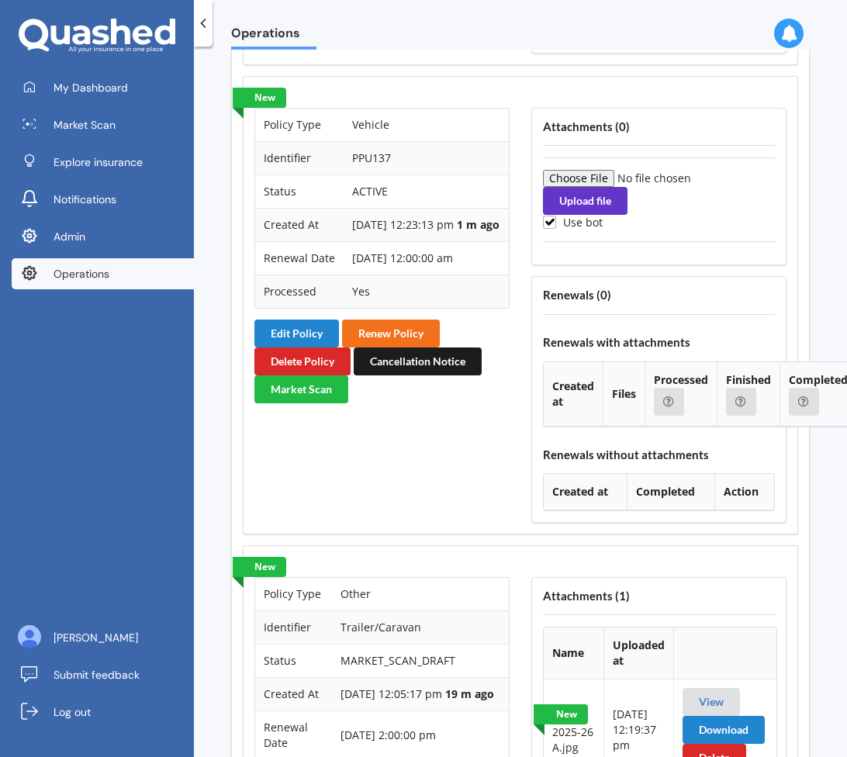
scroll to position [1888, 0]
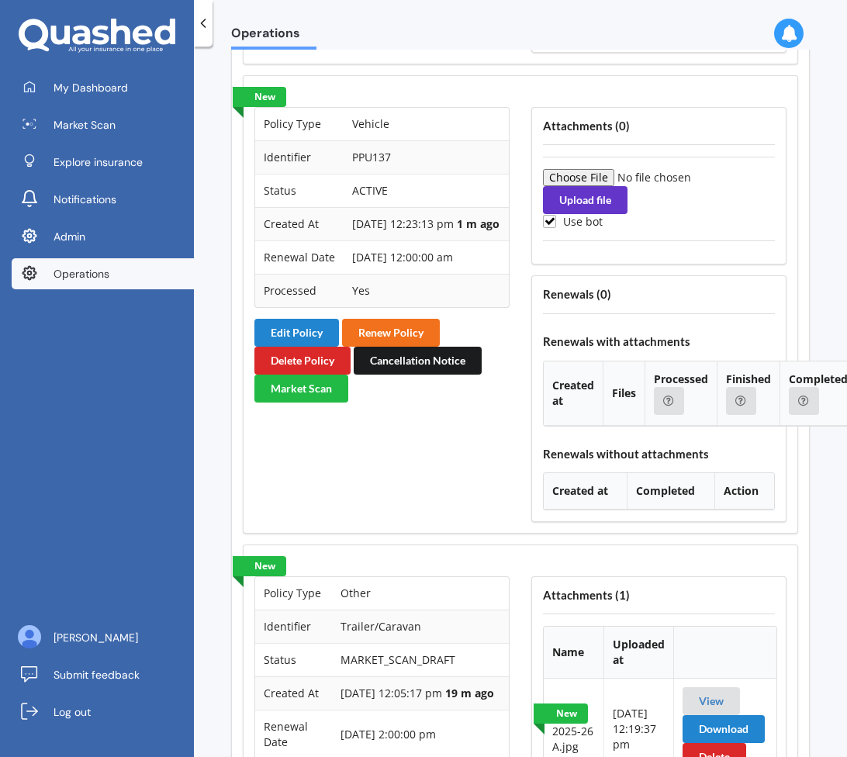
click at [495, 496] on div "Policy Type Vehicle Identifier PPU137 Status ACTIVE Created At [DATE] 12:23:13 …" at bounding box center [382, 314] width 277 height 437
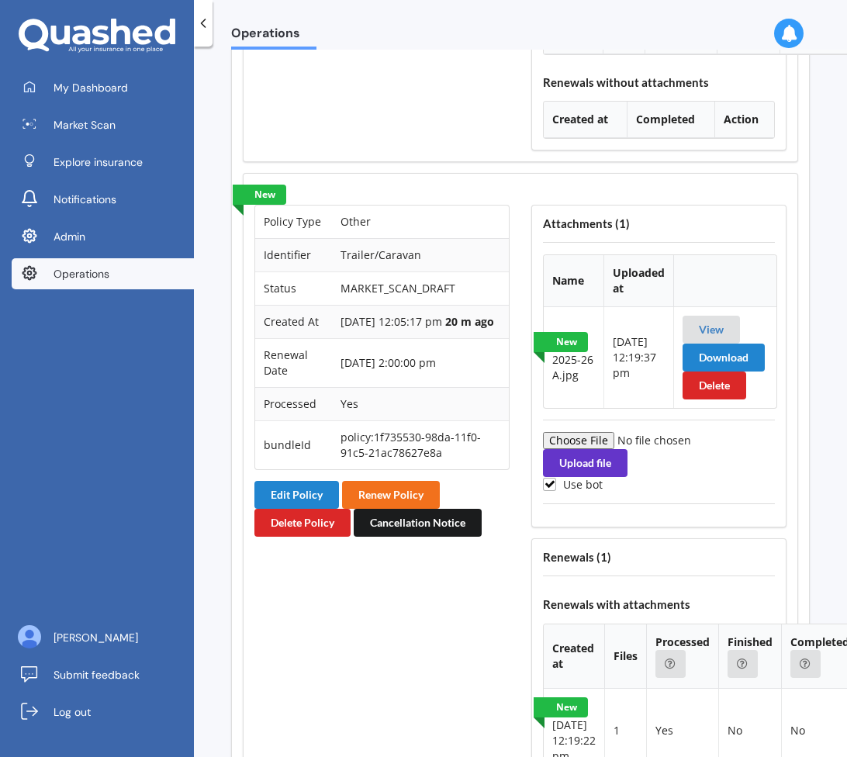
scroll to position [2283, 0]
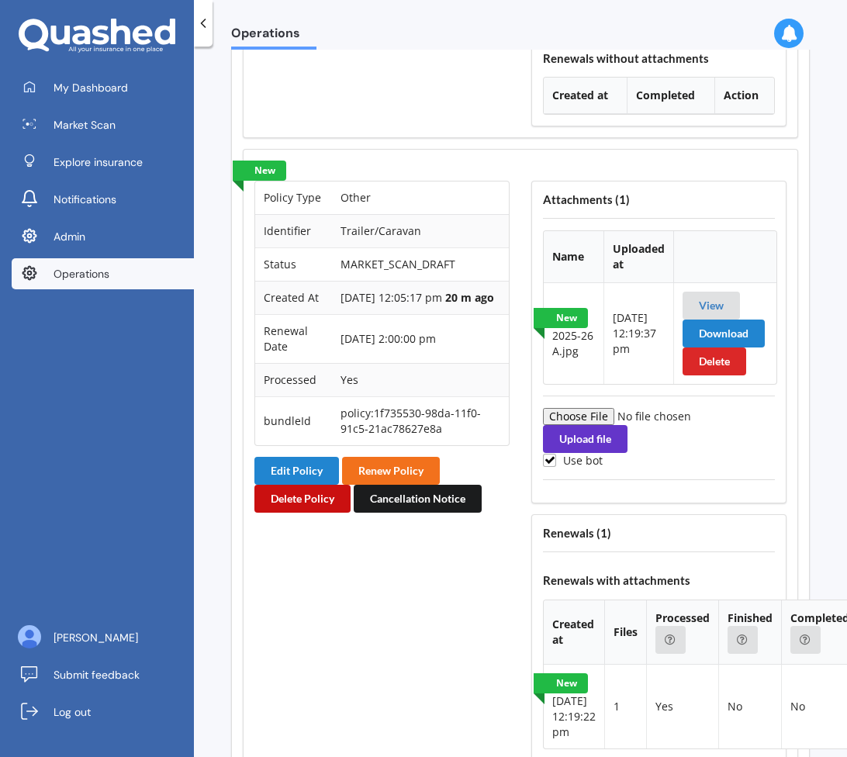
click at [301, 513] on button "Delete Policy" at bounding box center [302, 499] width 96 height 28
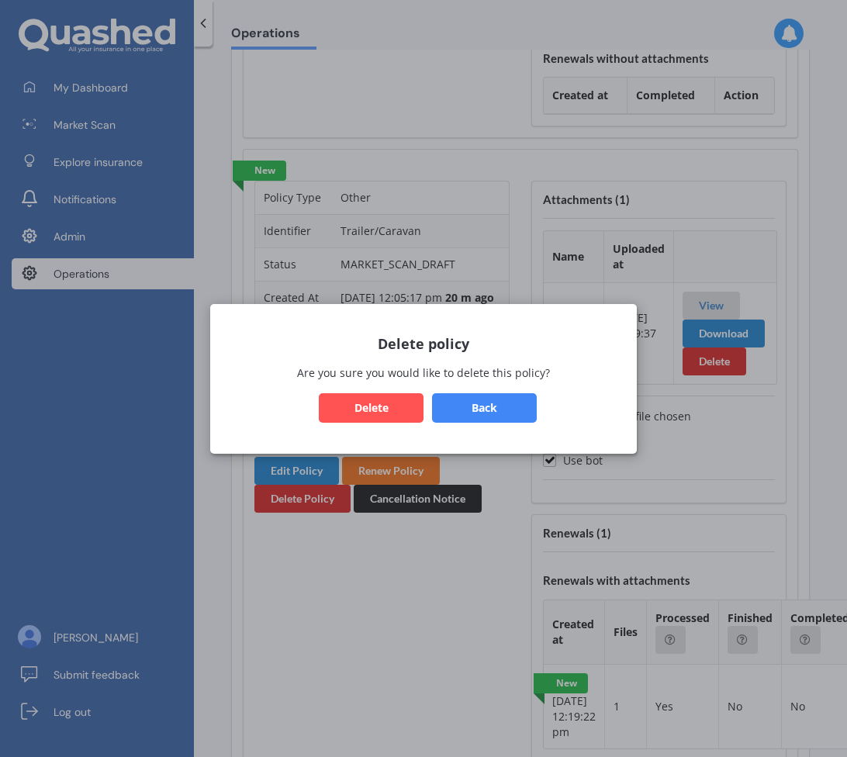
click at [477, 406] on button "Back" at bounding box center [484, 406] width 105 height 29
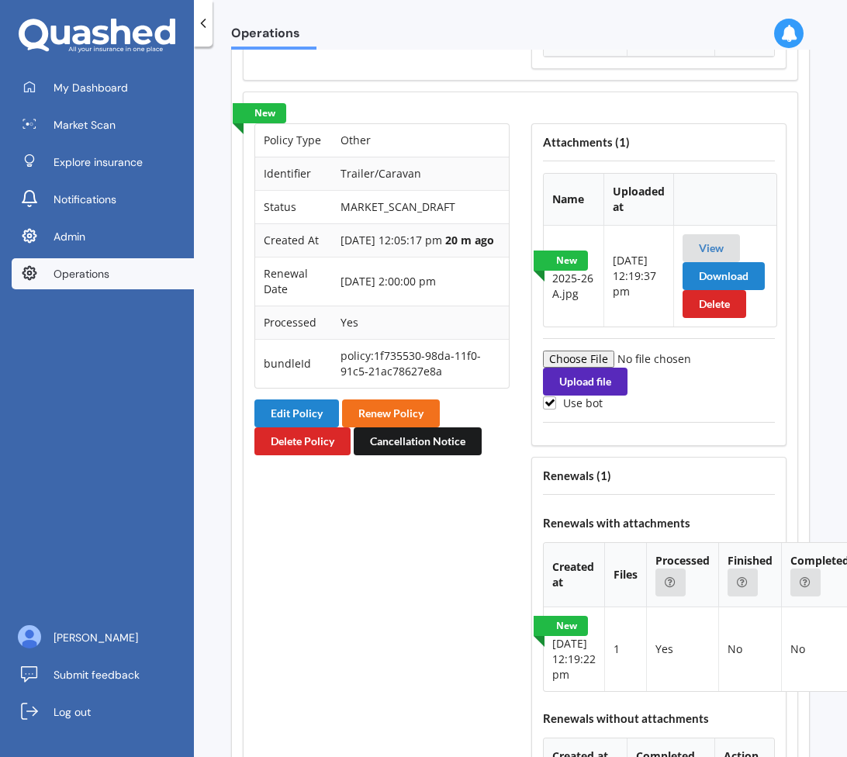
scroll to position [2347, 0]
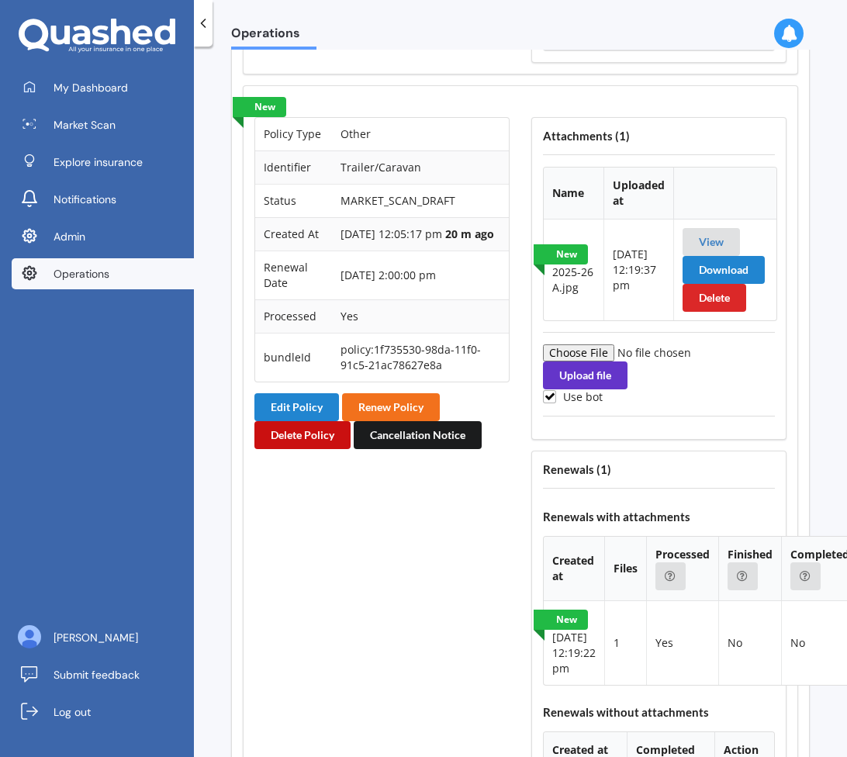
click at [323, 449] on button "Delete Policy" at bounding box center [302, 435] width 96 height 28
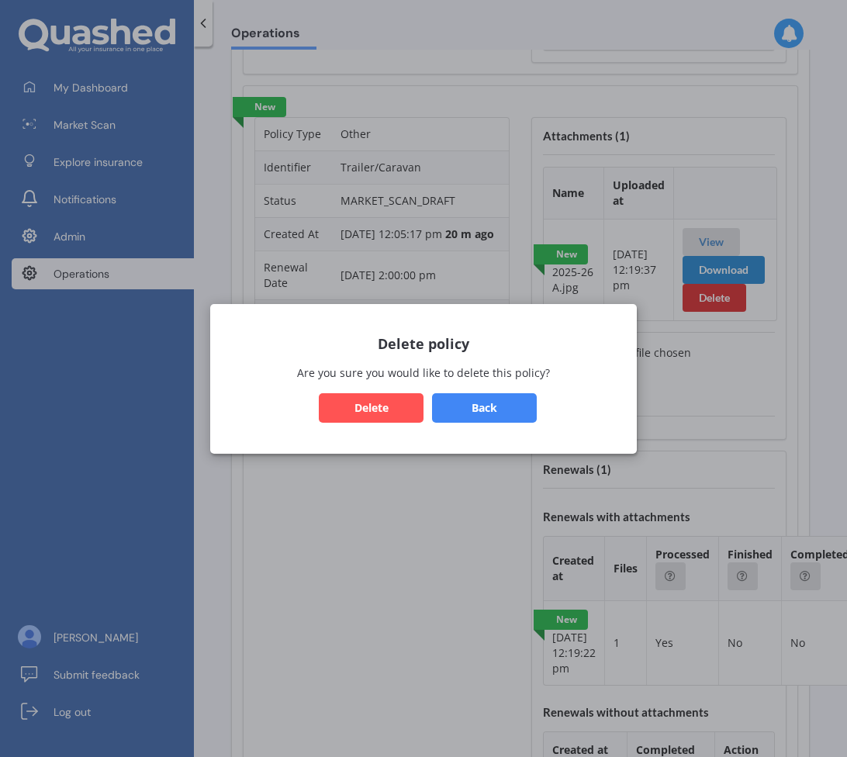
click at [382, 403] on button "Delete" at bounding box center [371, 406] width 105 height 29
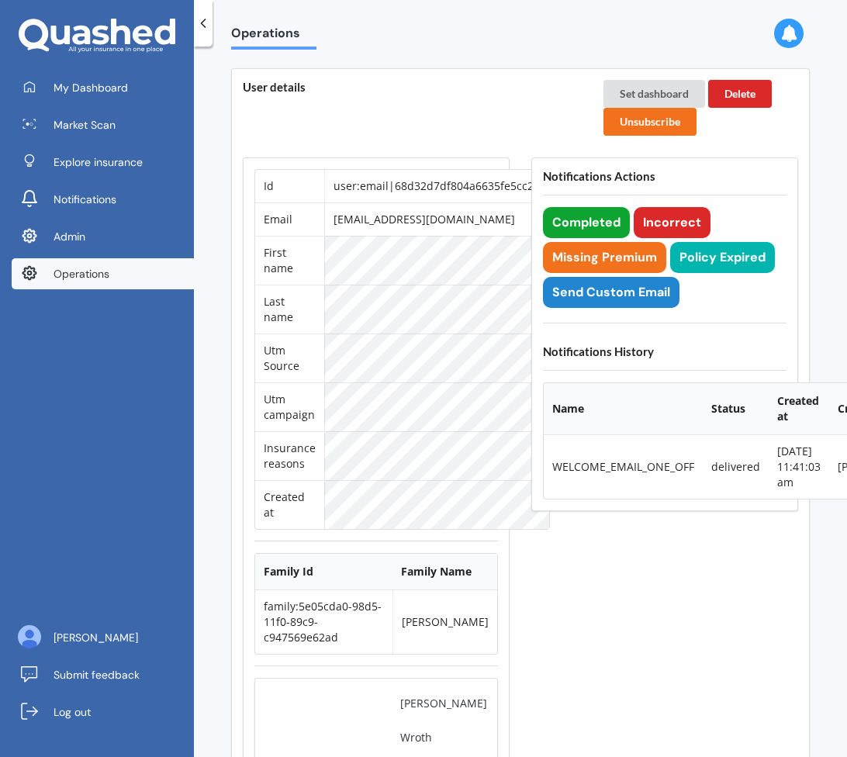
click at [600, 223] on button "Completed" at bounding box center [586, 222] width 87 height 31
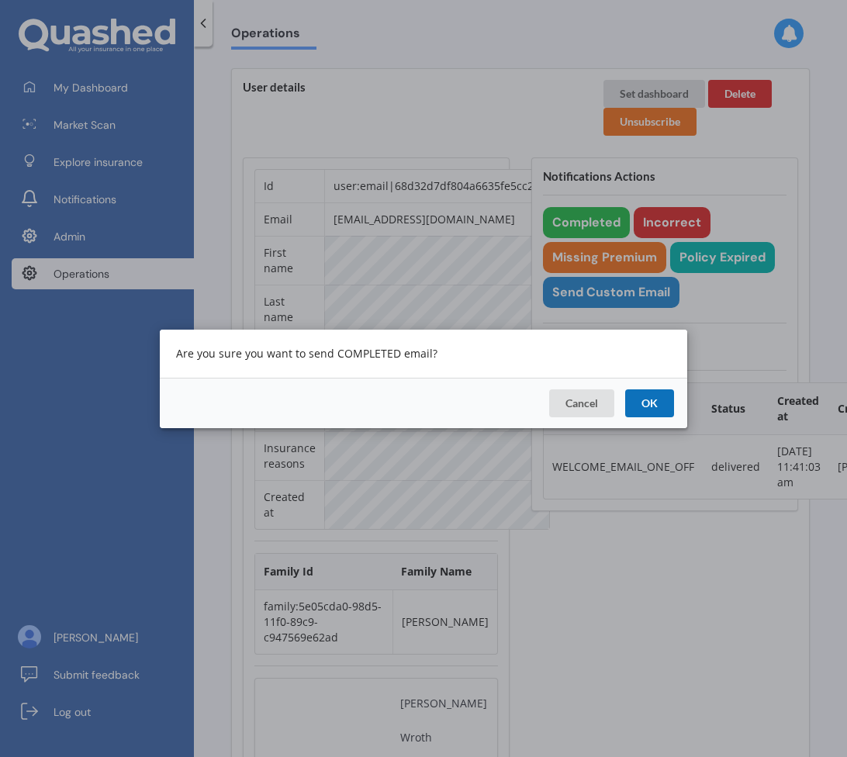
click at [657, 403] on button "OK" at bounding box center [649, 403] width 49 height 28
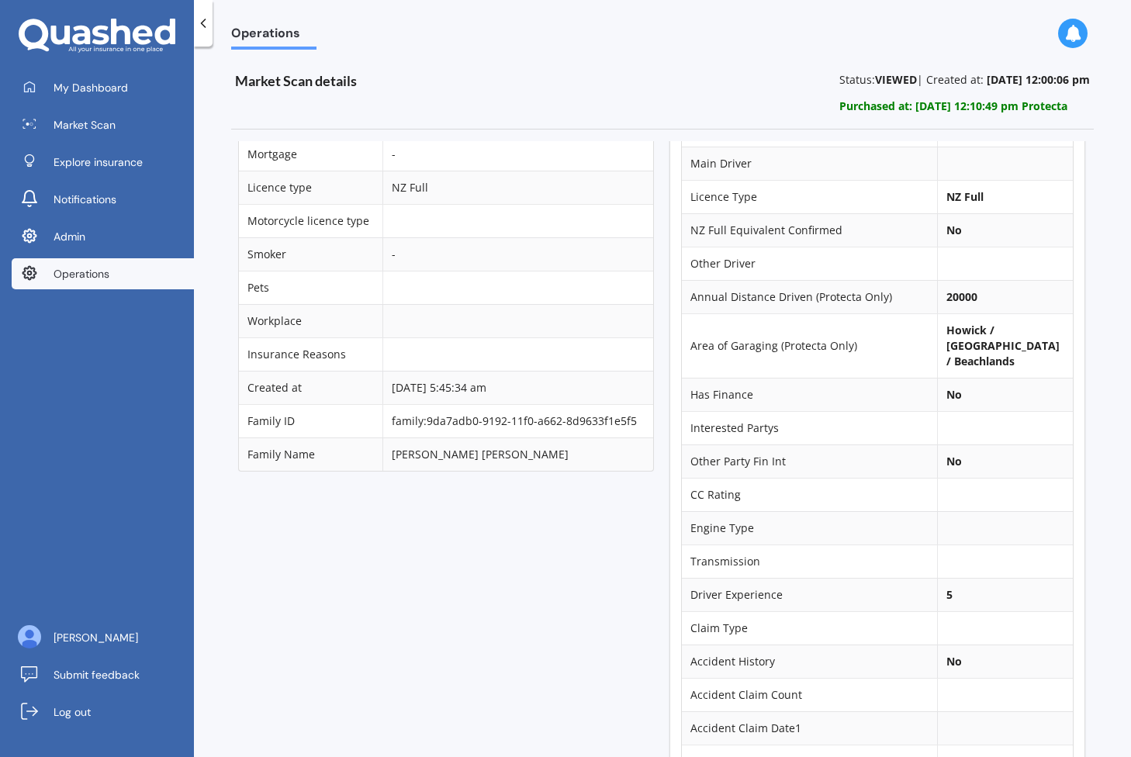
scroll to position [0, 1]
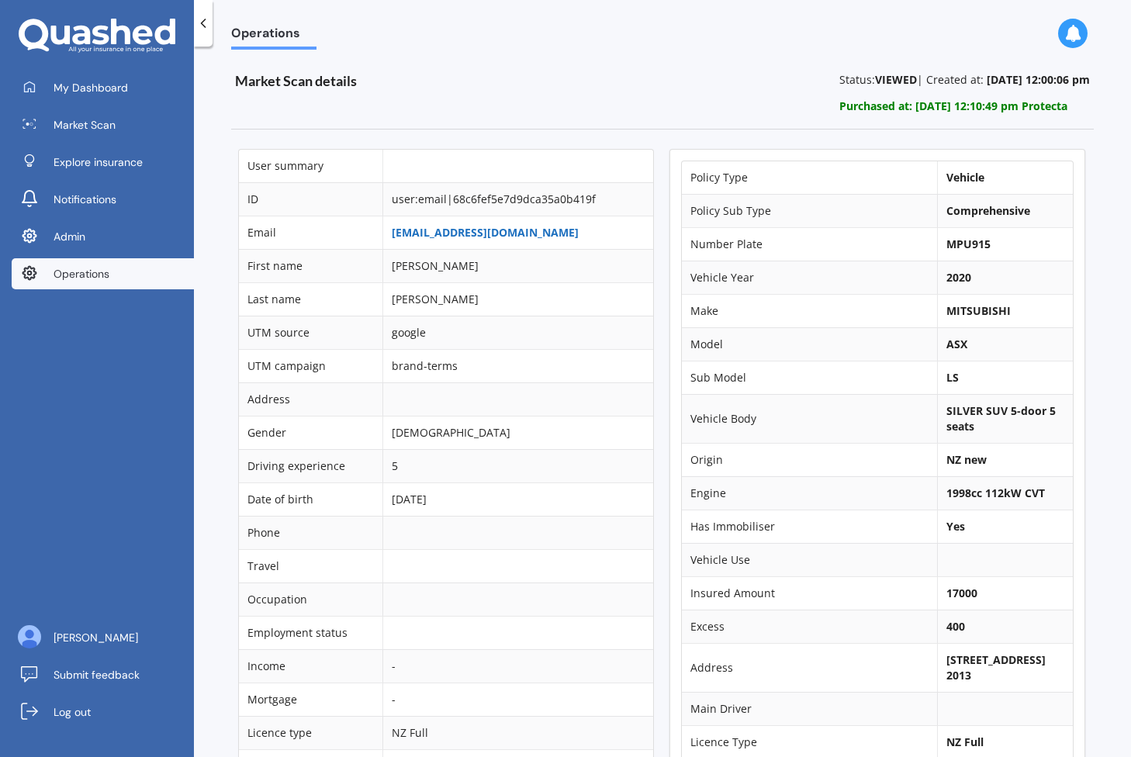
click at [454, 232] on link "[EMAIL_ADDRESS][DOMAIN_NAME]" at bounding box center [485, 232] width 187 height 15
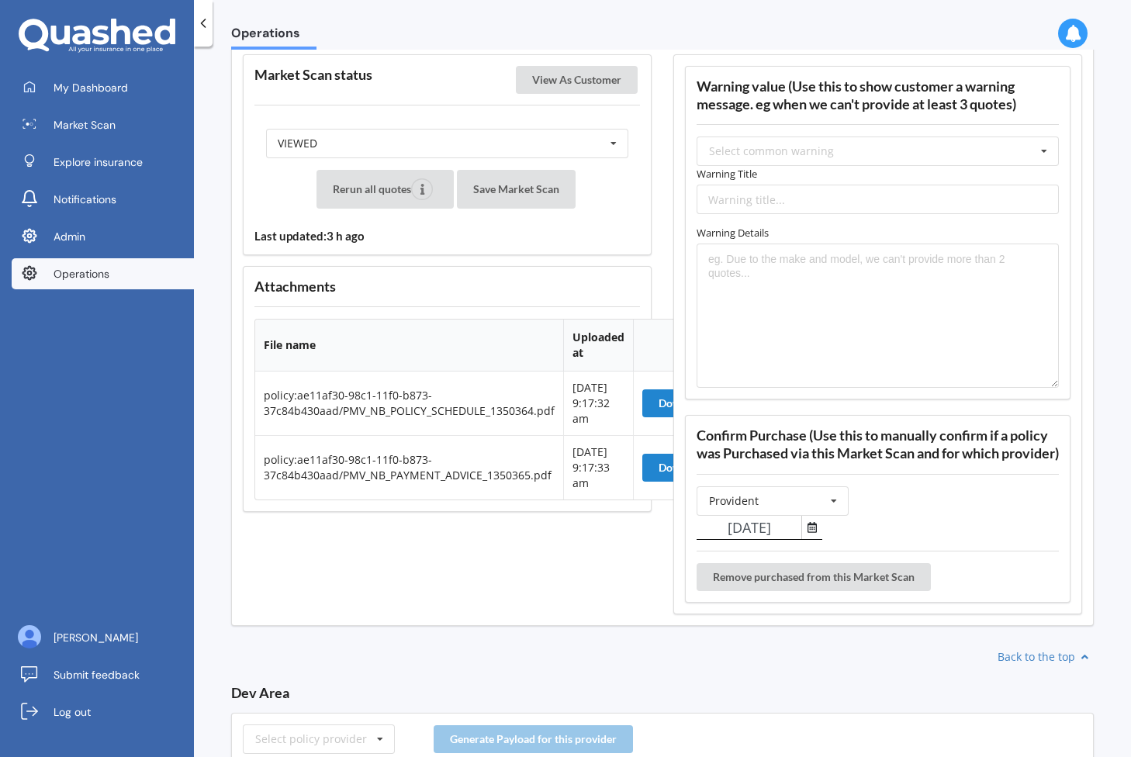
scroll to position [1905, 0]
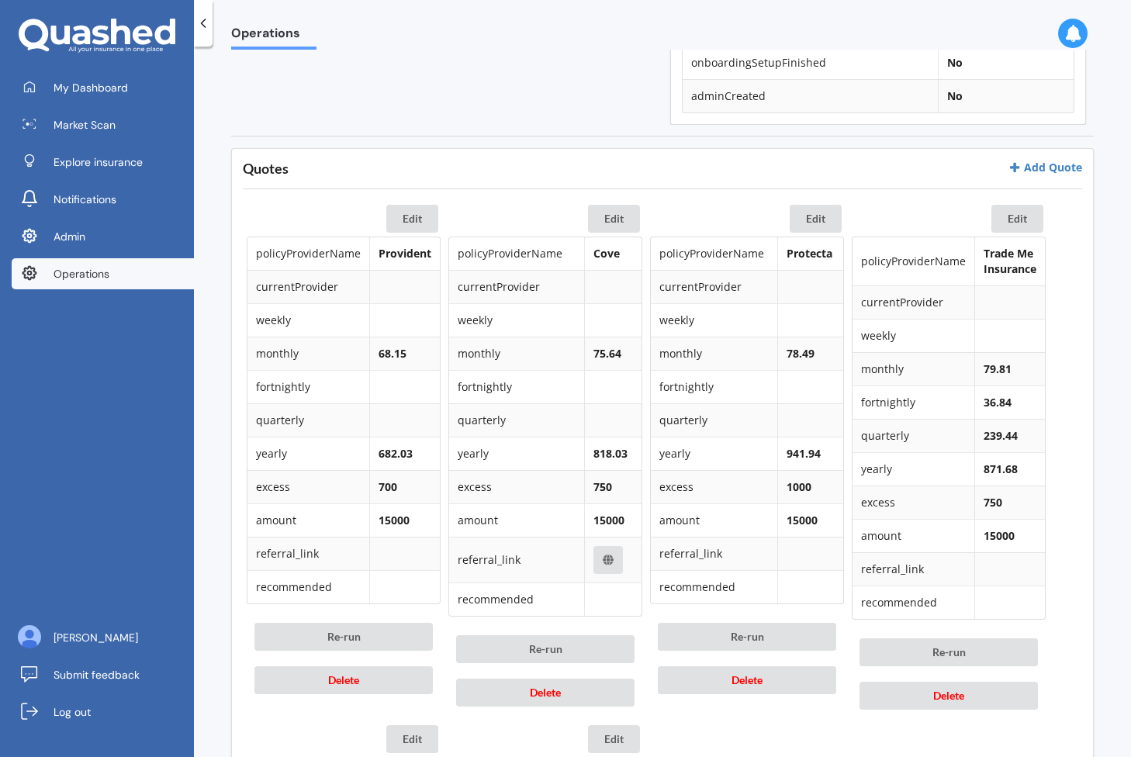
scroll to position [638, 0]
